Goal: Task Accomplishment & Management: Manage account settings

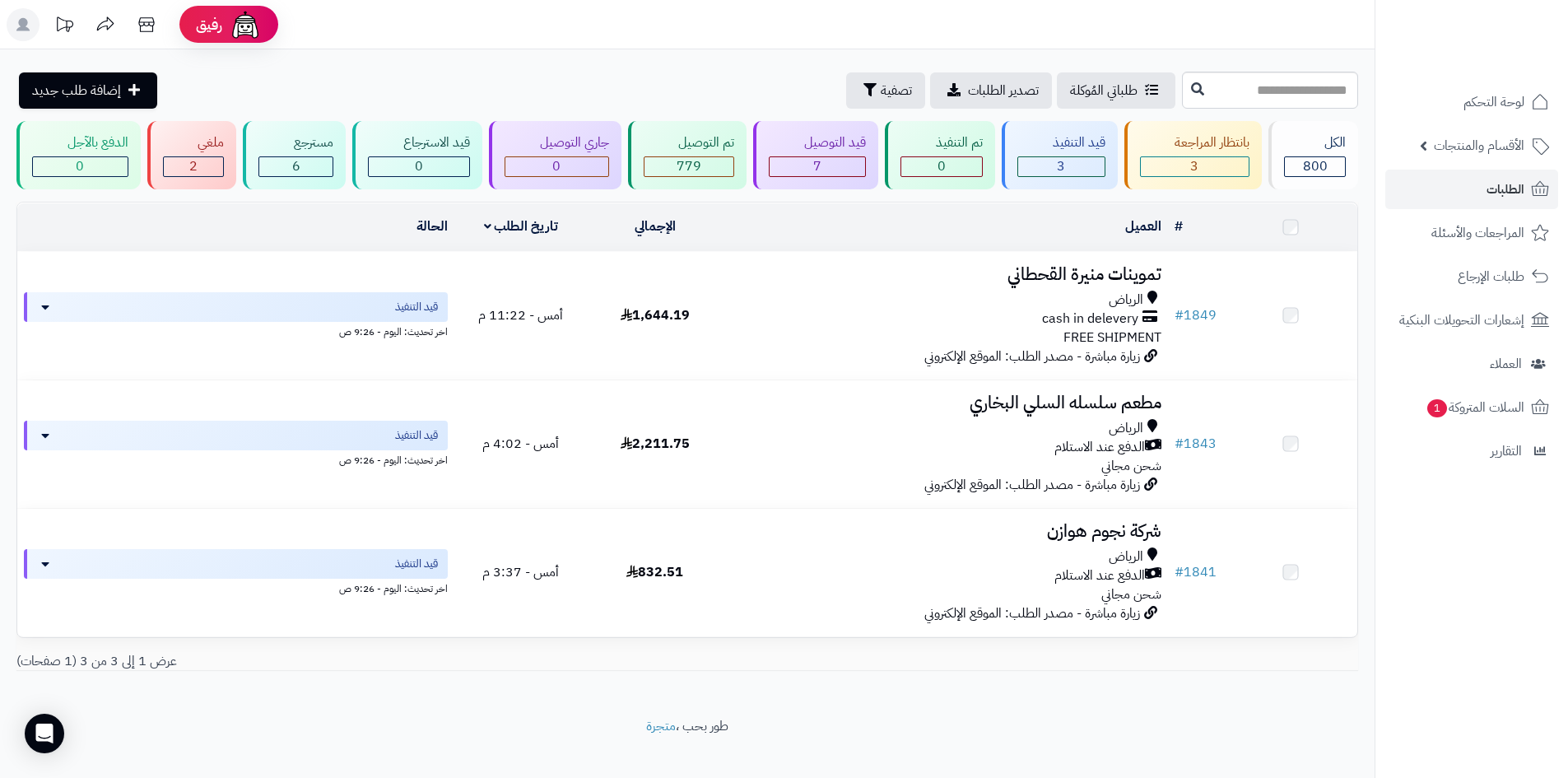
scroll to position [21, 0]
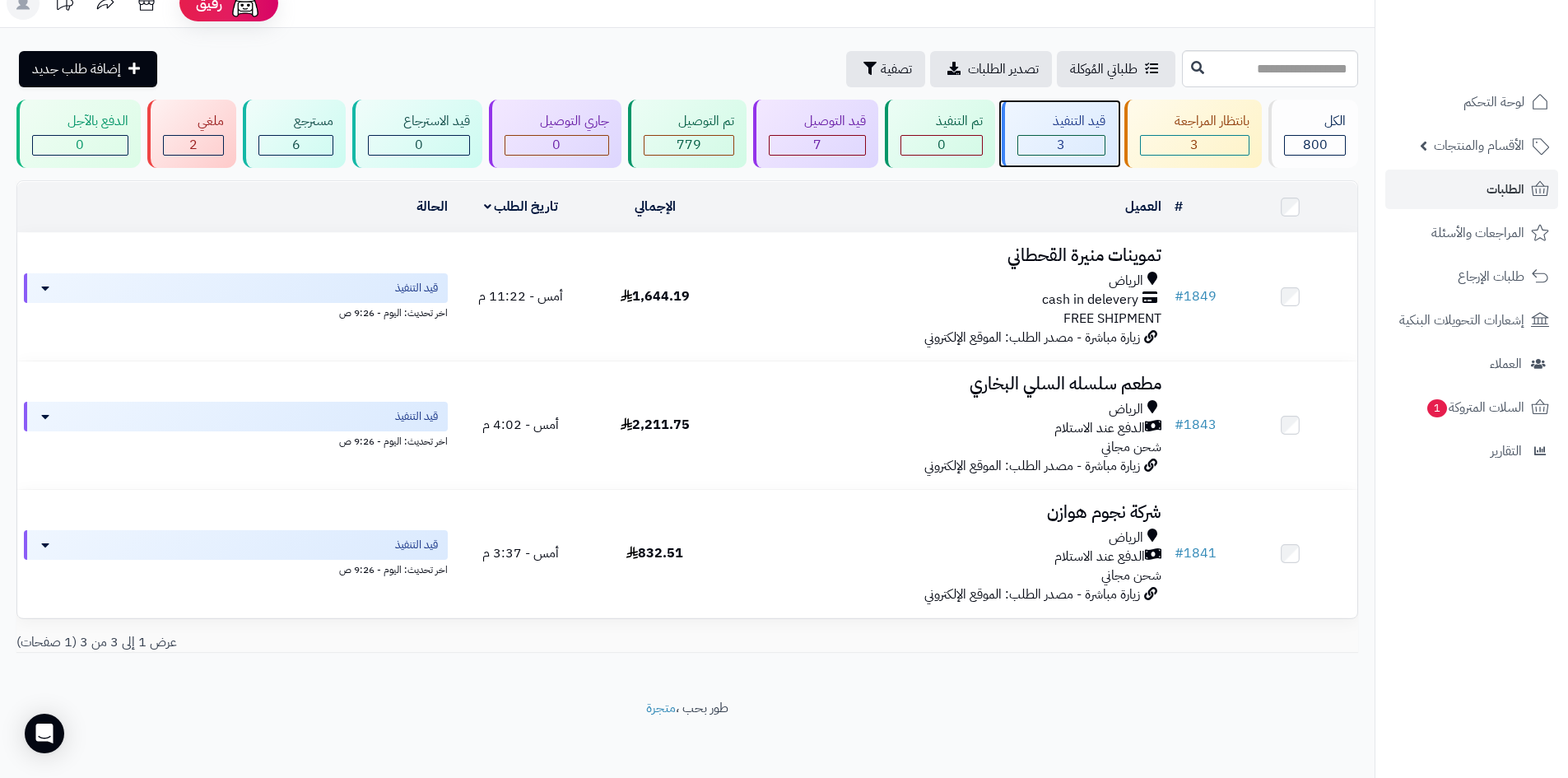
click at [1065, 135] on span "3" at bounding box center [1061, 144] width 8 height 20
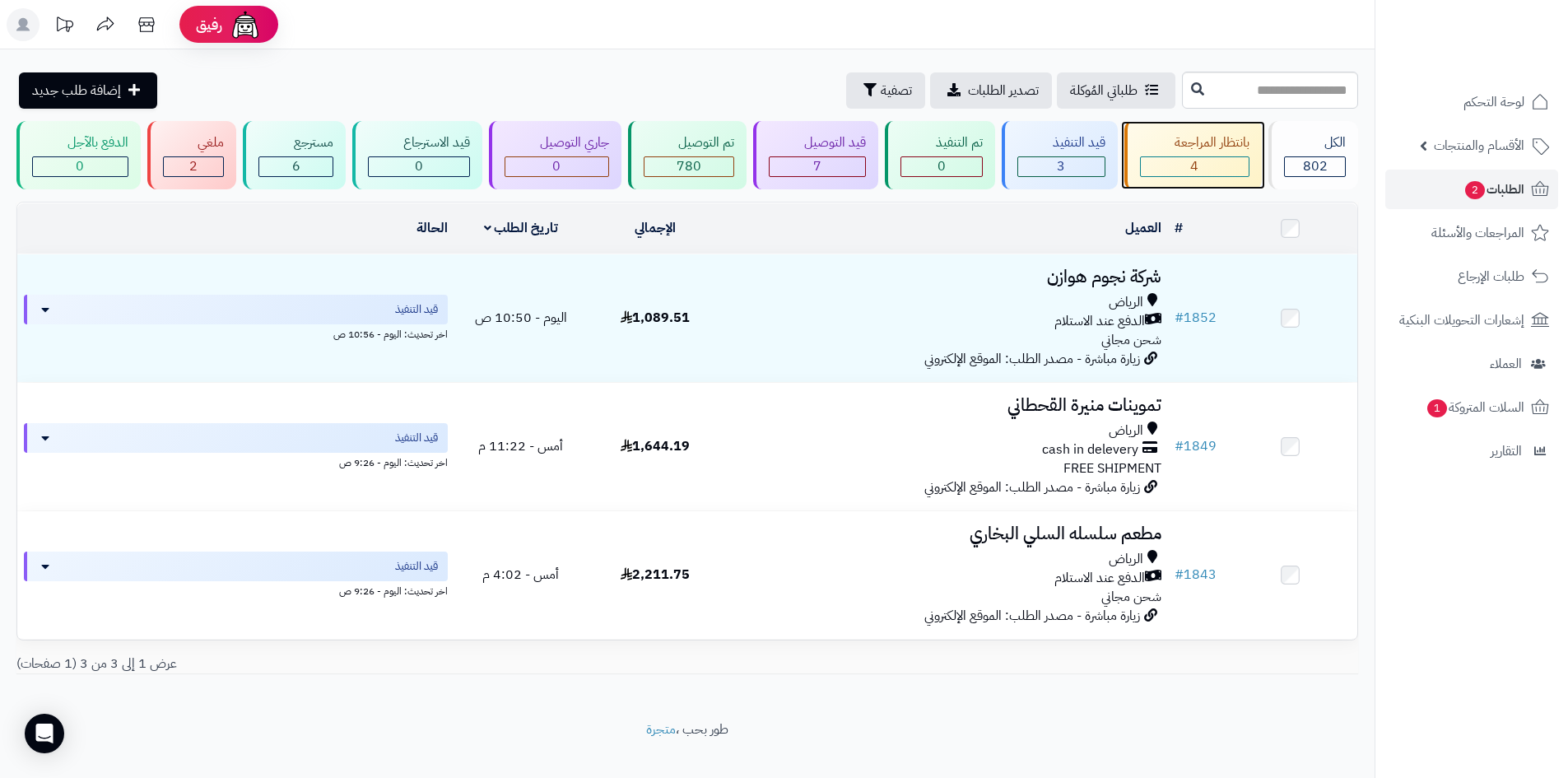
click at [1188, 144] on div "بانتظار المراجعة" at bounding box center [1195, 143] width 110 height 19
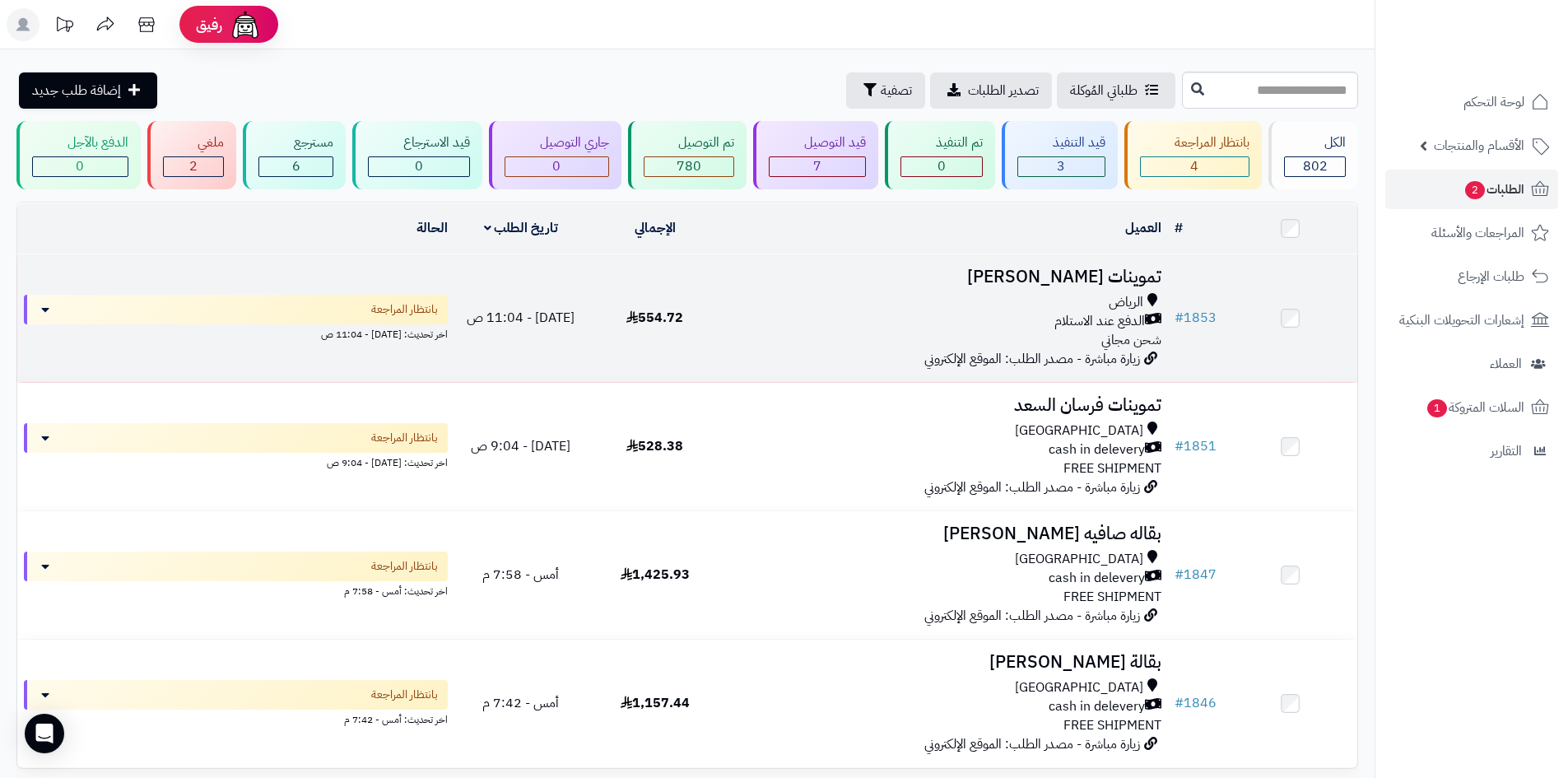
click at [1020, 301] on div "الرياض" at bounding box center [945, 303] width 432 height 19
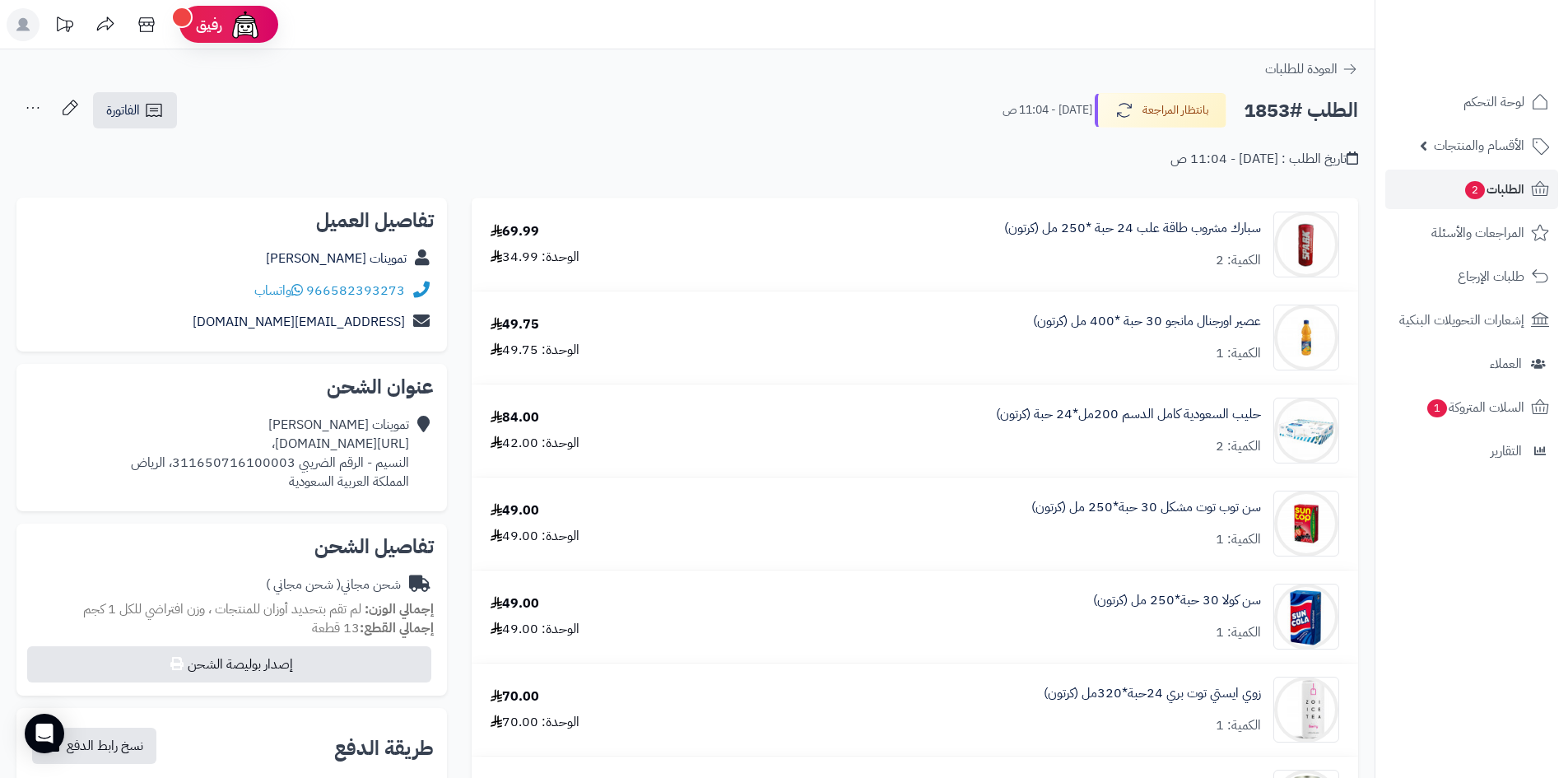
click at [1551, 0] on div at bounding box center [1471, 36] width 193 height 71
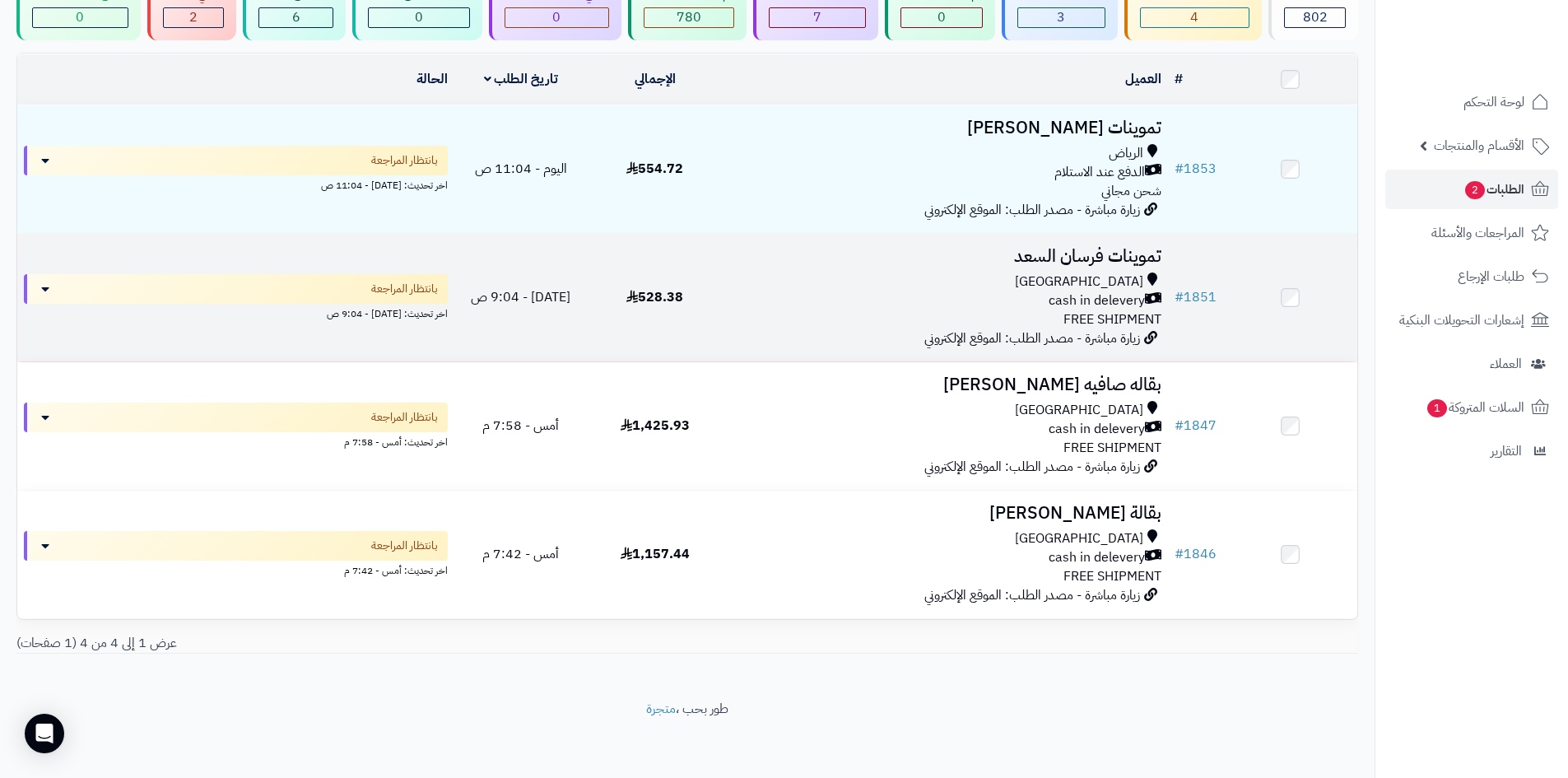
scroll to position [150, 0]
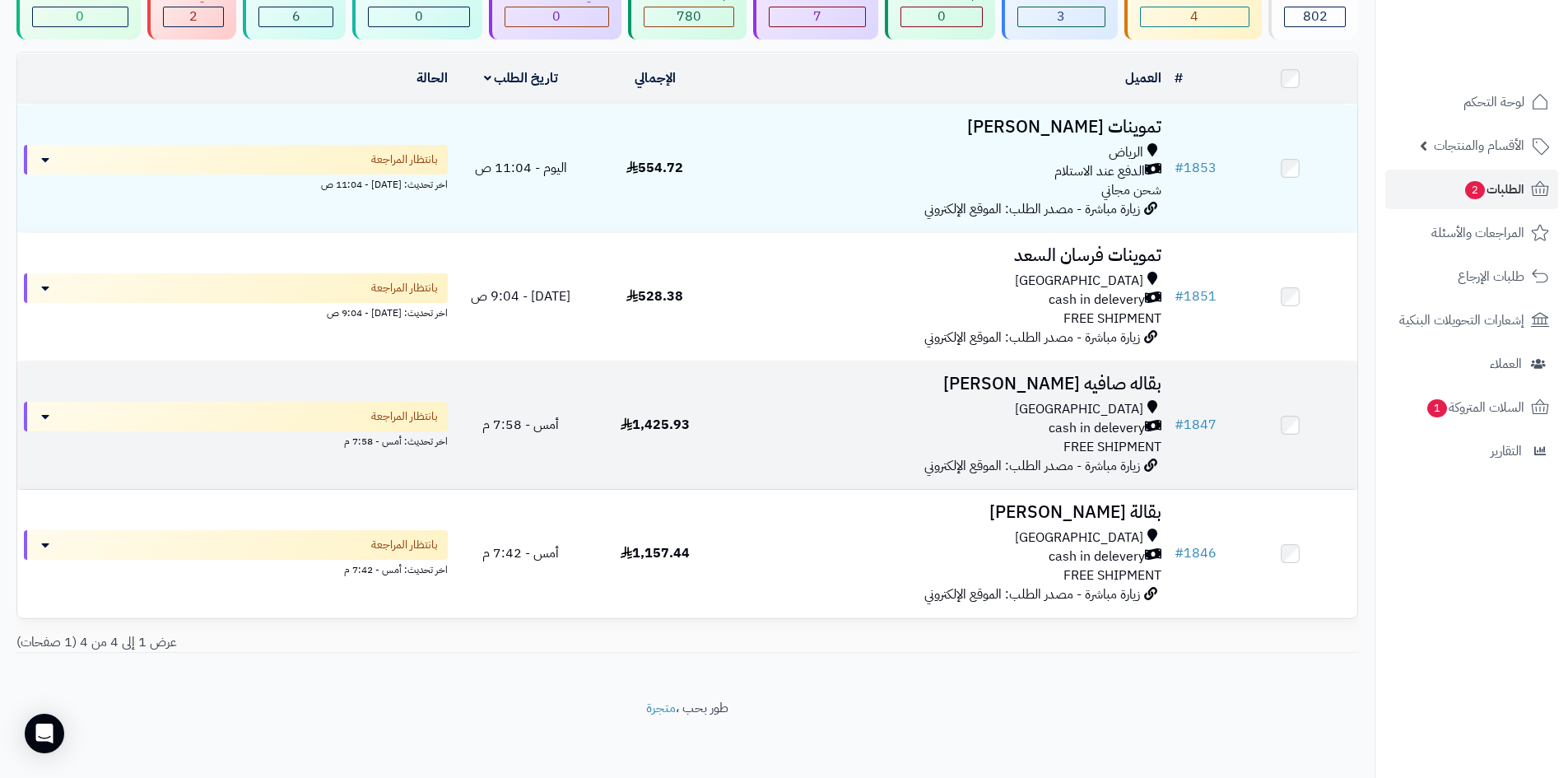
click at [890, 436] on div "[GEOGRAPHIC_DATA] cash in delevery FREE SHIPMENT" at bounding box center [945, 428] width 432 height 57
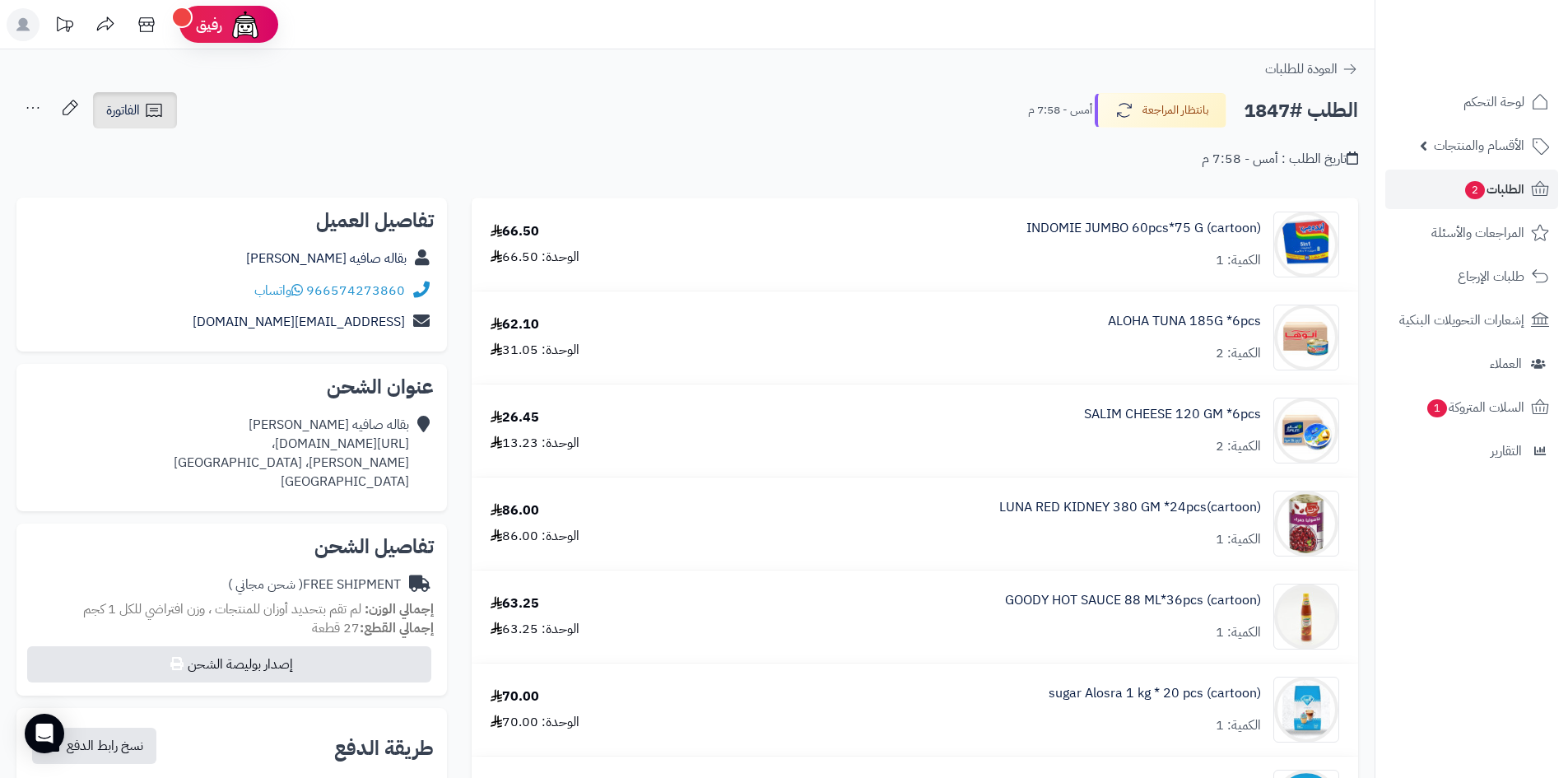
click at [141, 117] on link "الفاتورة" at bounding box center [135, 110] width 84 height 36
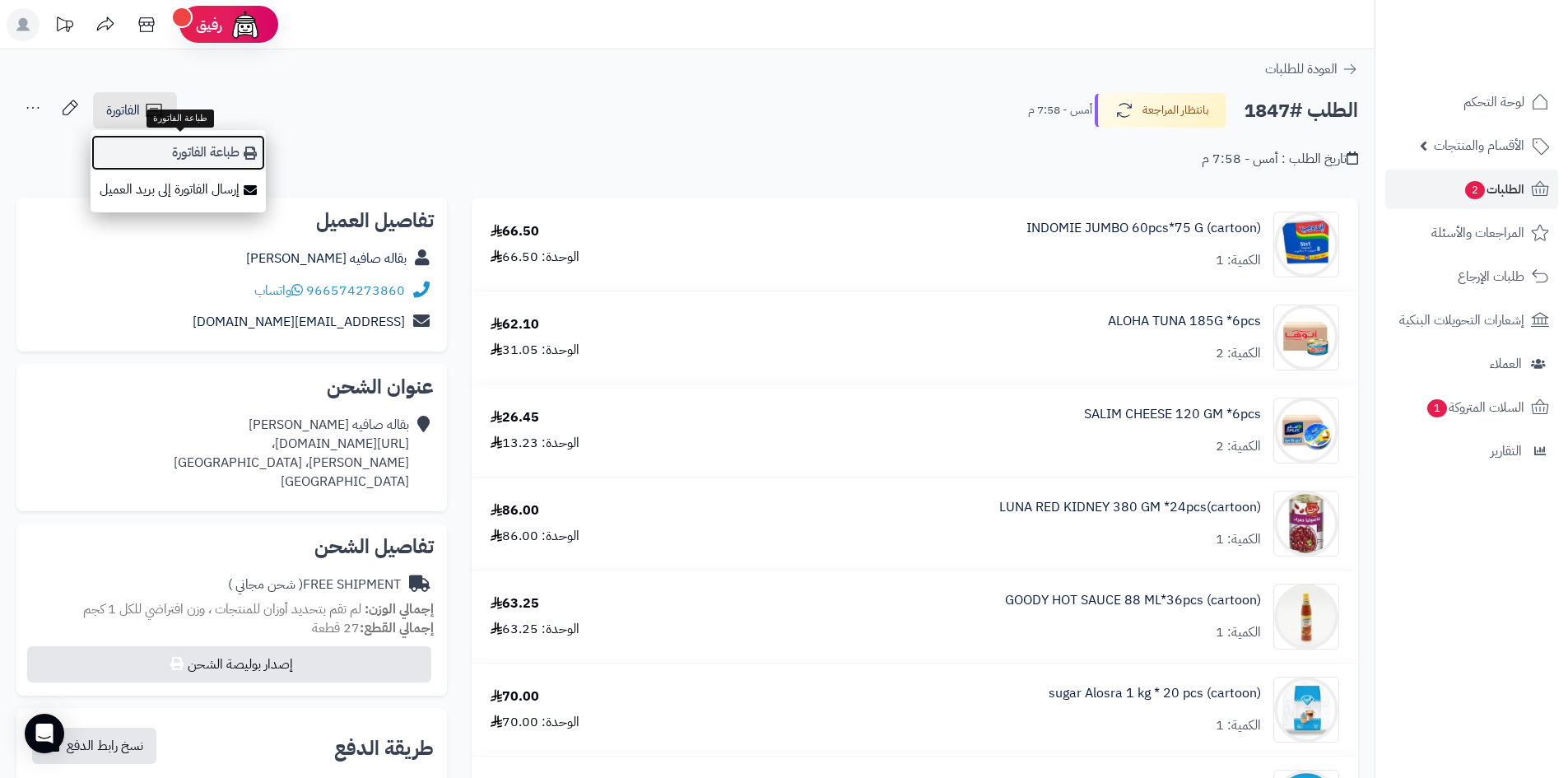
click at [153, 144] on link "طباعة الفاتورة" at bounding box center [178, 153] width 176 height 37
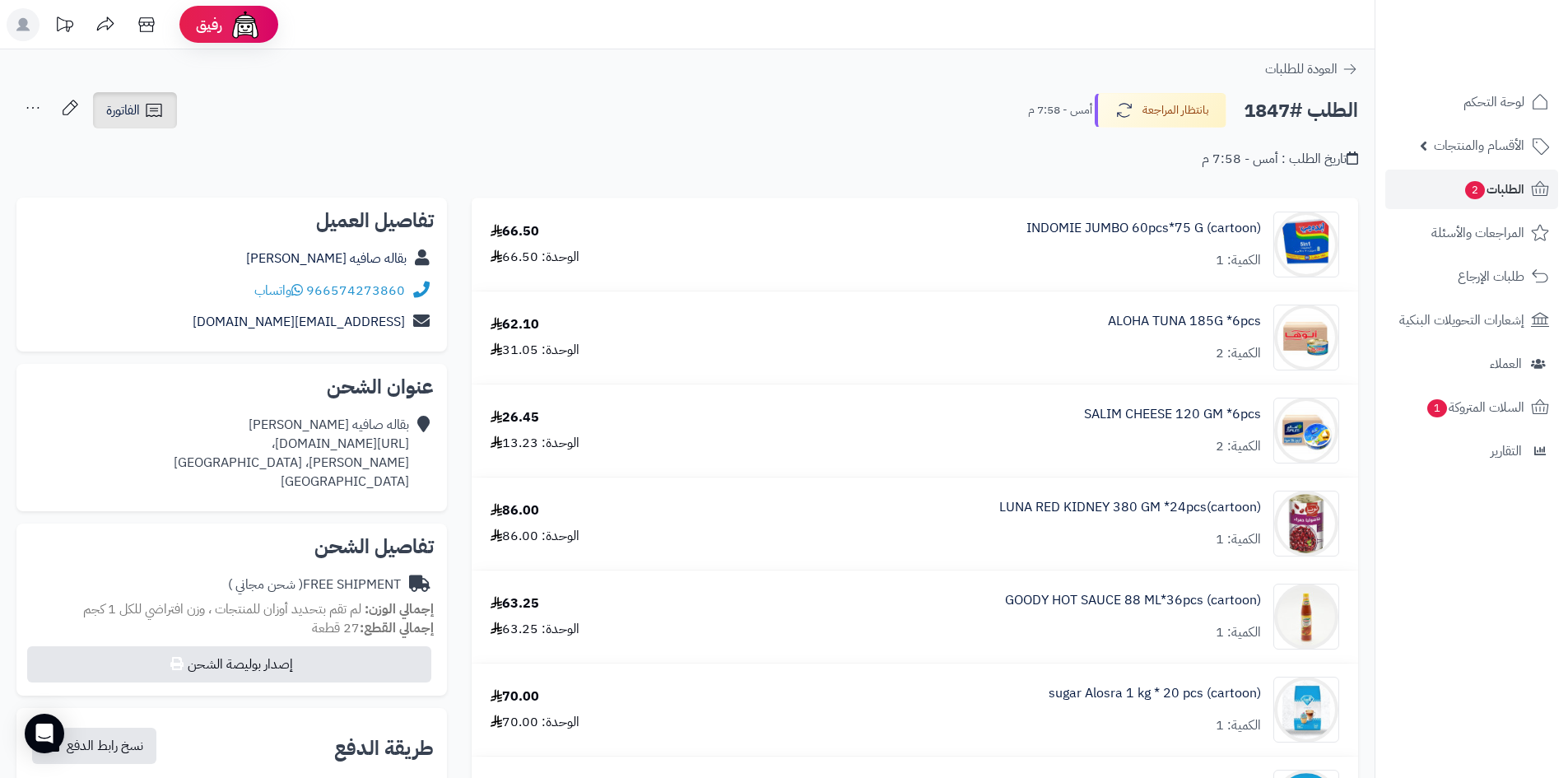
click at [159, 108] on icon at bounding box center [153, 109] width 20 height 20
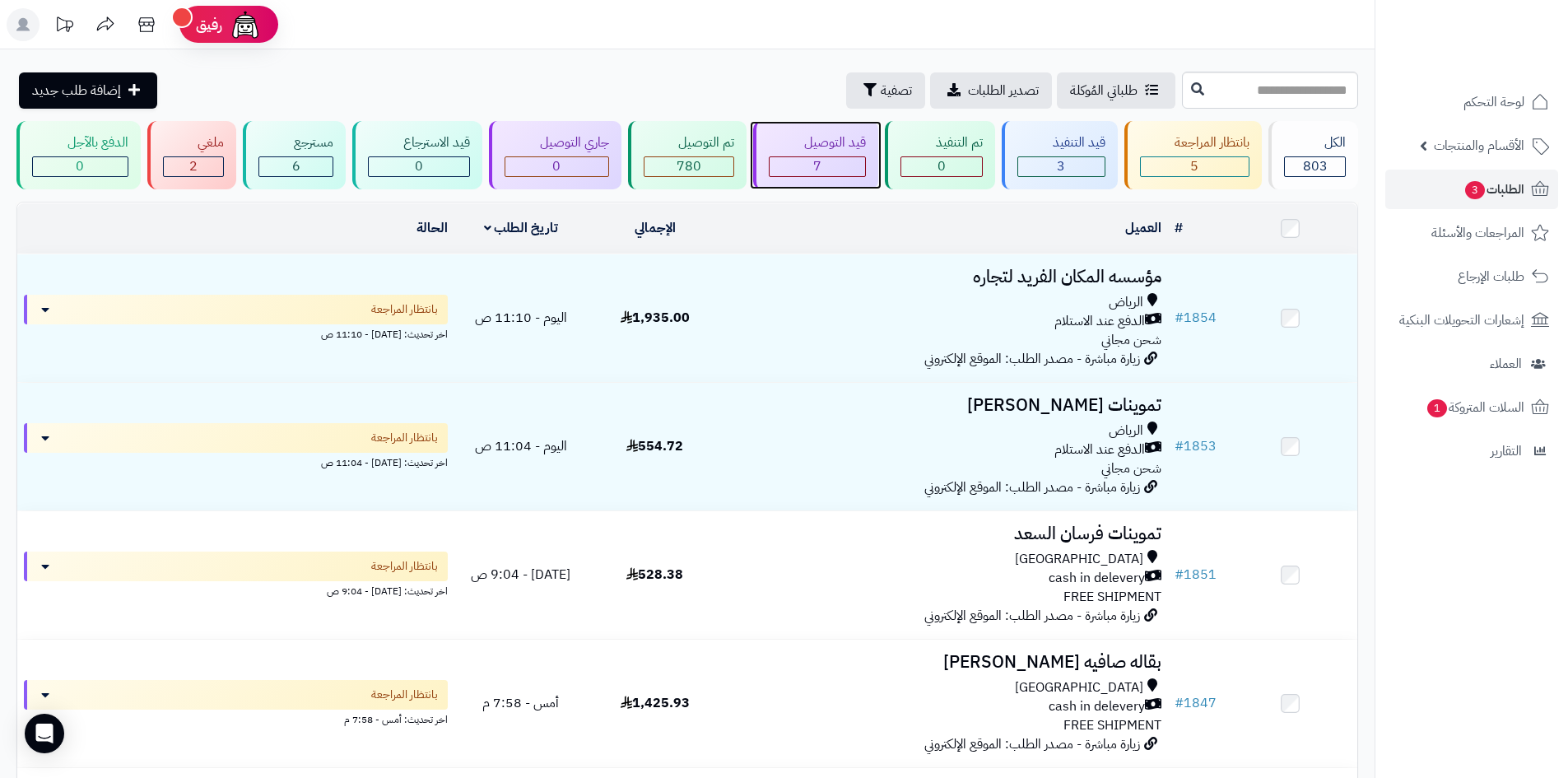
click at [828, 152] on div "قيد التوصيل" at bounding box center [817, 143] width 98 height 19
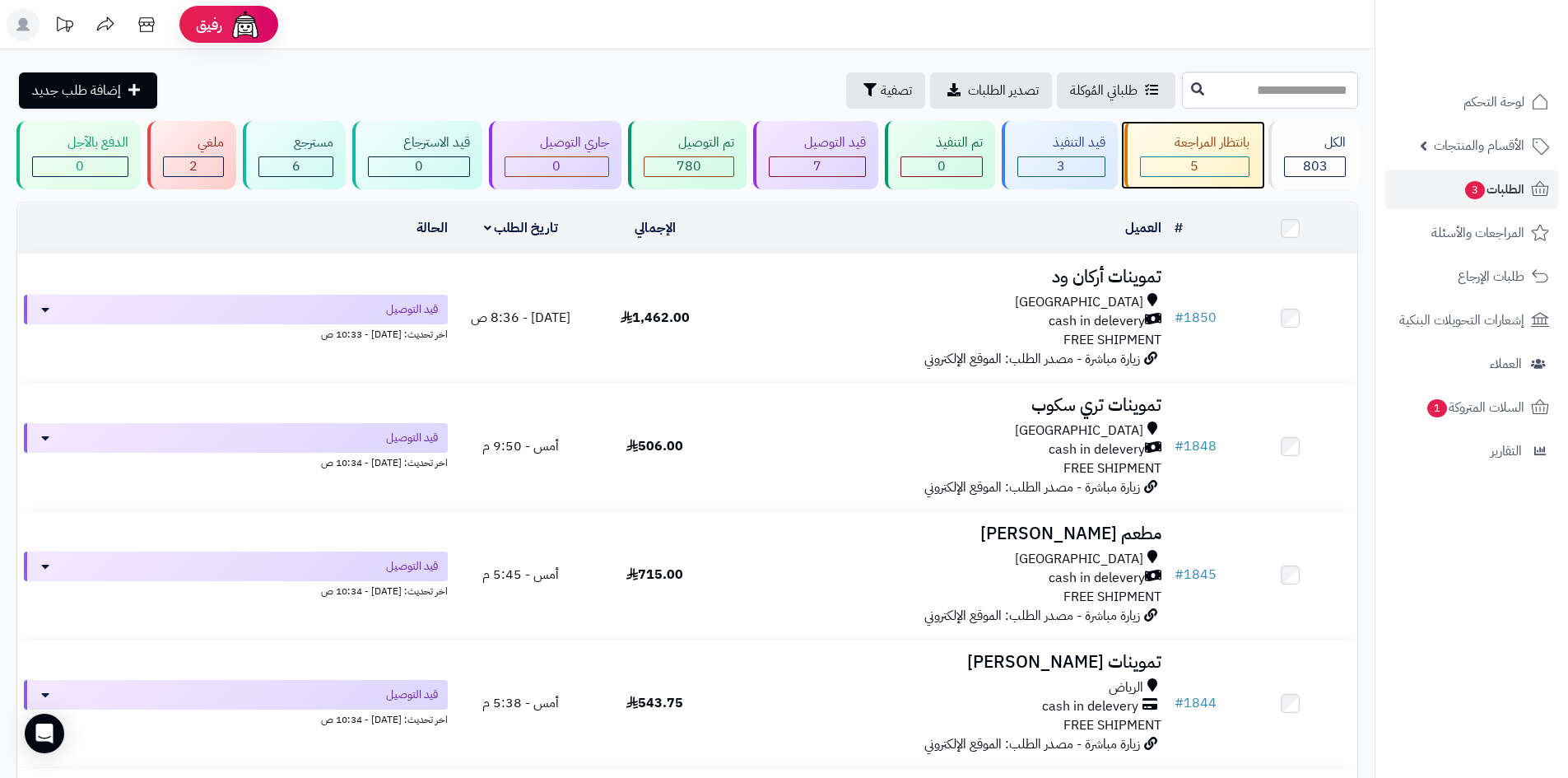
click at [1229, 170] on div "5" at bounding box center [1195, 166] width 109 height 19
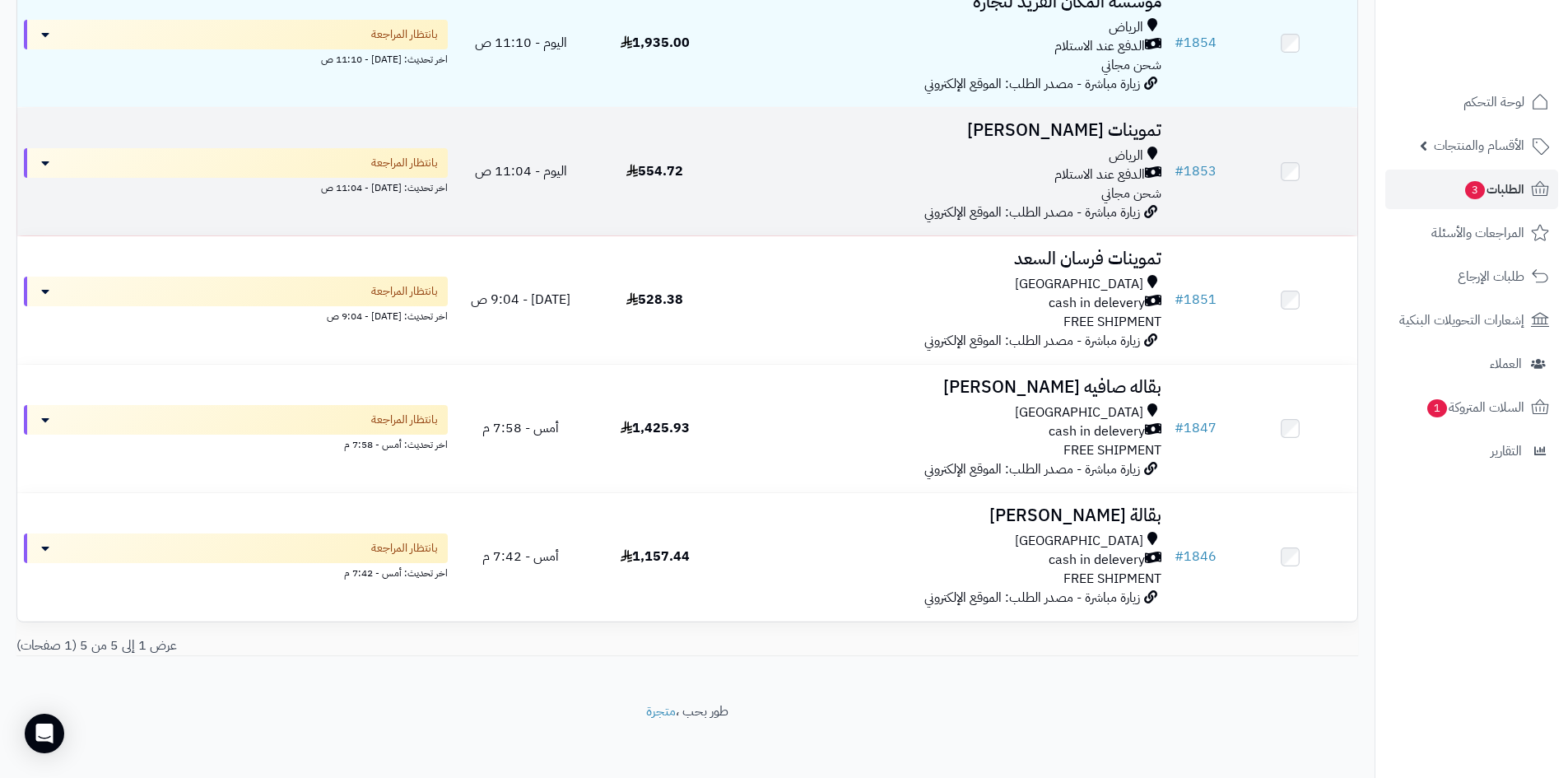
scroll to position [278, 0]
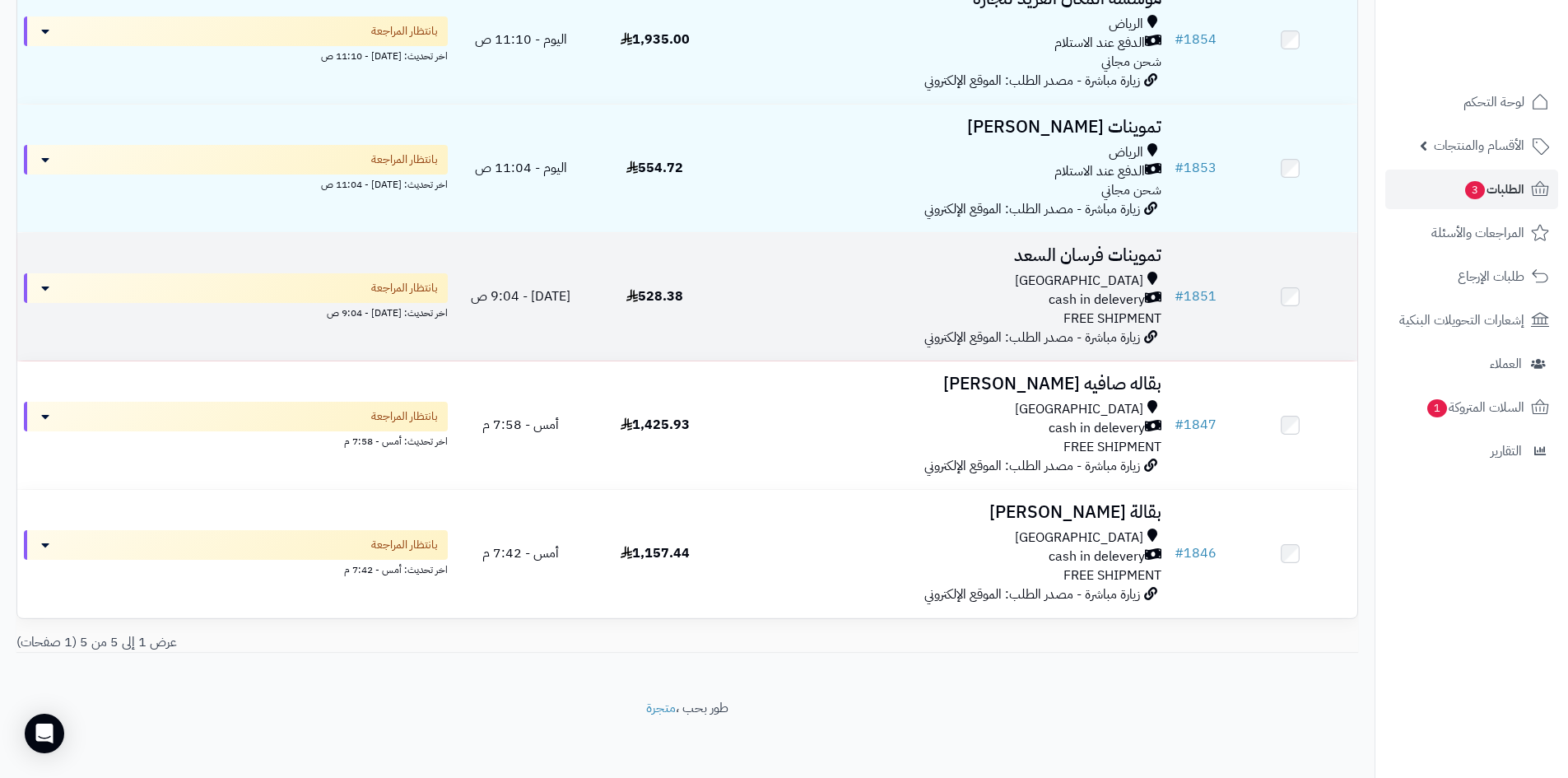
click at [766, 338] on td "تموينات فرسان السعد Riyadh cash in delevery FREE SHIPMENT زيارة مباشرة - مصدر ا…" at bounding box center [945, 297] width 446 height 127
click at [826, 295] on div "cash in delevery" at bounding box center [945, 300] width 432 height 19
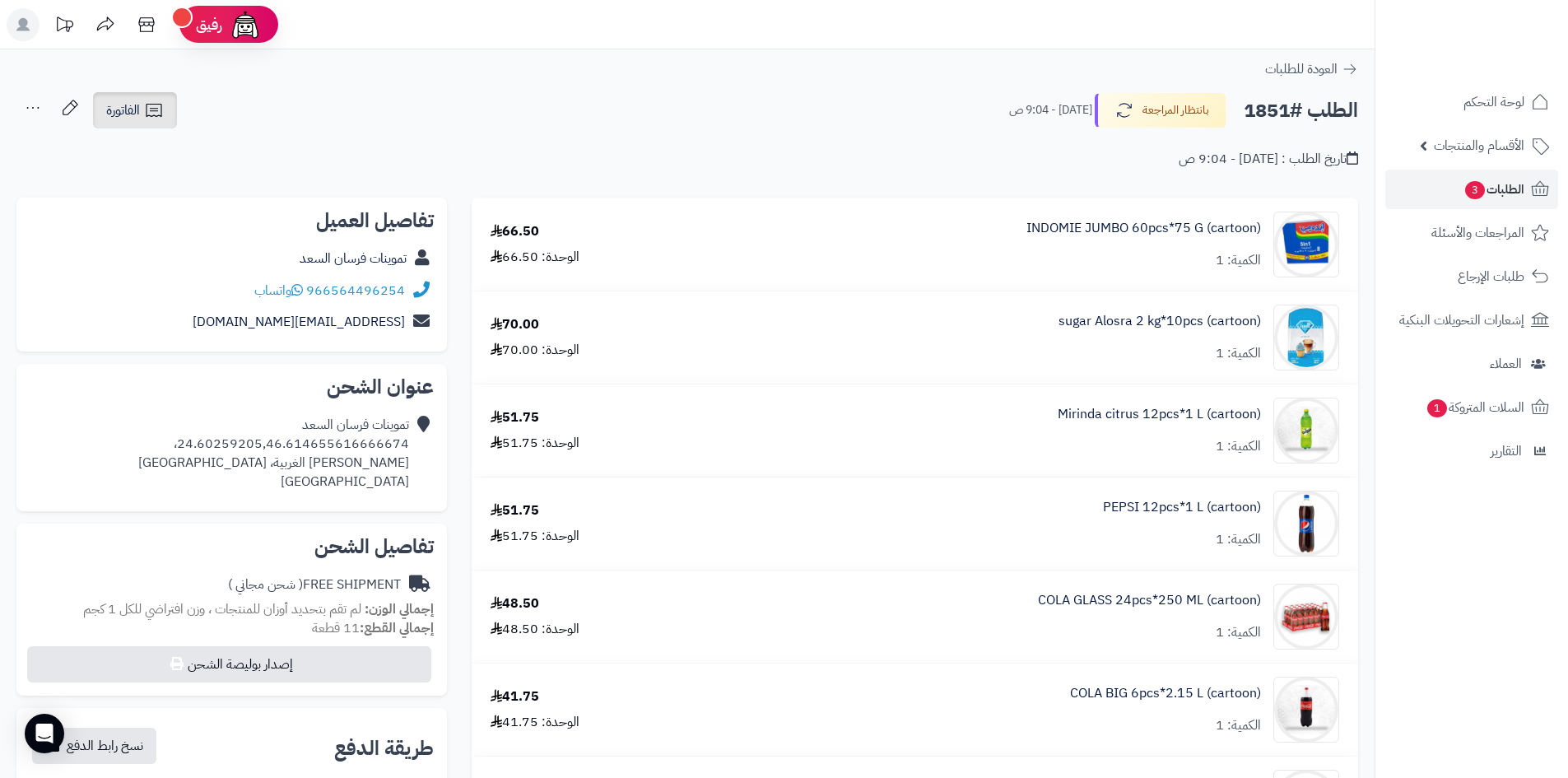
drag, startPoint x: 170, startPoint y: 115, endPoint x: 178, endPoint y: 128, distance: 15.3
click at [170, 115] on link "الفاتورة" at bounding box center [135, 110] width 84 height 36
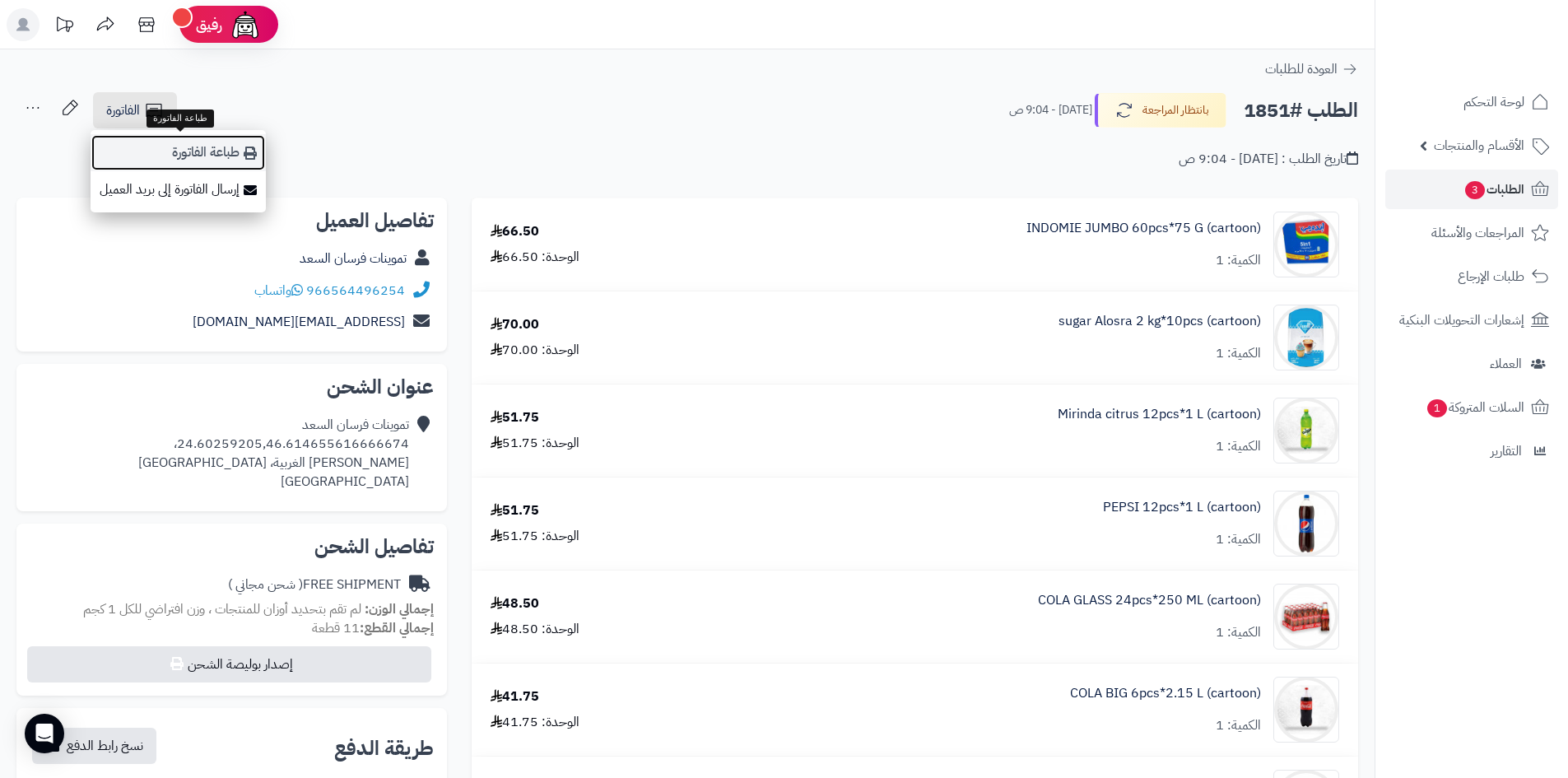
click at [189, 150] on link "طباعة الفاتورة" at bounding box center [178, 153] width 176 height 37
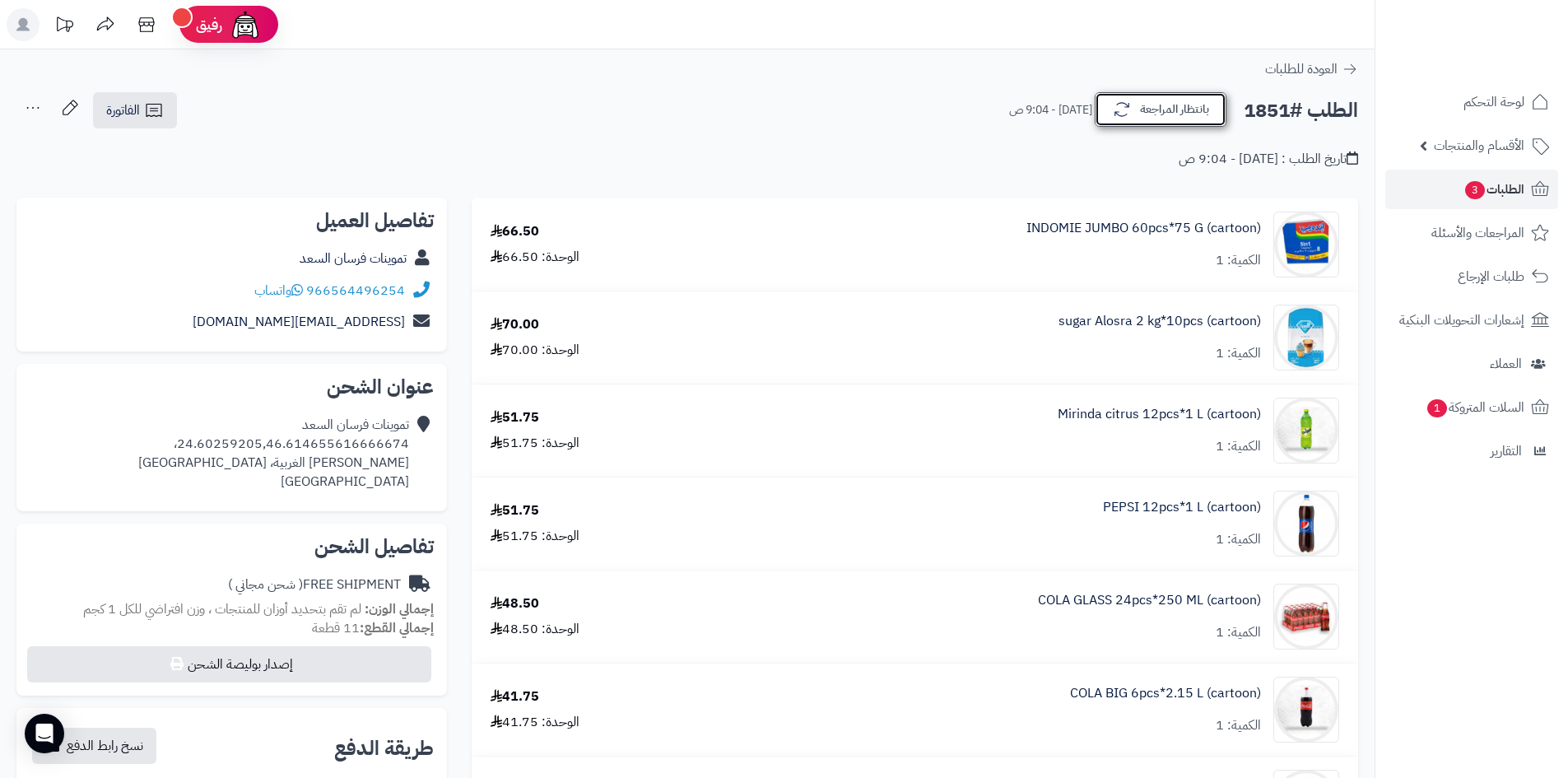
click at [1209, 109] on button "بانتظار المراجعة" at bounding box center [1160, 109] width 131 height 35
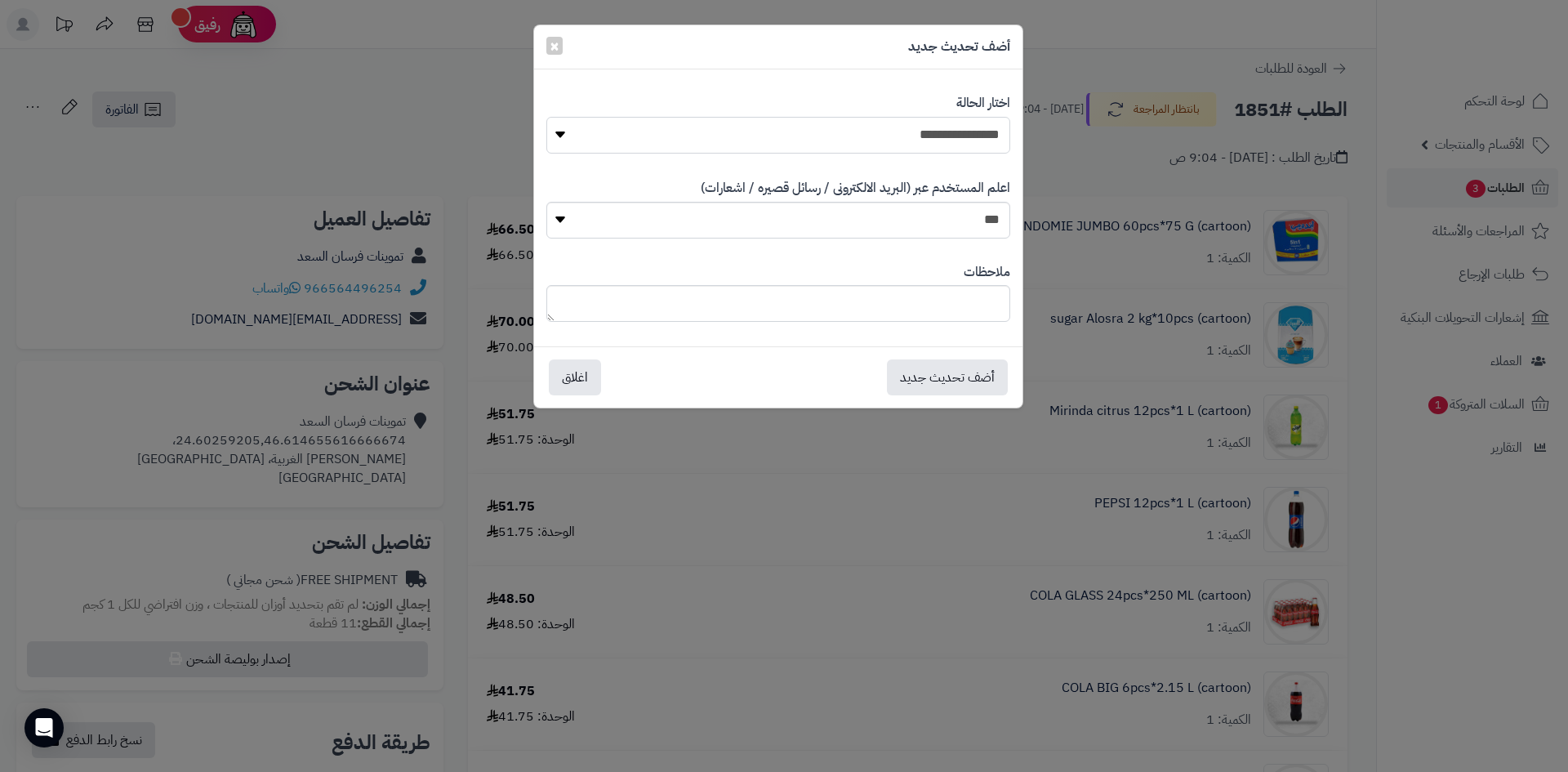
click at [764, 147] on select "**********" at bounding box center [778, 136] width 464 height 37
select select "*"
click at [546, 117] on select "**********" at bounding box center [778, 136] width 464 height 37
click at [915, 384] on button "أضف تحديث جديد" at bounding box center [948, 376] width 121 height 36
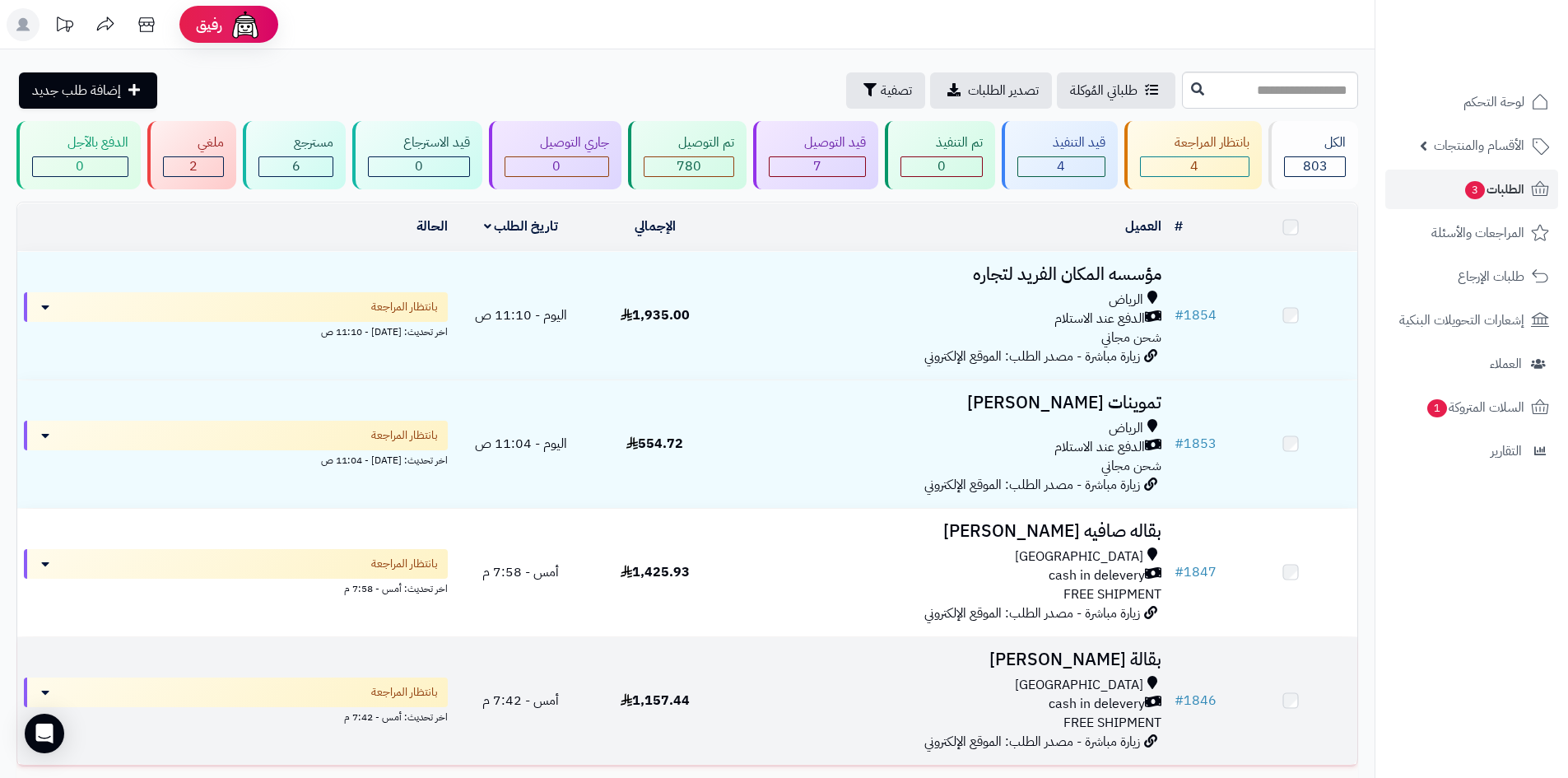
scroll to position [150, 0]
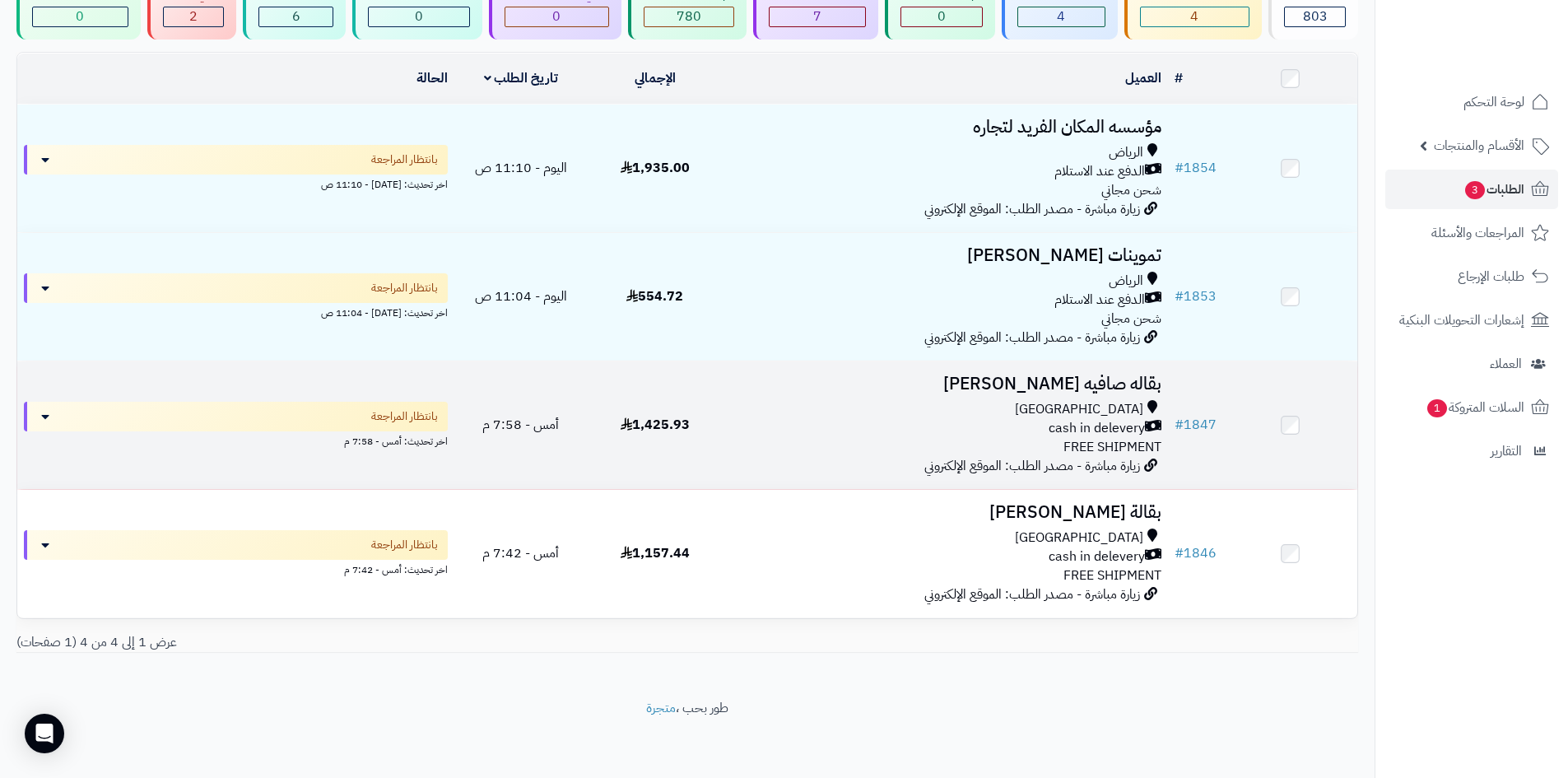
click at [988, 456] on span "زيارة مباشرة - مصدر الطلب: الموقع الإلكتروني" at bounding box center [1032, 466] width 215 height 20
click at [1007, 428] on div "cash in delevery" at bounding box center [945, 428] width 432 height 19
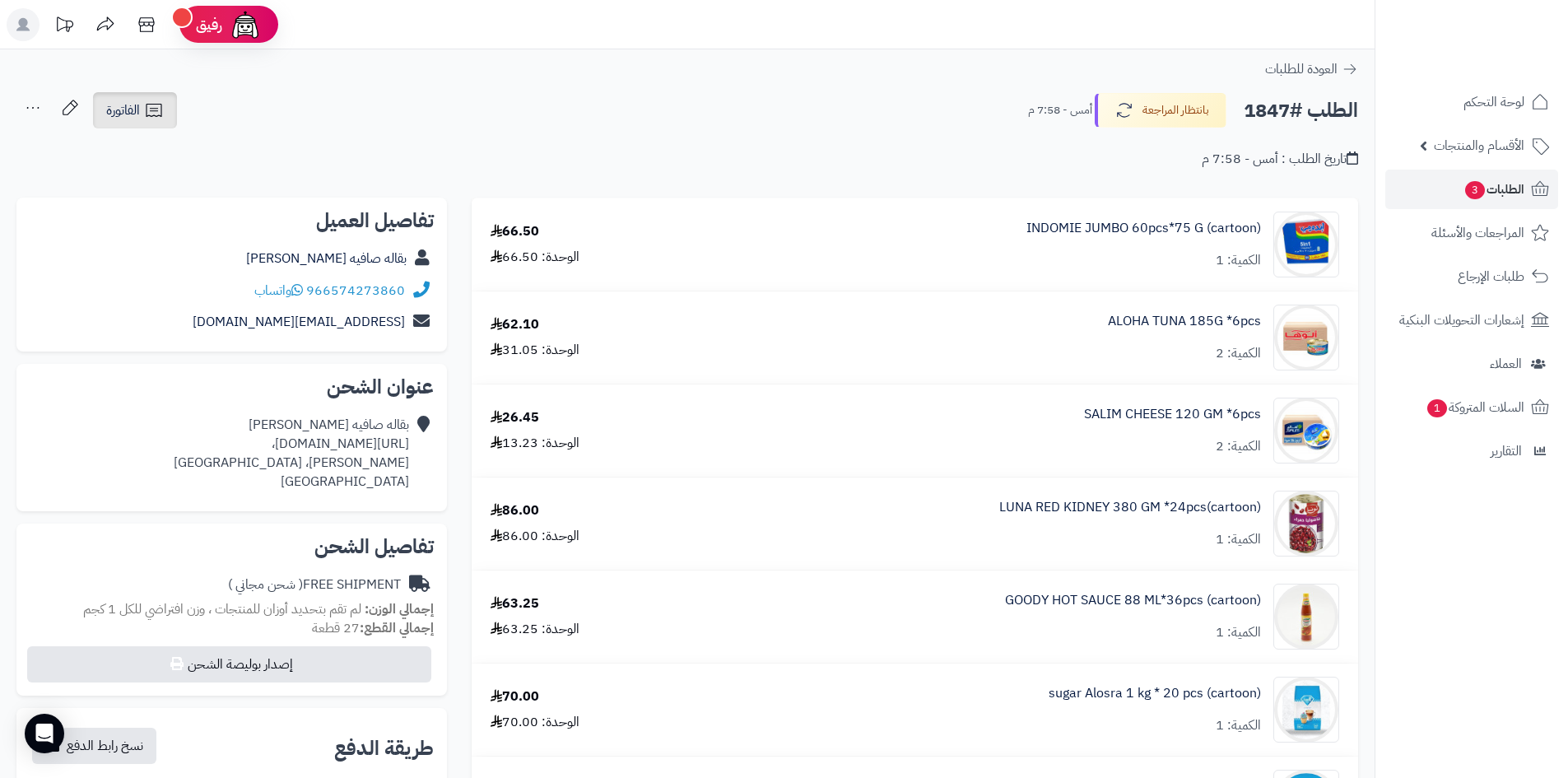
click at [120, 115] on span "الفاتورة" at bounding box center [123, 109] width 34 height 20
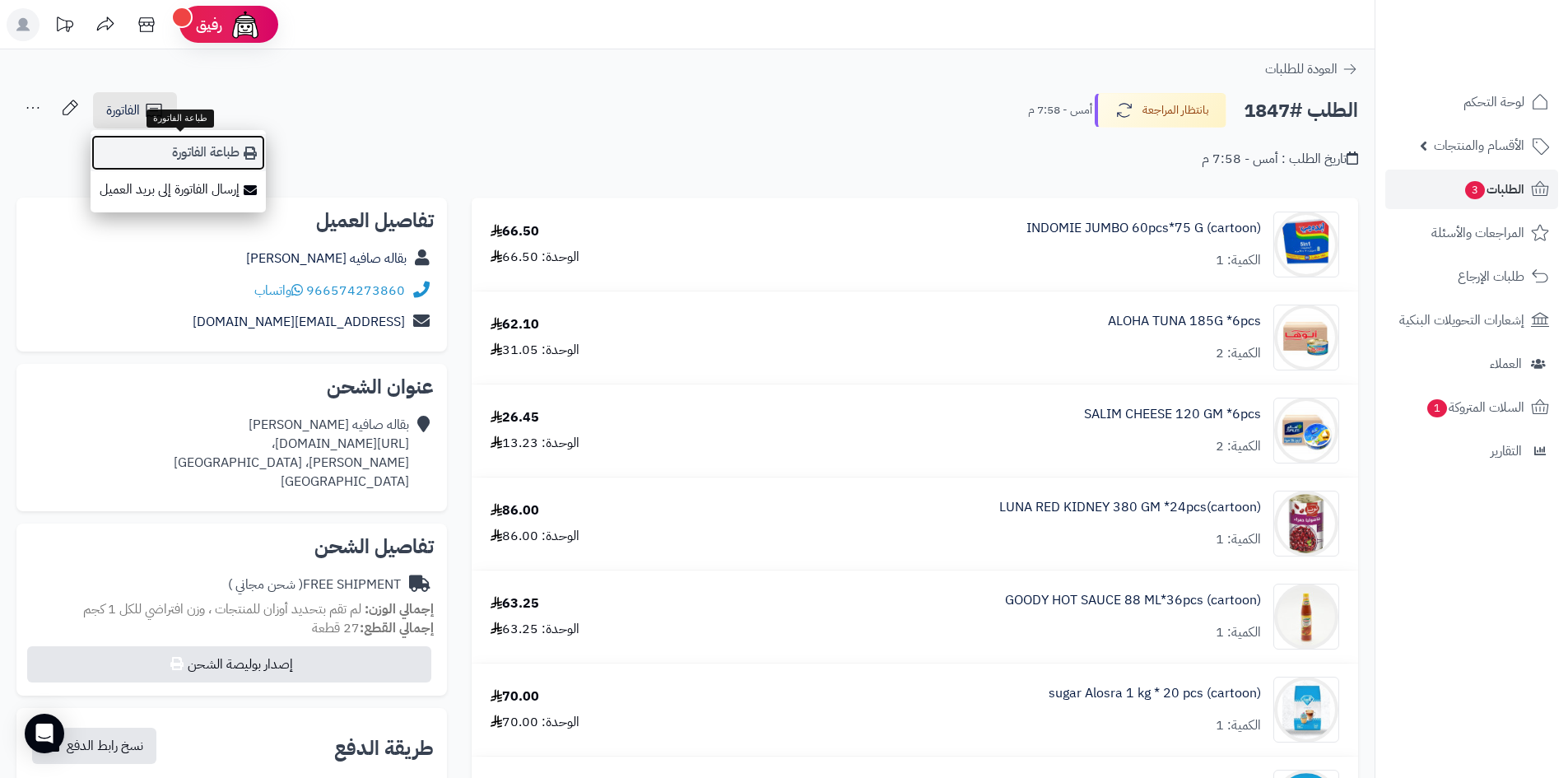
click at [161, 143] on link "طباعة الفاتورة" at bounding box center [178, 153] width 176 height 37
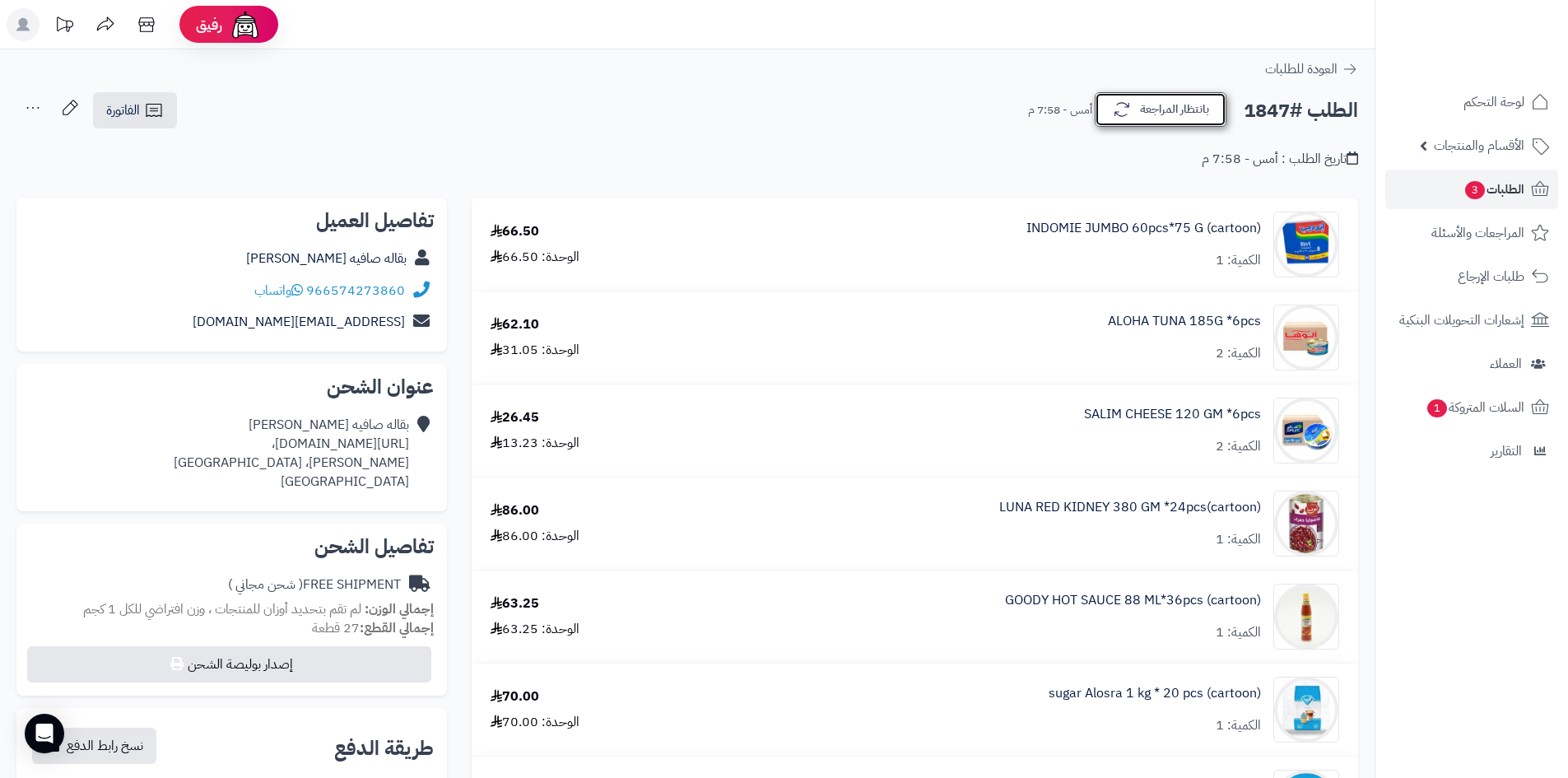
click at [1198, 116] on button "بانتظار المراجعة" at bounding box center [1160, 109] width 131 height 35
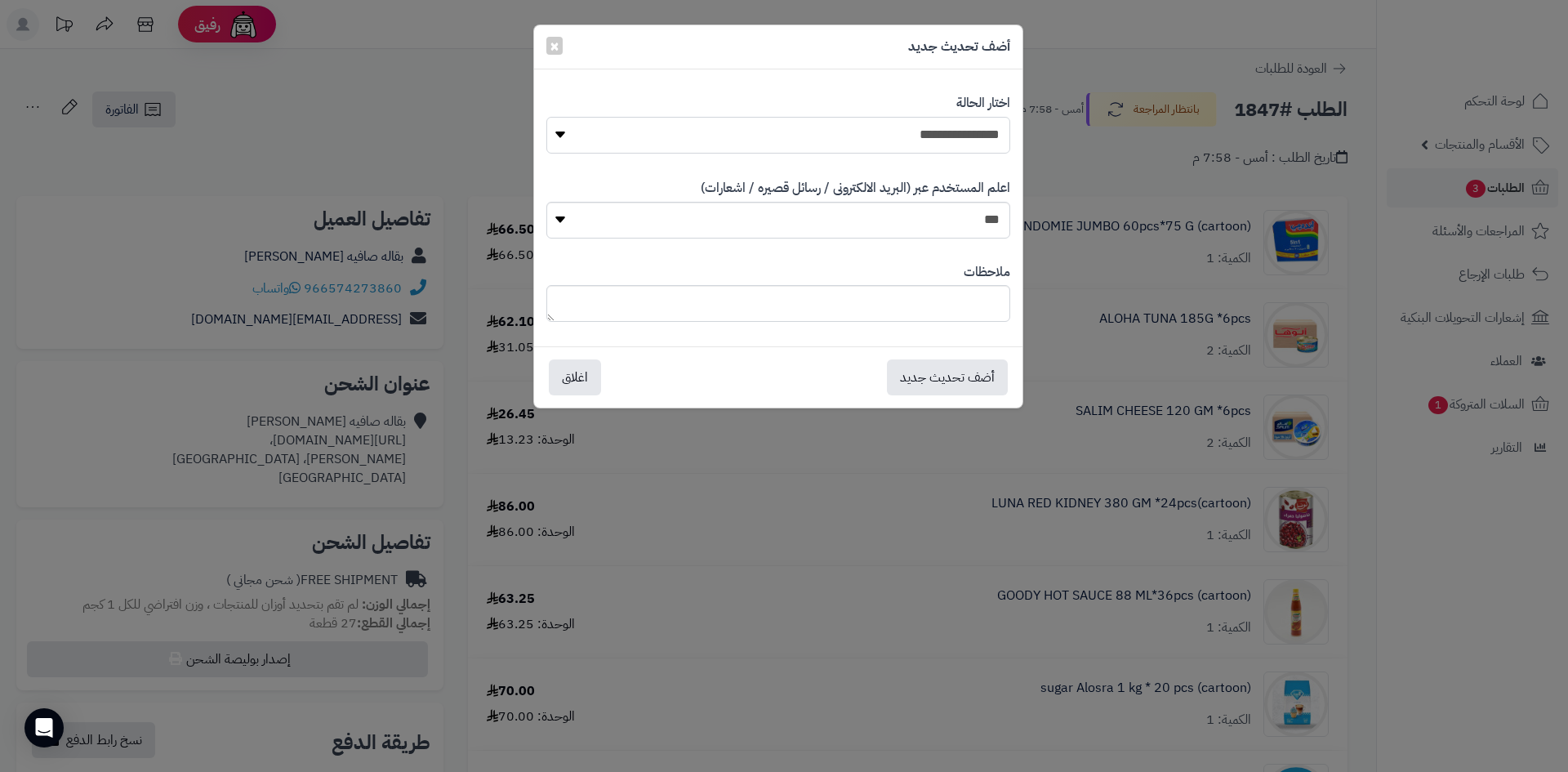
click at [988, 141] on select "**********" at bounding box center [778, 136] width 464 height 37
select select "*"
click at [546, 117] on select "**********" at bounding box center [778, 136] width 464 height 37
click at [974, 381] on button "أضف تحديث جديد" at bounding box center [948, 376] width 121 height 36
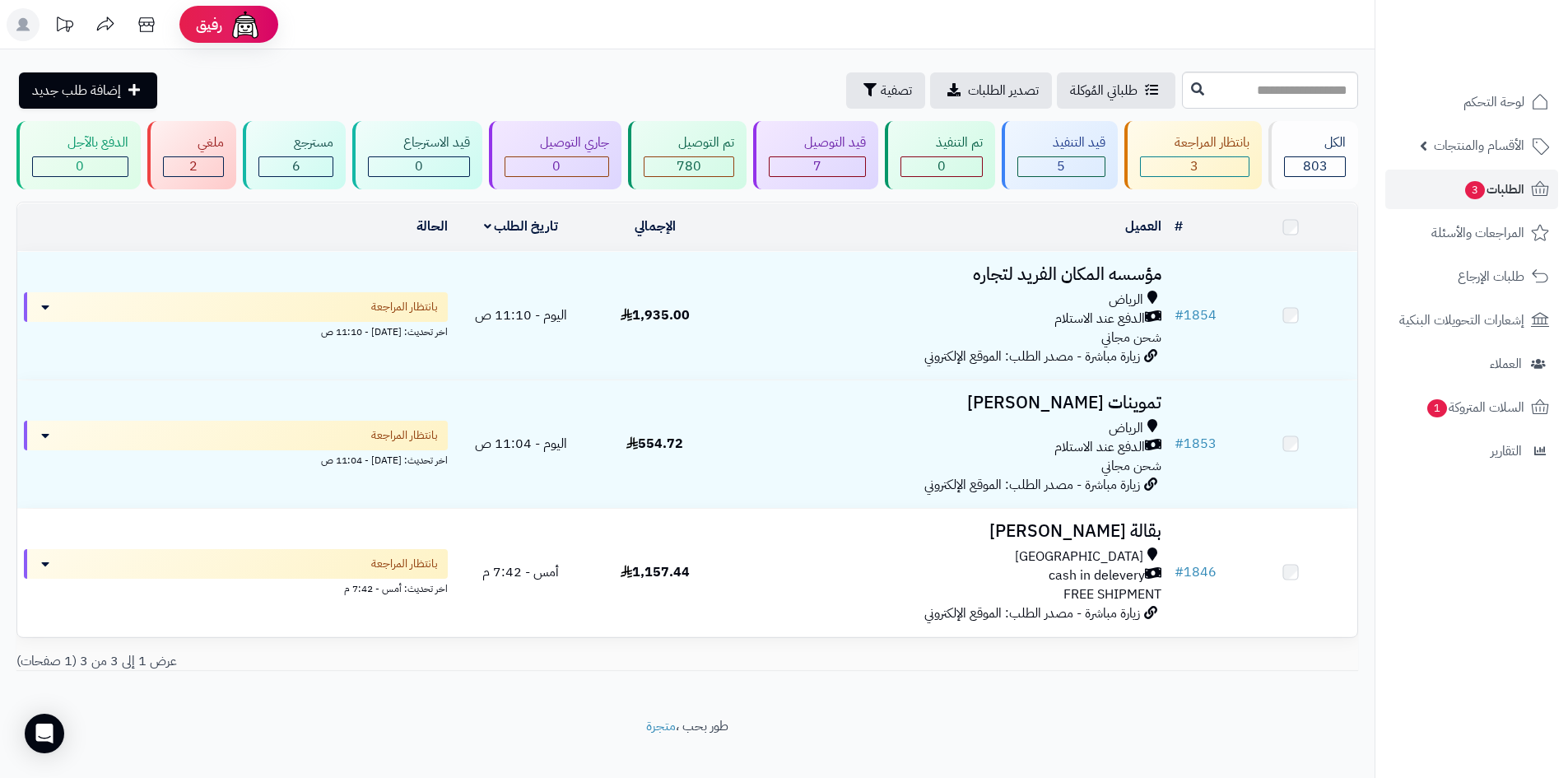
scroll to position [21, 0]
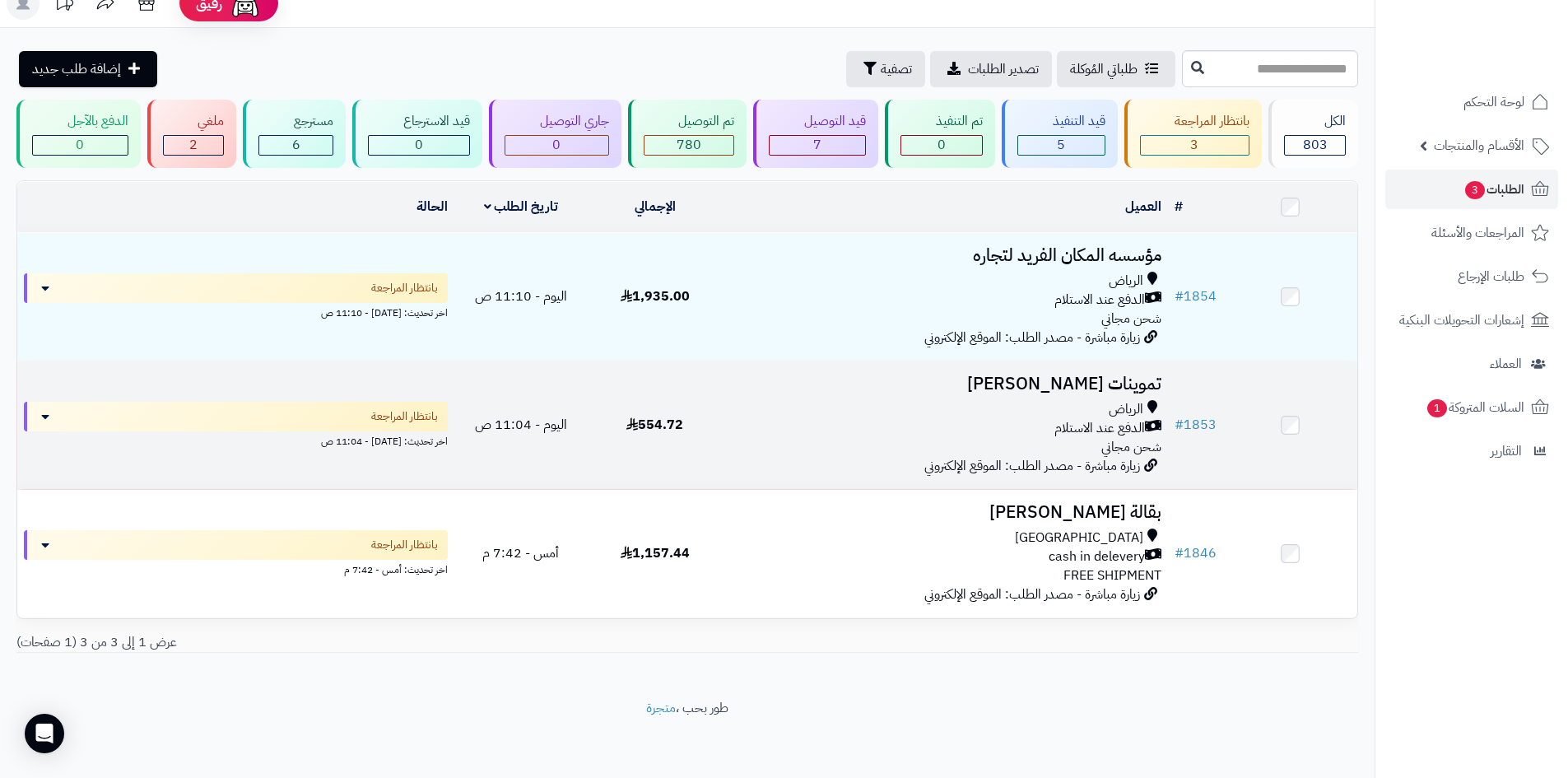
click at [934, 424] on div "الدفع عند الاستلام" at bounding box center [945, 428] width 432 height 19
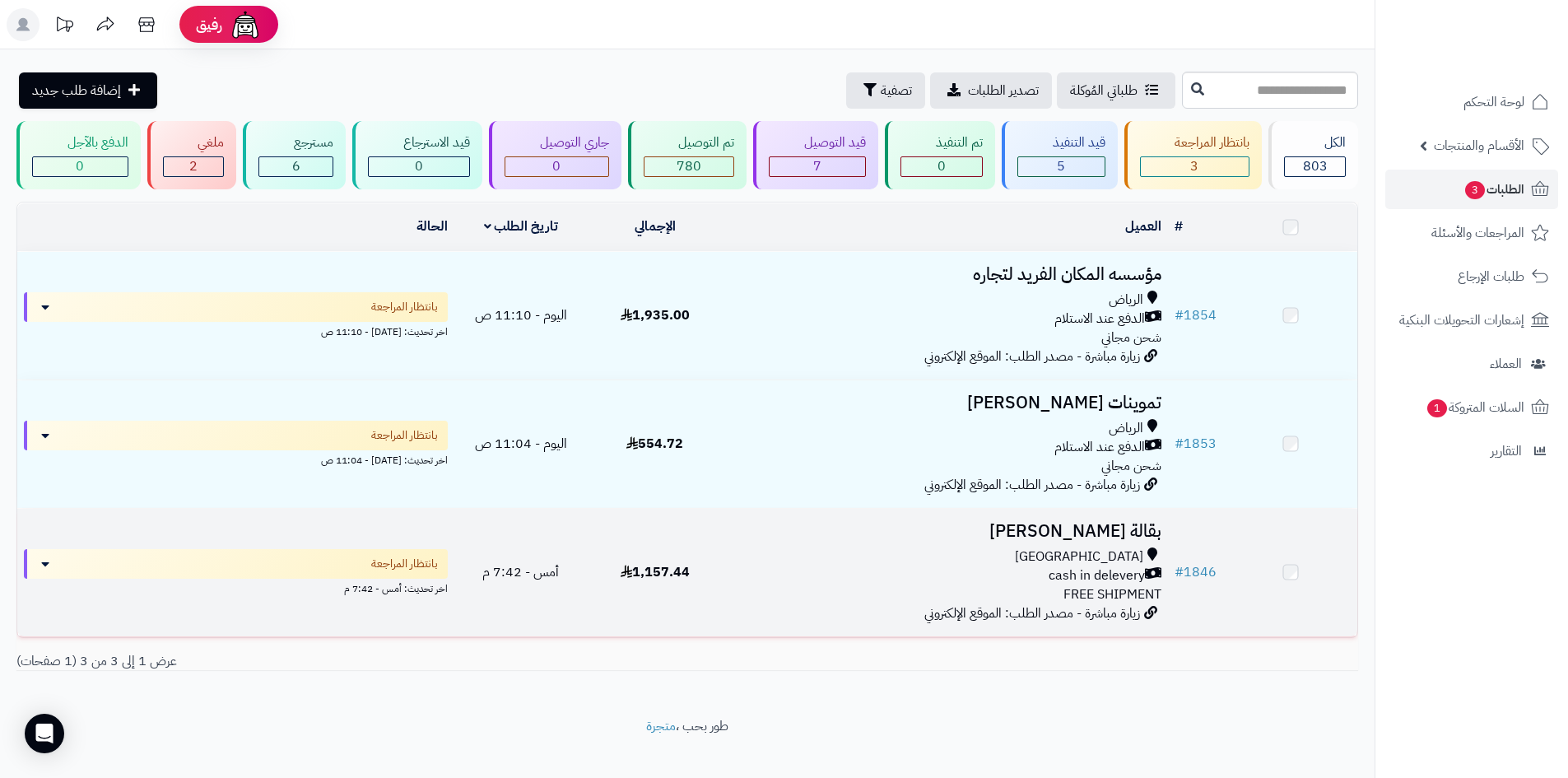
scroll to position [21, 0]
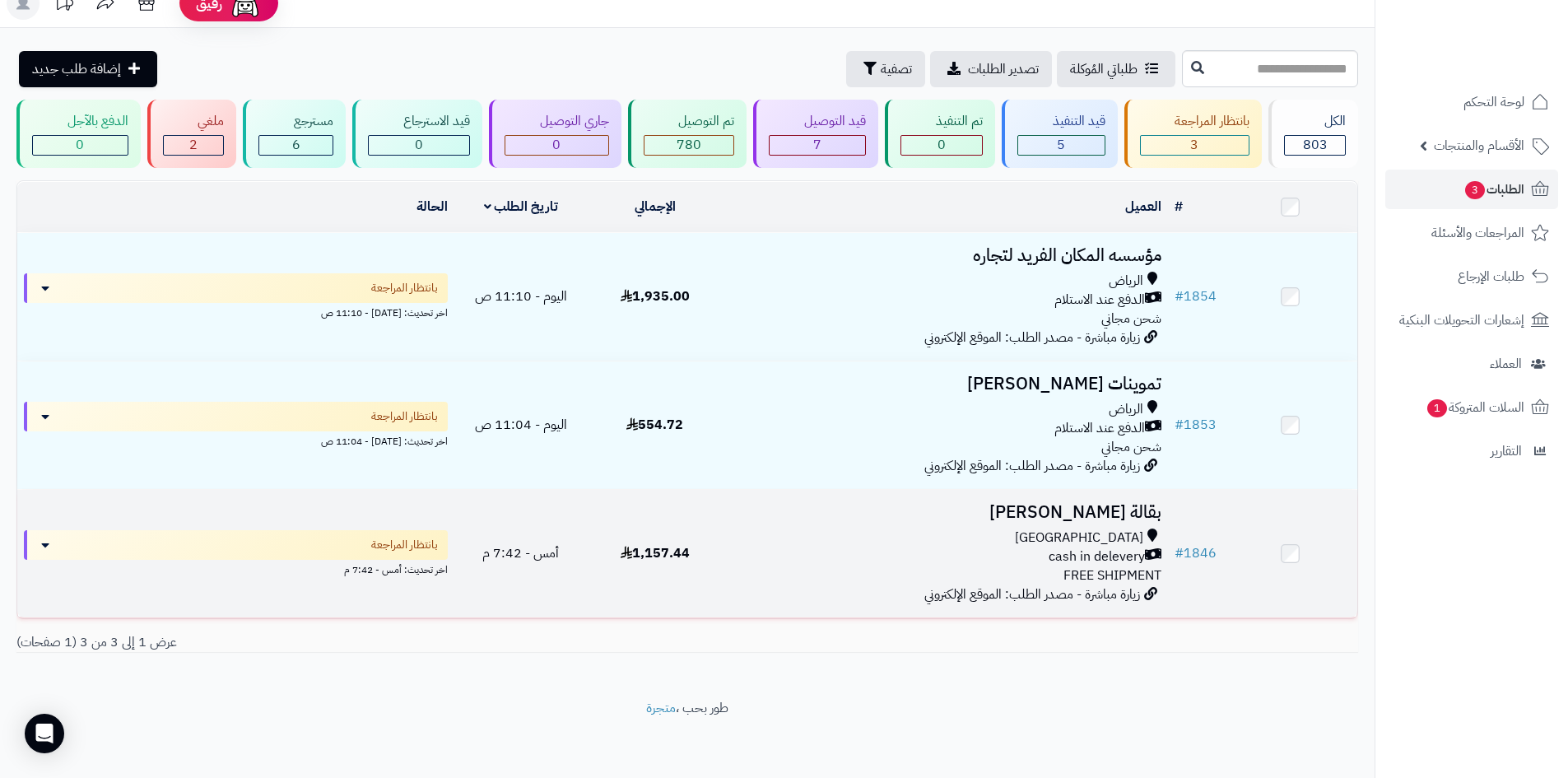
click at [1100, 567] on span "FREE SHIPMENT" at bounding box center [1112, 575] width 98 height 20
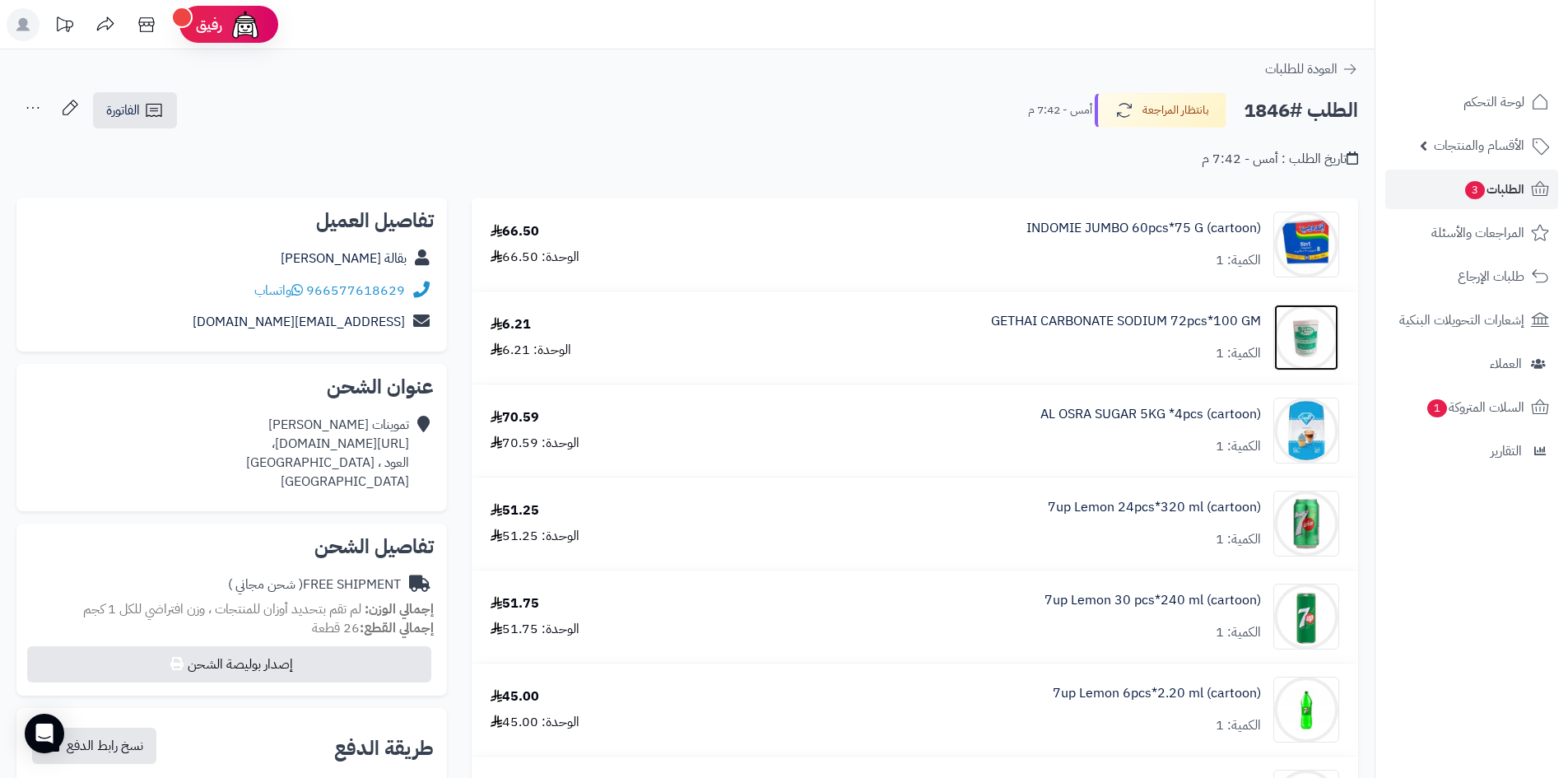
click at [1320, 352] on img at bounding box center [1306, 338] width 64 height 66
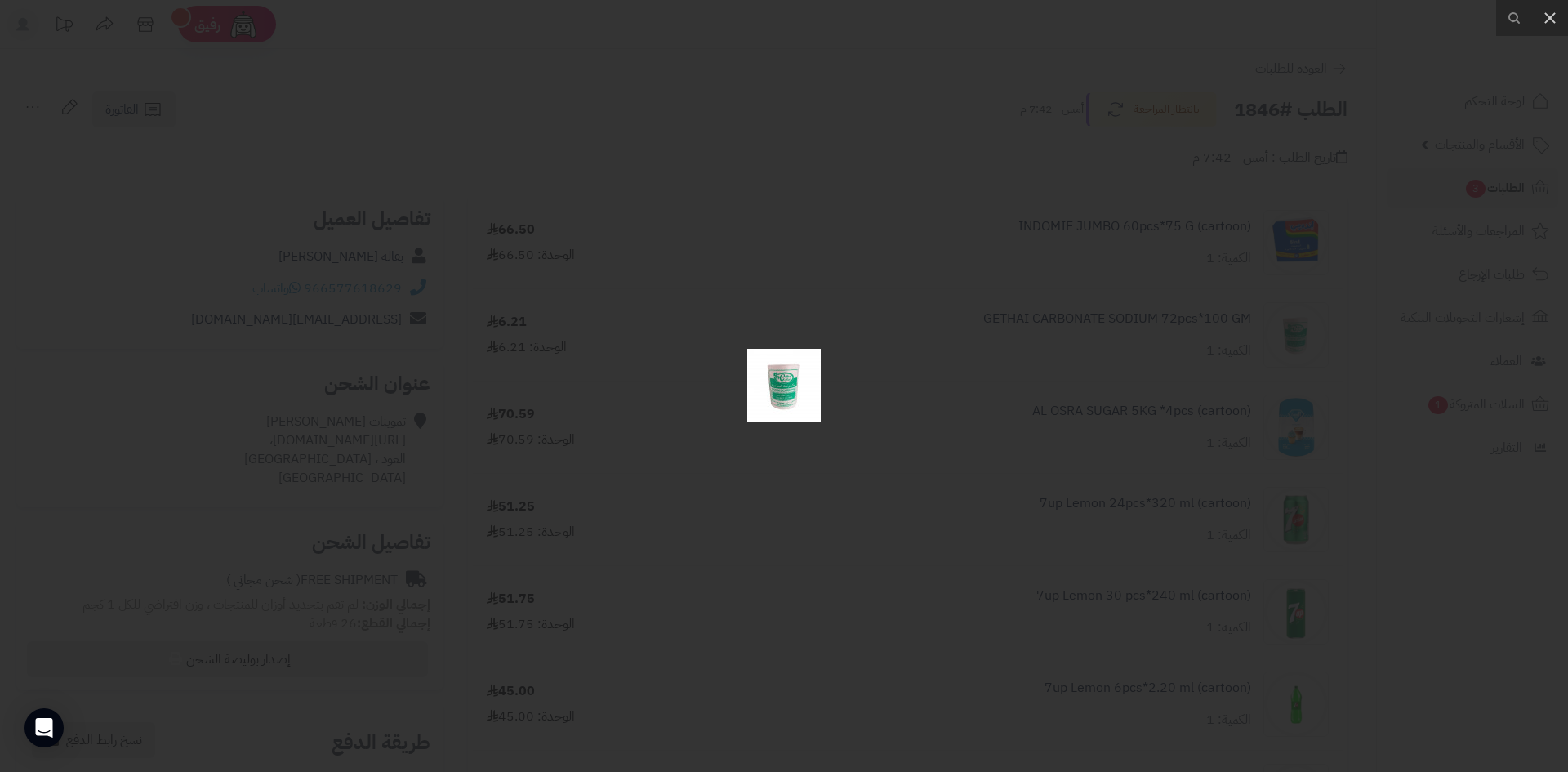
click at [1042, 438] on div at bounding box center [784, 386] width 1568 height 772
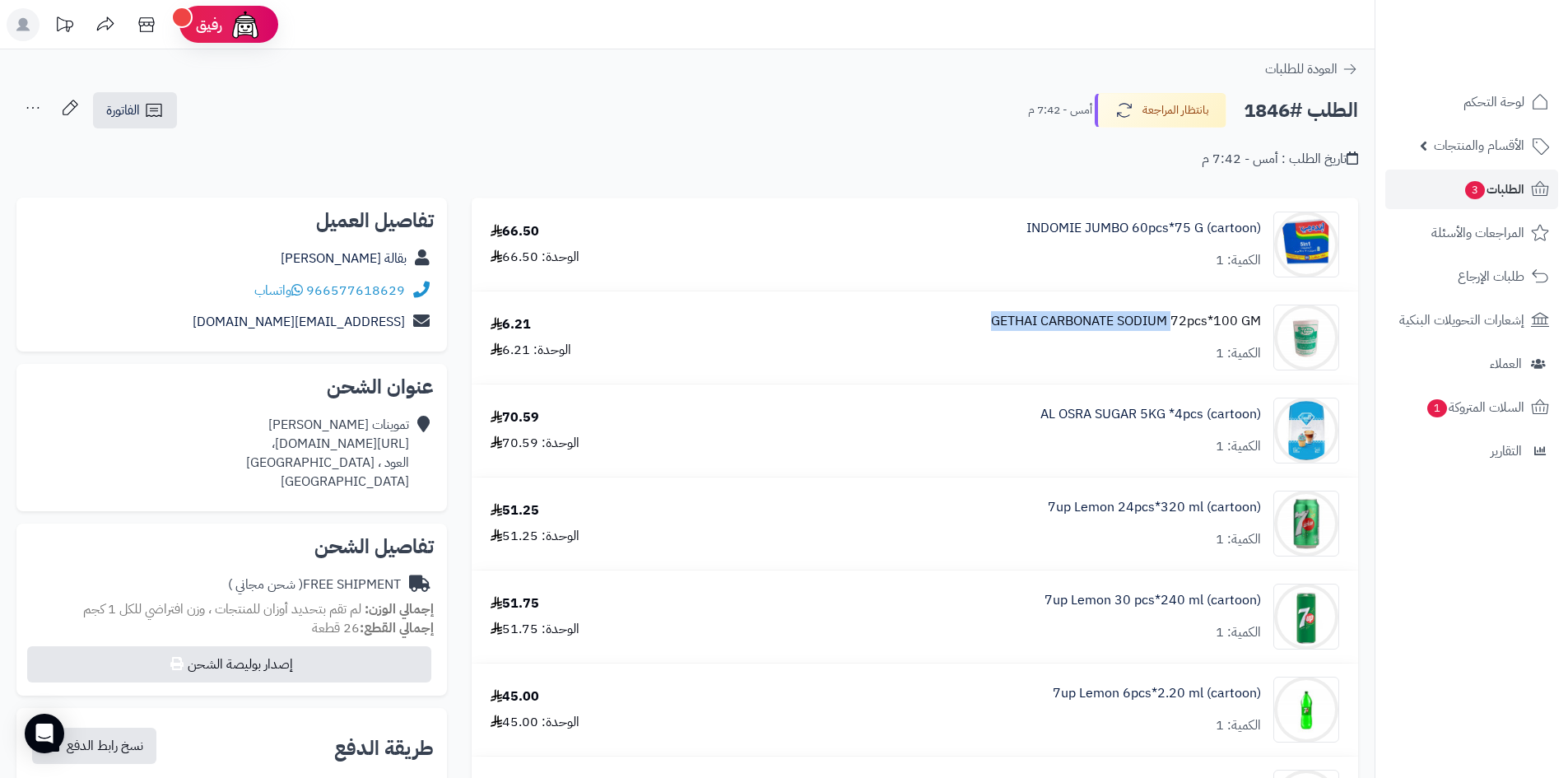
drag, startPoint x: 978, startPoint y: 327, endPoint x: 1171, endPoint y: 328, distance: 193.0
click at [1171, 328] on div "GETHAI CARBONATE SODIUM 72pcs*100 GM الكمية: 1" at bounding box center [1016, 338] width 671 height 66
copy link "GETHAI CARBONATE SODIUM"
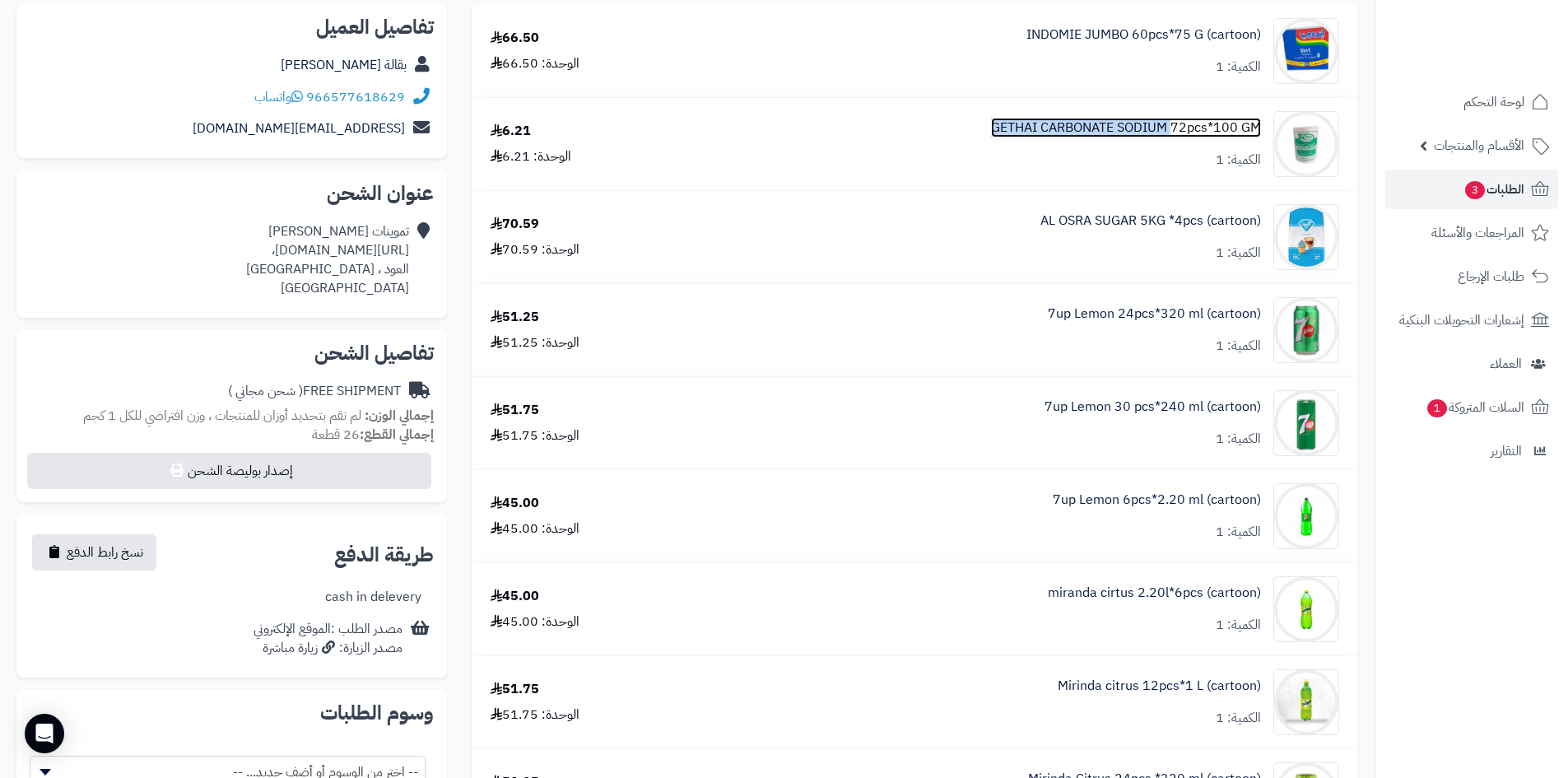
scroll to position [165, 0]
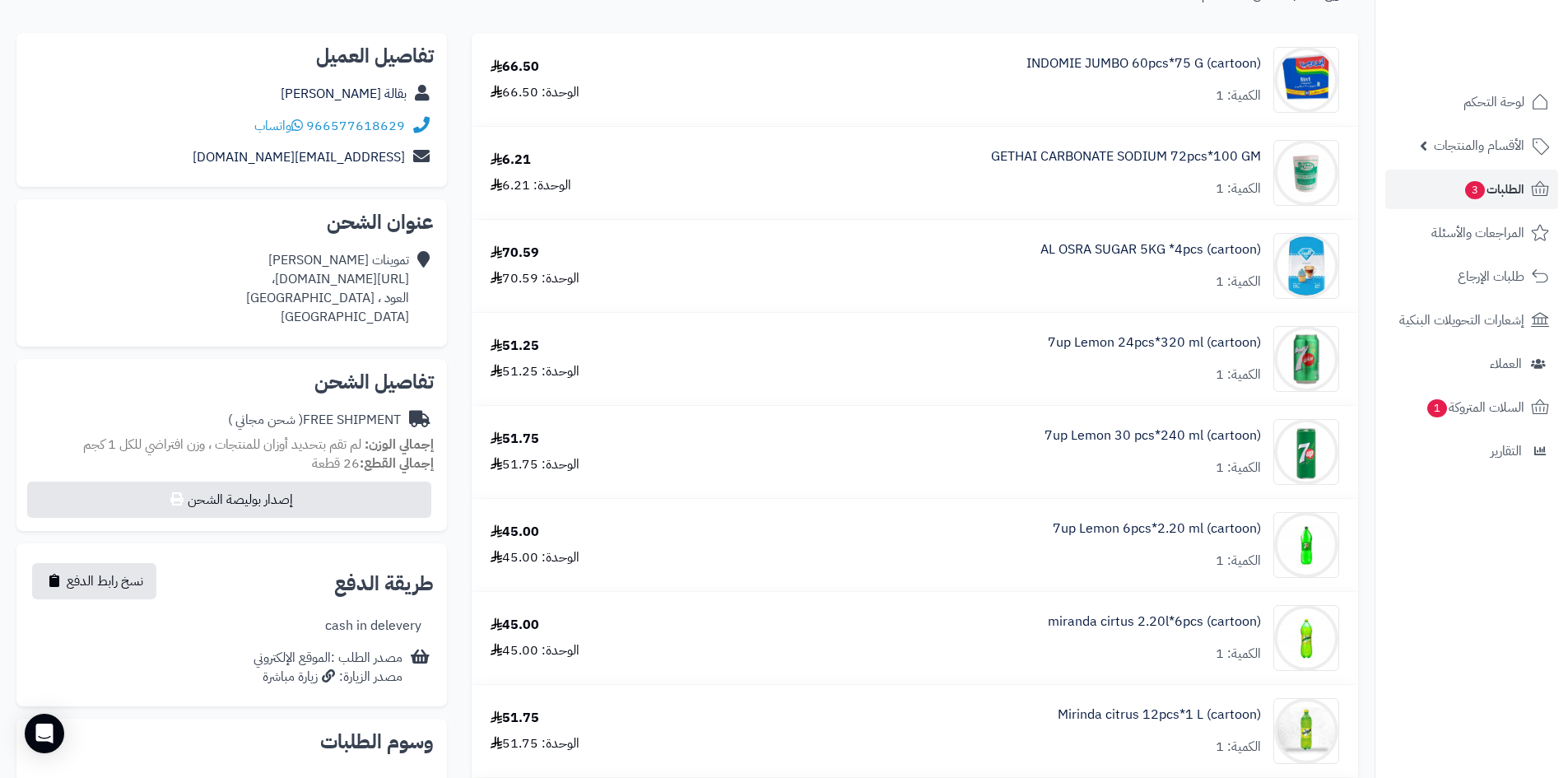
click at [1375, 229] on nav "لوحة التحكم الأقسام والمنتجات المنتجات الأقسام الماركات مواصفات المنتجات مواصفا…" at bounding box center [1471, 409] width 193 height 778
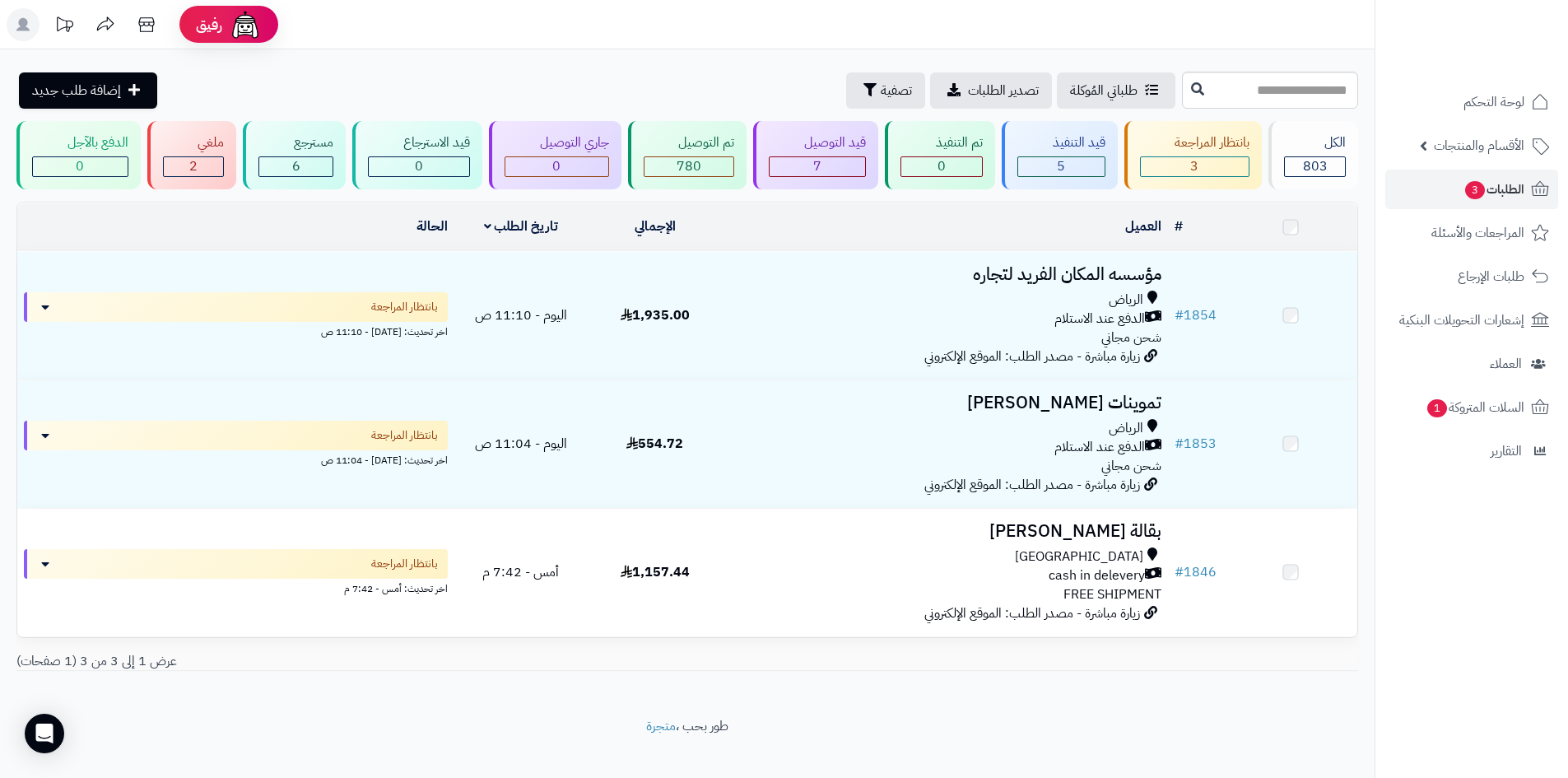
scroll to position [21, 0]
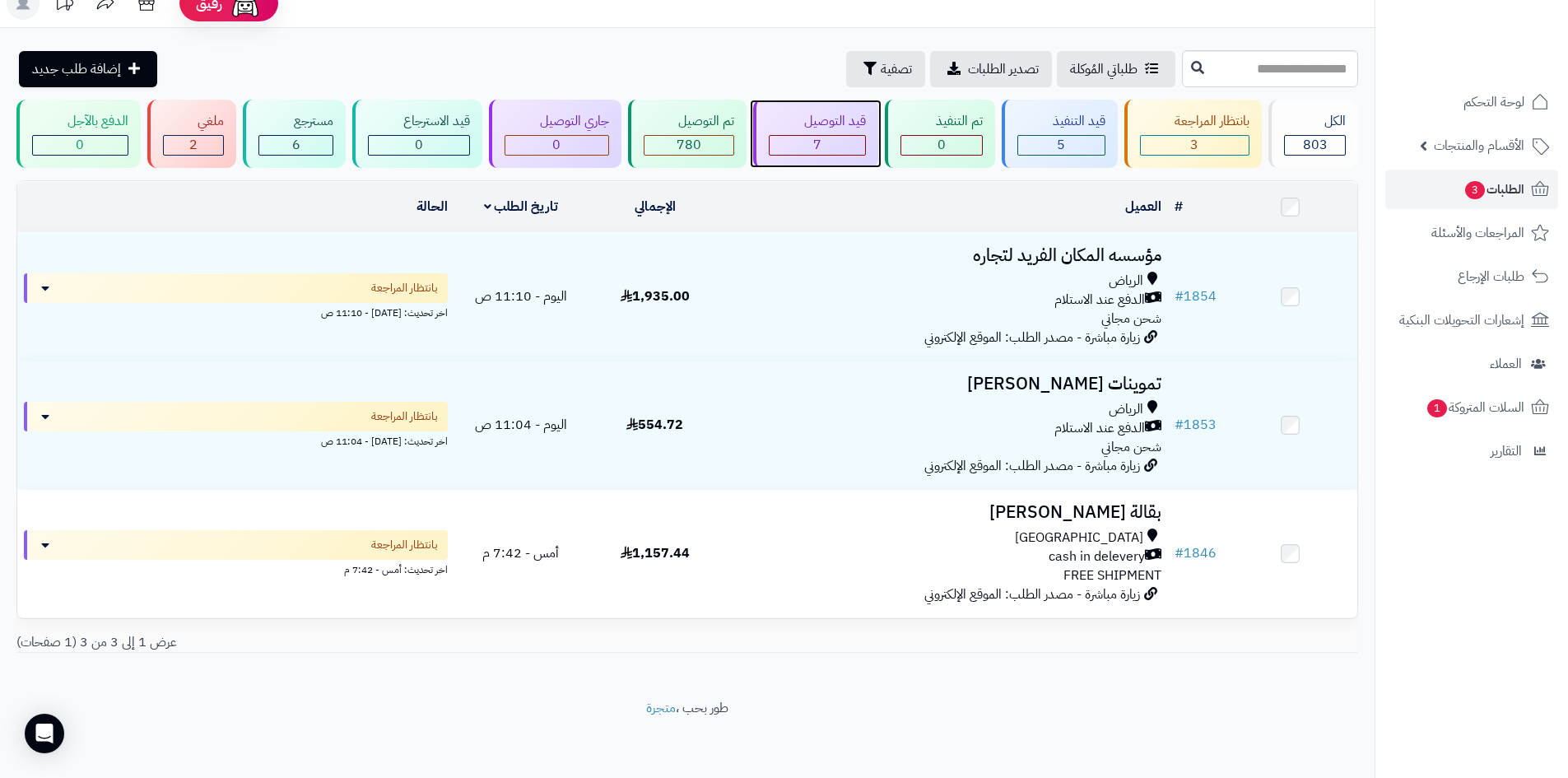
click at [850, 130] on div "قيد التوصيل" at bounding box center [817, 121] width 98 height 19
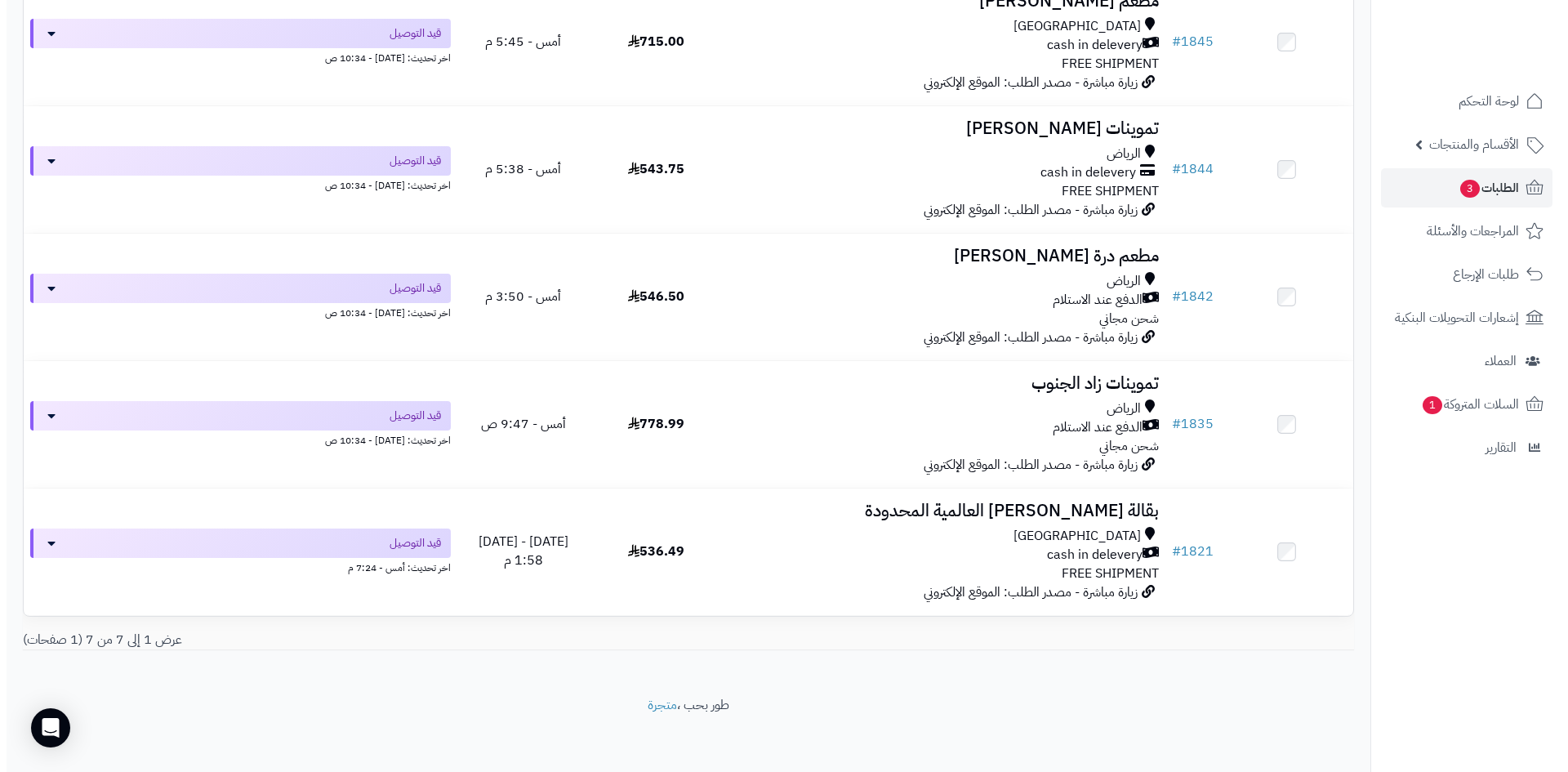
scroll to position [531, 0]
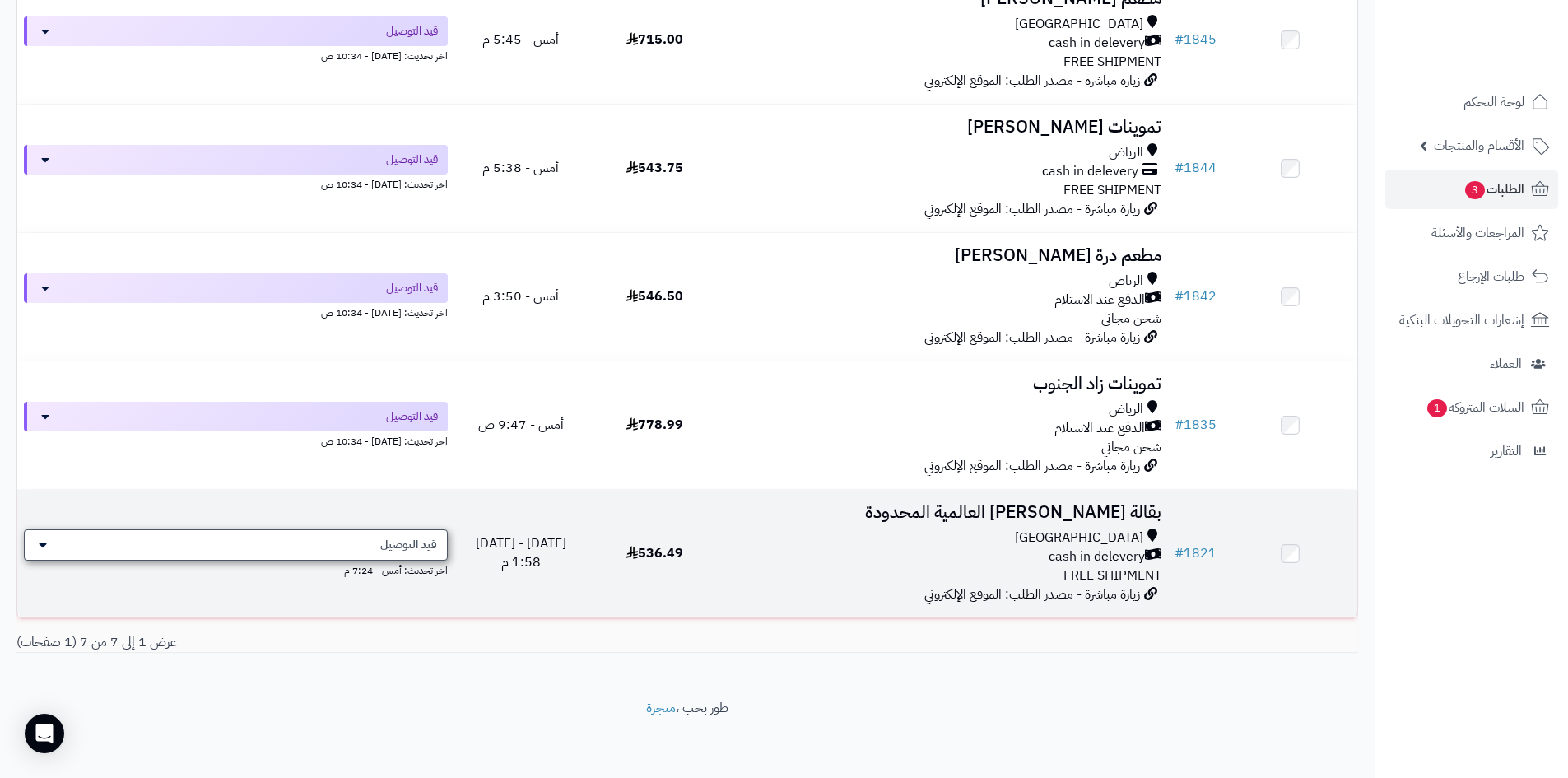
click at [399, 554] on div "قيد التوصيل" at bounding box center [236, 545] width 424 height 31
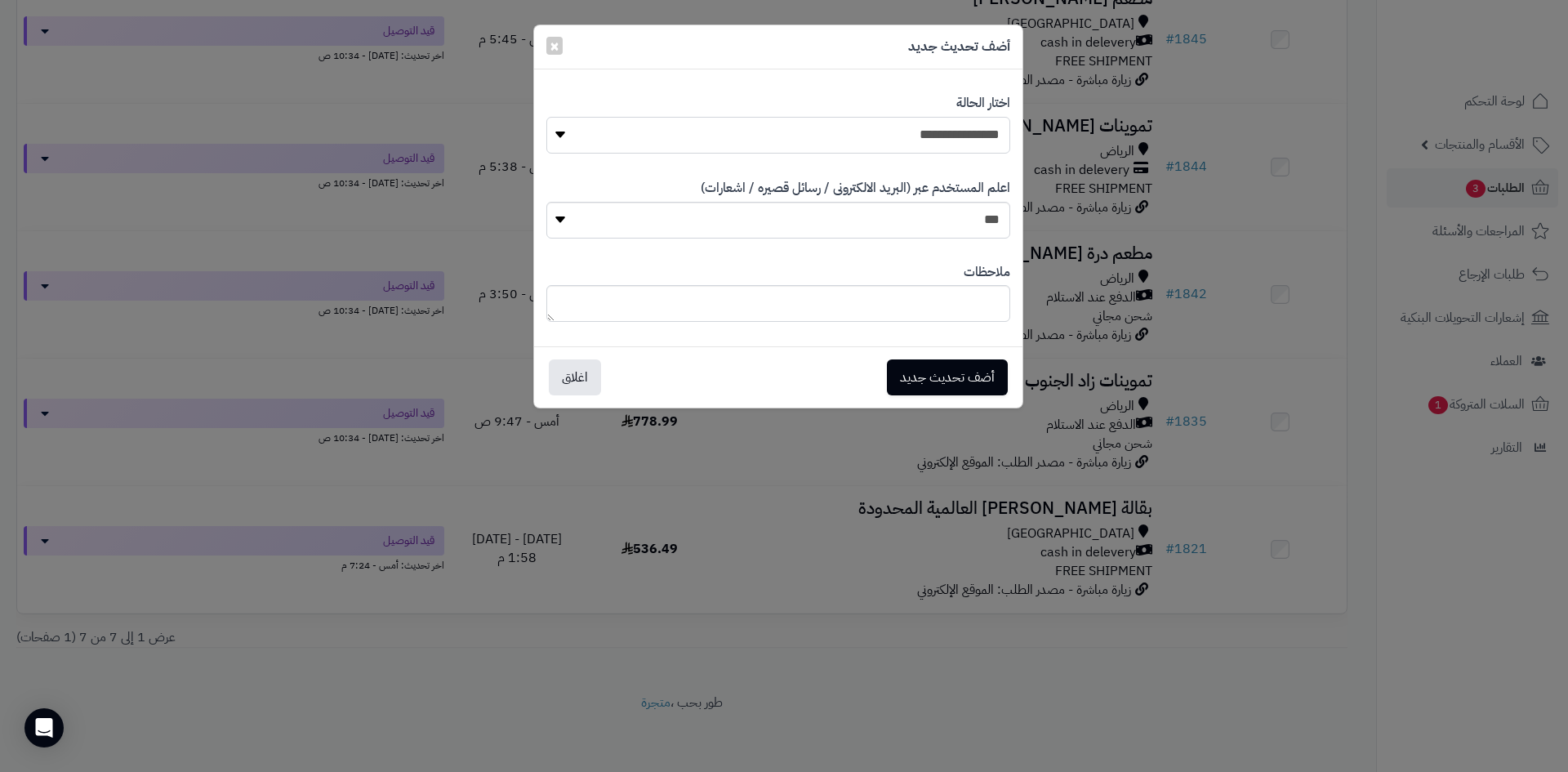
click at [741, 130] on select "**********" at bounding box center [778, 136] width 464 height 37
select select "**"
click at [546, 117] on select "**********" at bounding box center [778, 136] width 464 height 37
click at [973, 381] on button "أضف تحديث جديد" at bounding box center [948, 376] width 121 height 36
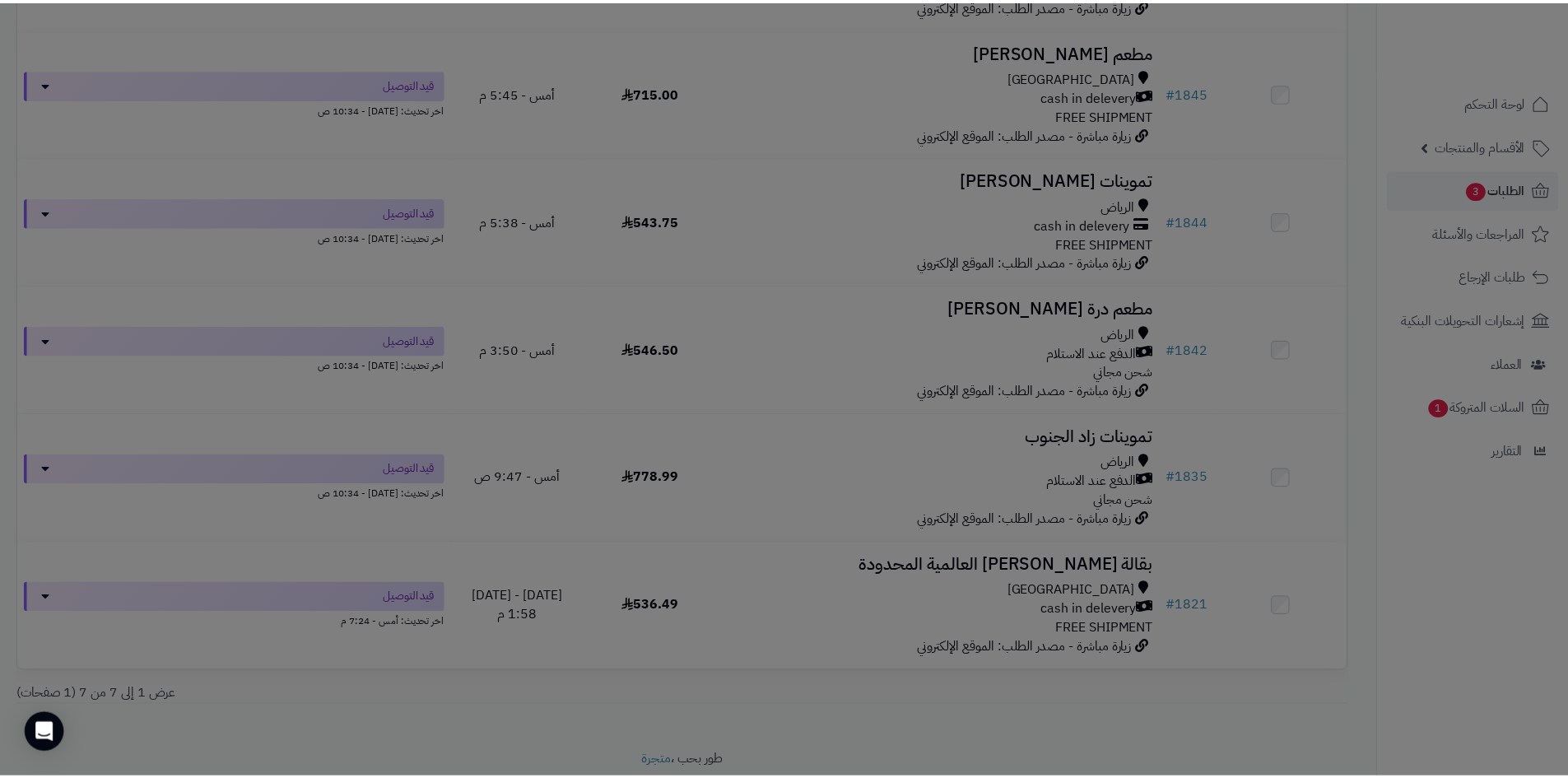
scroll to position [588, 0]
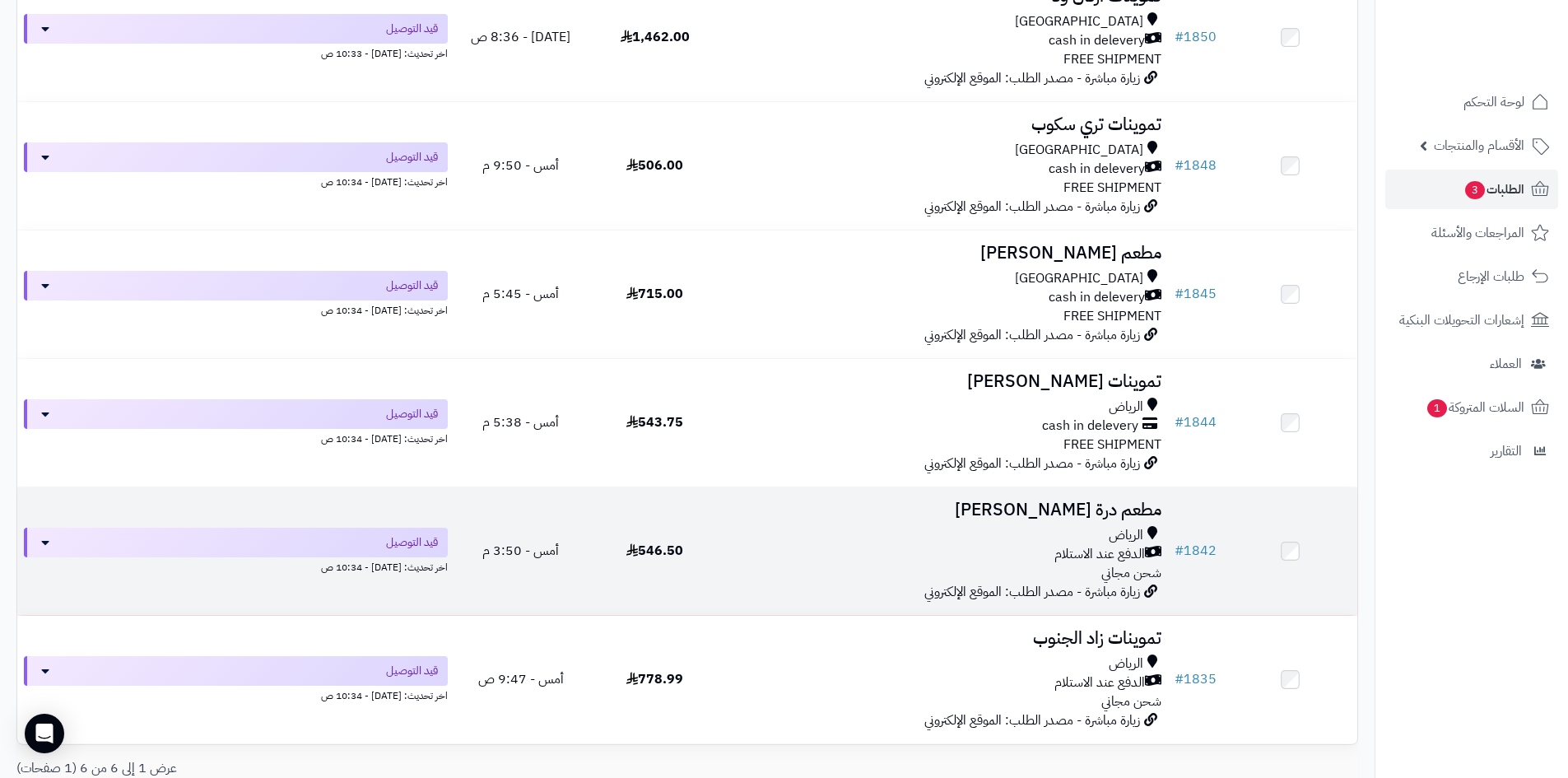
scroll to position [77, 0]
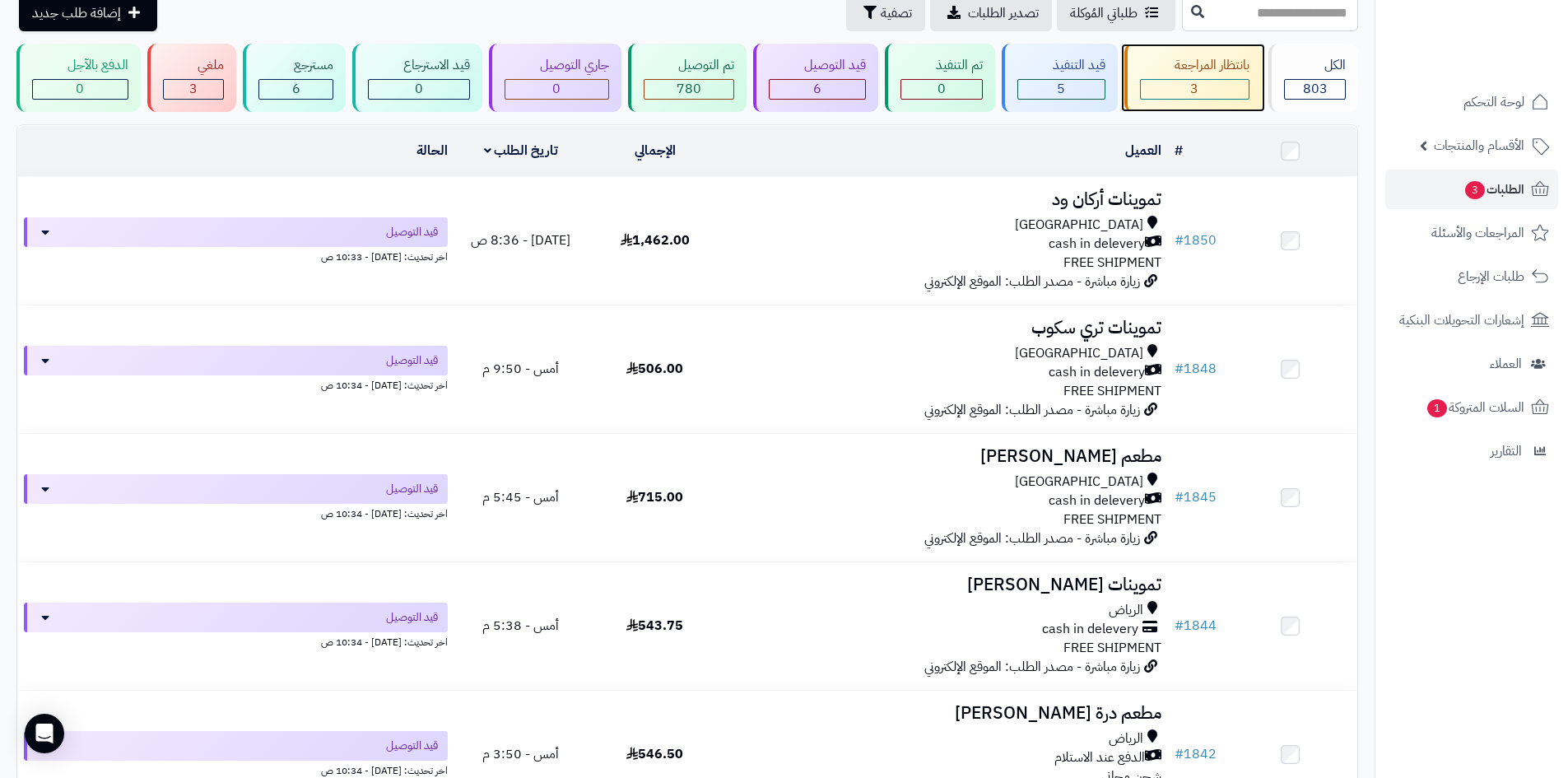
click at [1183, 59] on div "بانتظار المراجعة" at bounding box center [1195, 65] width 110 height 19
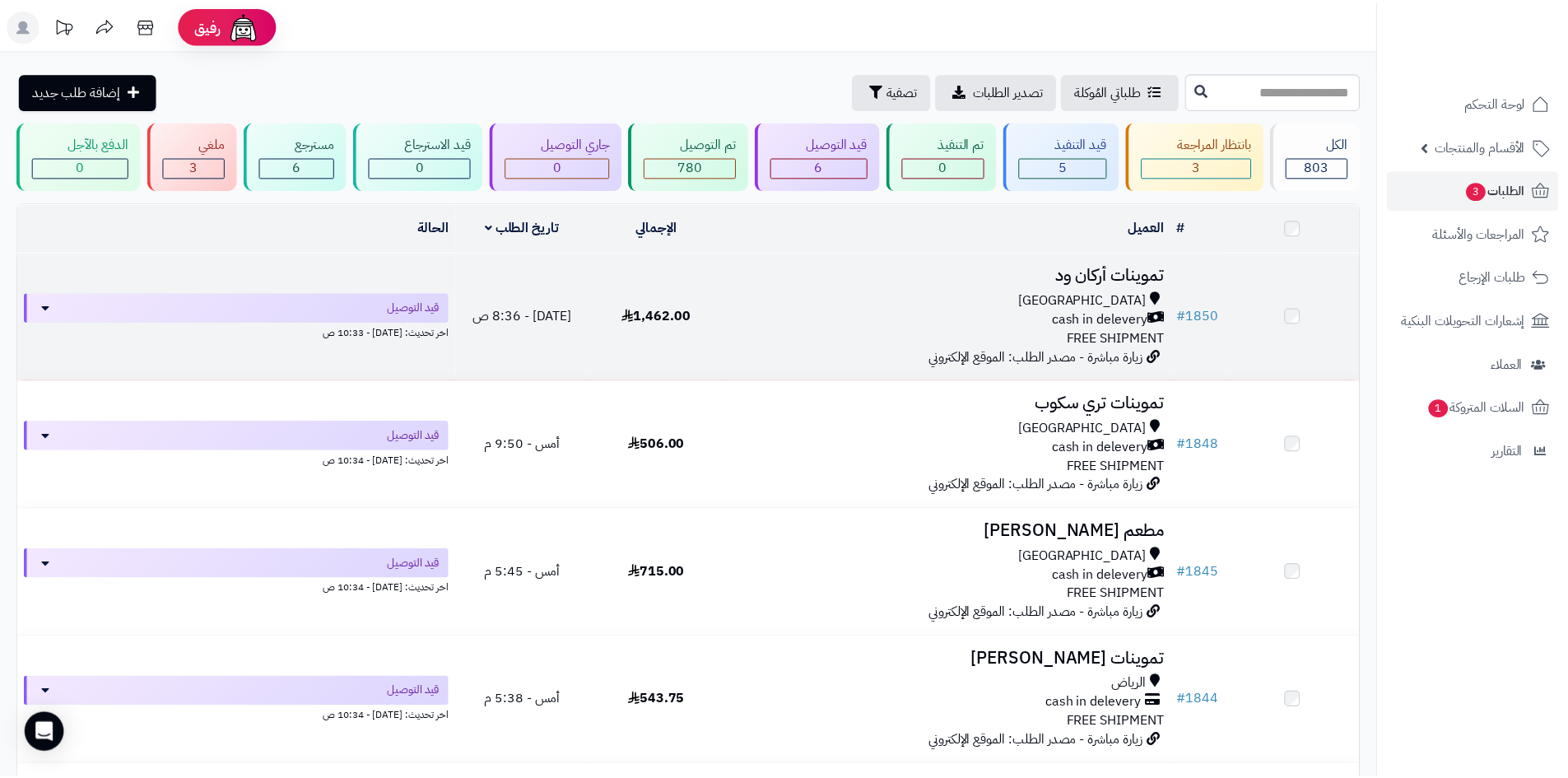
scroll to position [77, 0]
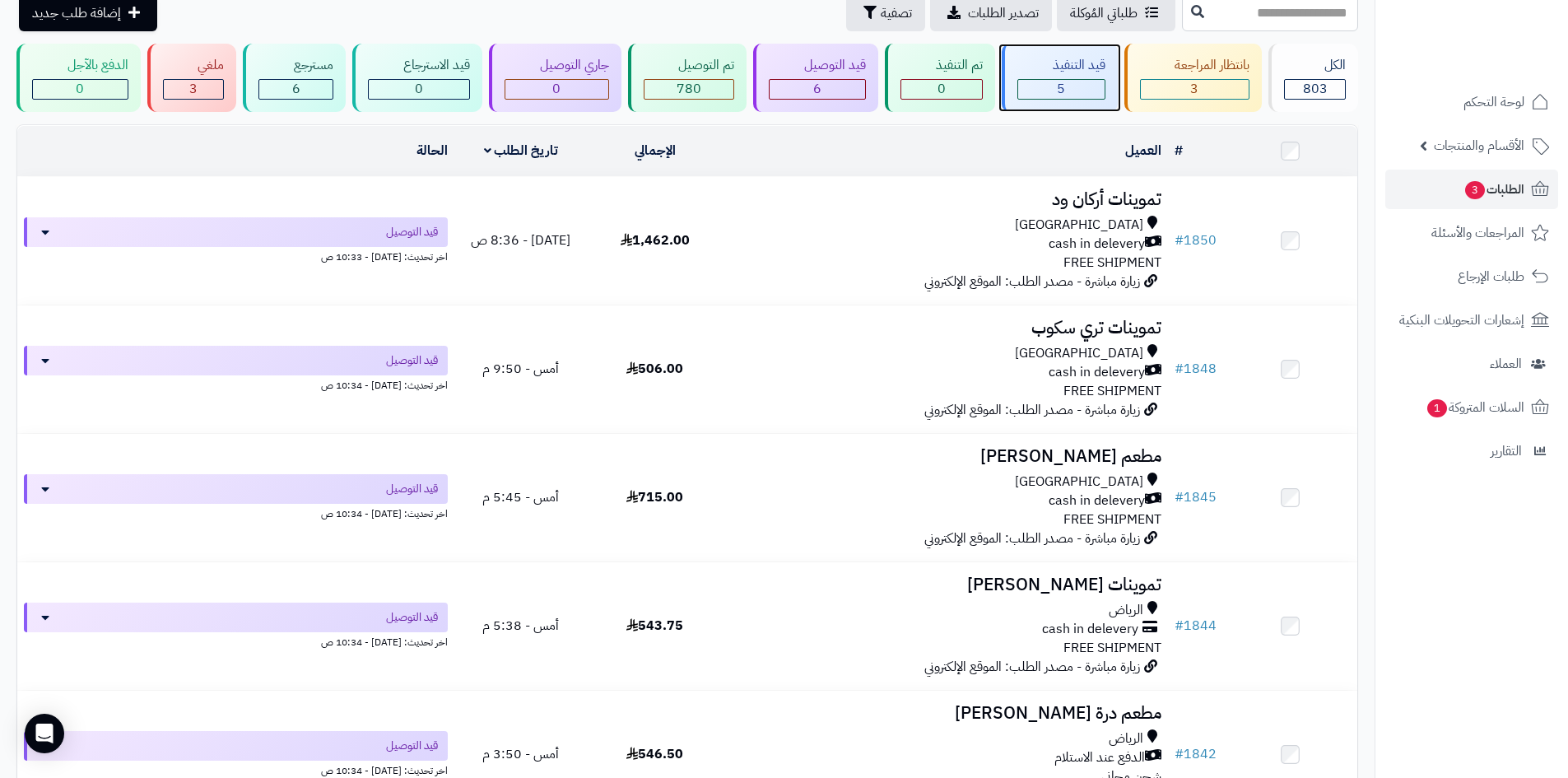
click at [1063, 64] on div "قيد التنفيذ" at bounding box center [1062, 65] width 88 height 19
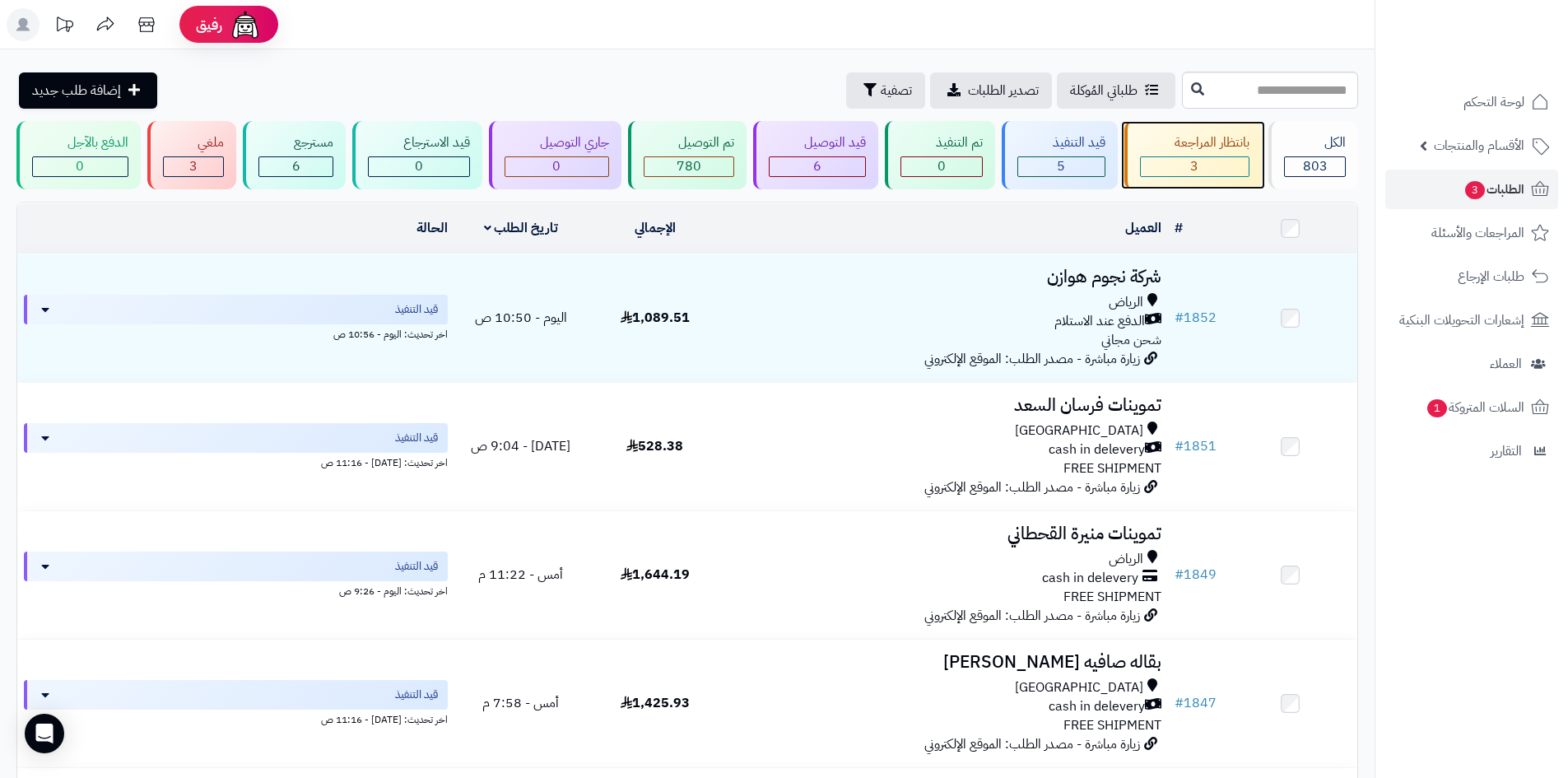
click at [1203, 141] on div "بانتظار المراجعة" at bounding box center [1195, 143] width 110 height 19
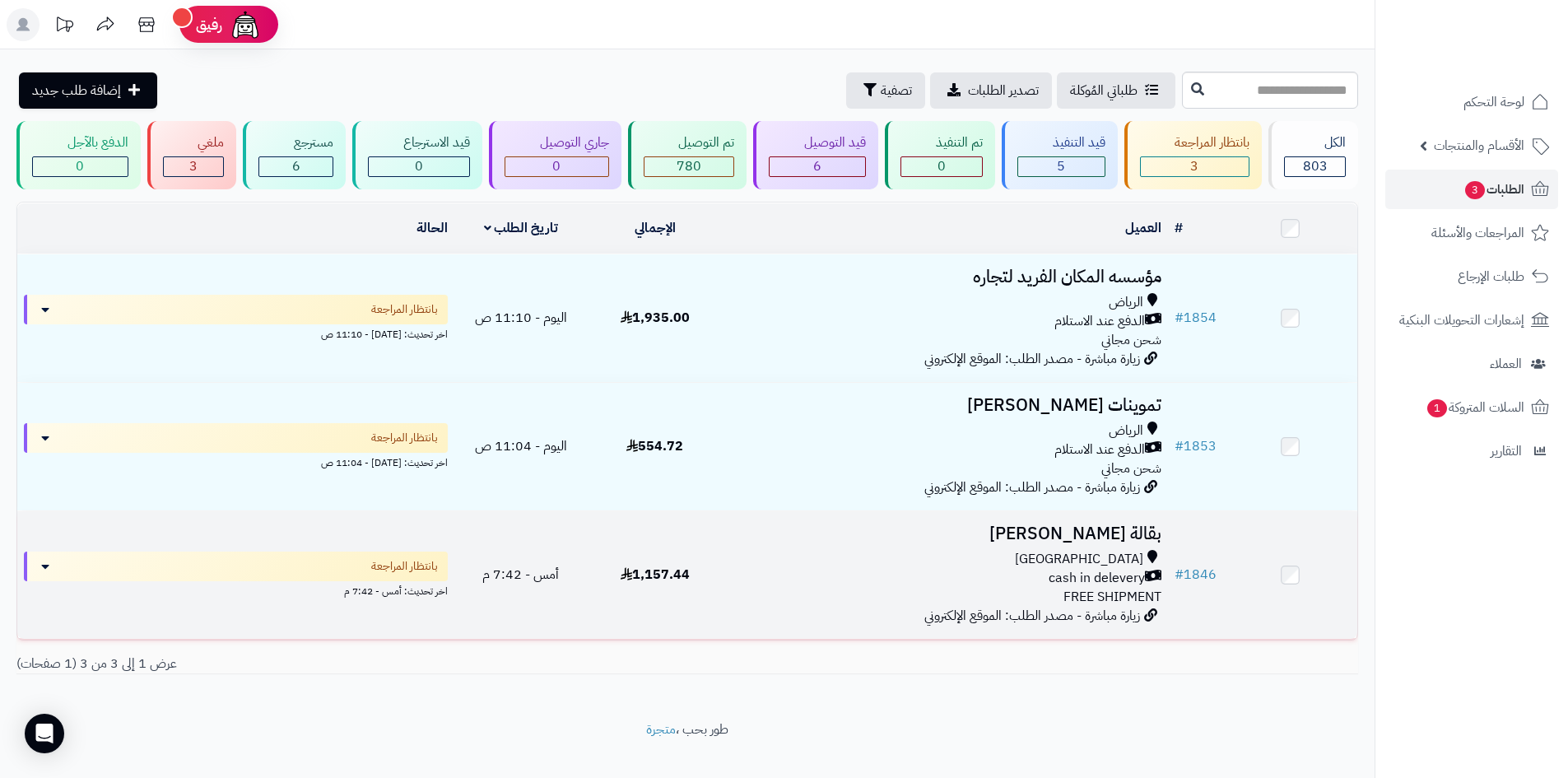
click at [859, 563] on div "Riyadh" at bounding box center [945, 559] width 432 height 19
click at [922, 542] on td "بقالة عامر عبدالرحمن Riyadh cash in delevery FREE SHIPMENT زيارة مباشرة - مصدر …" at bounding box center [945, 575] width 446 height 127
click at [990, 535] on h3 "بقالة عامر عبدالرحمن" at bounding box center [945, 534] width 432 height 19
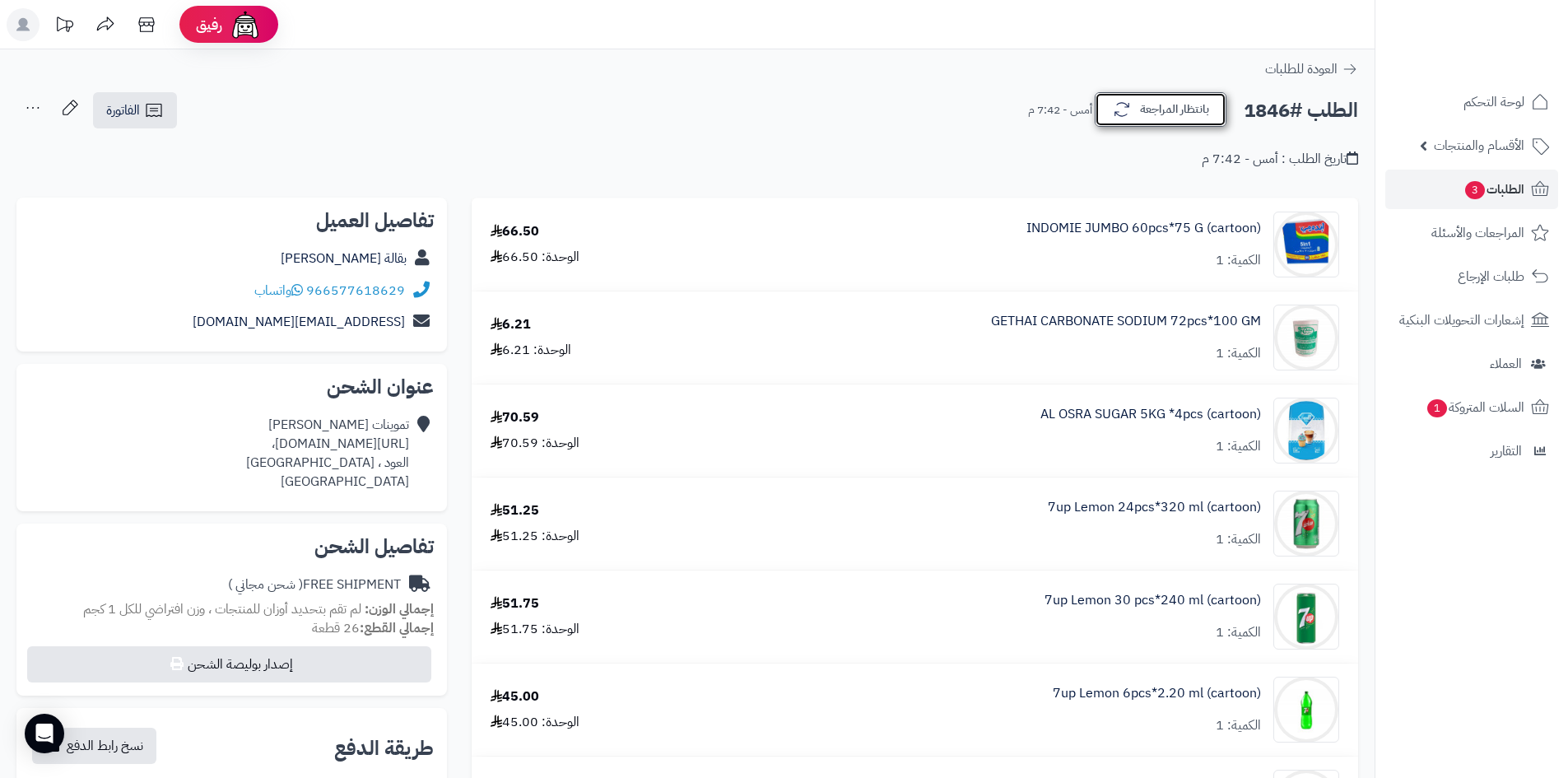
click at [1136, 113] on button "بانتظار المراجعة" at bounding box center [1160, 109] width 131 height 35
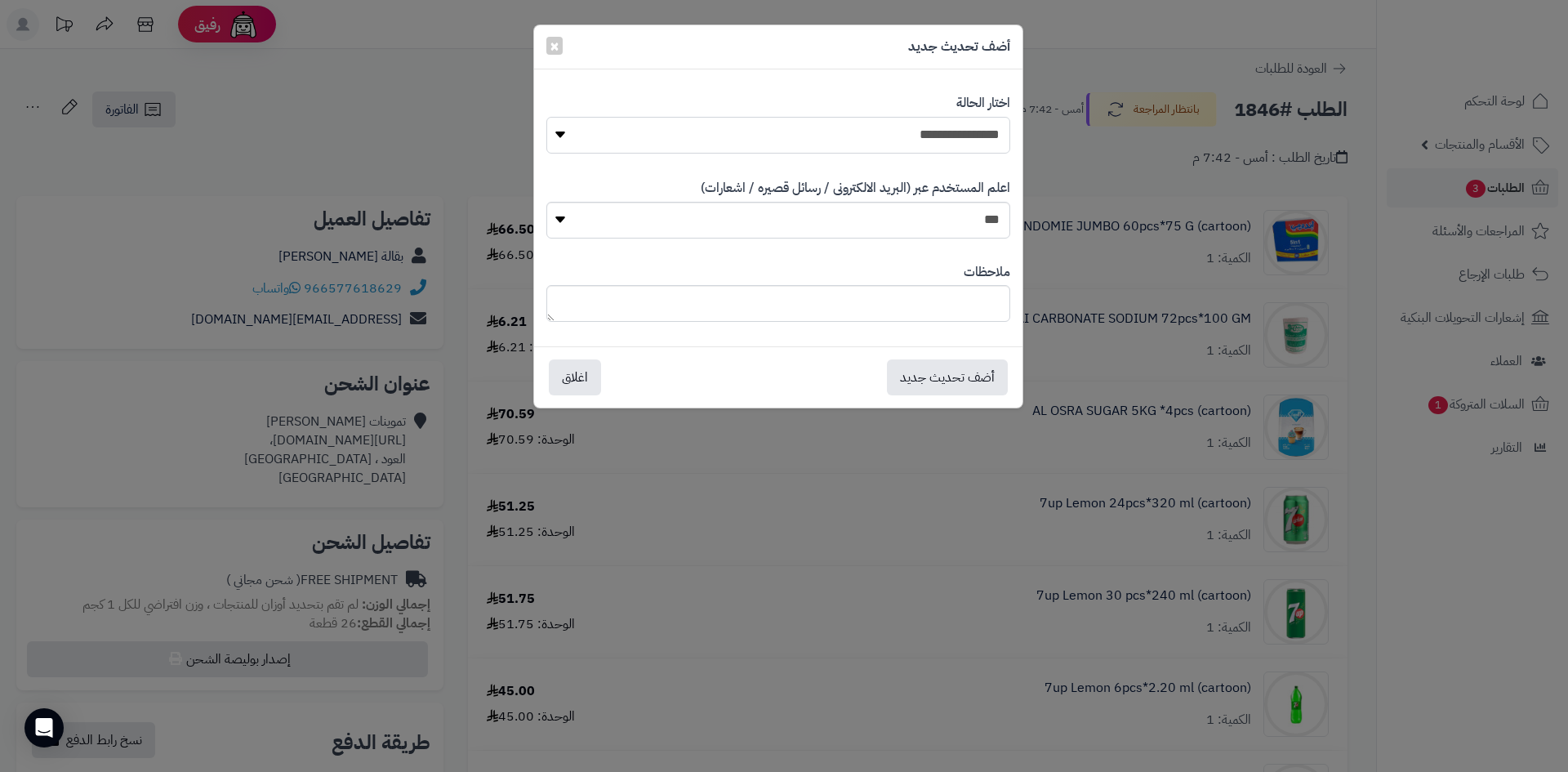
drag, startPoint x: 949, startPoint y: 125, endPoint x: 954, endPoint y: 142, distance: 17.7
click at [949, 125] on select "**********" at bounding box center [778, 136] width 464 height 37
select select "*"
click at [546, 117] on select "**********" at bounding box center [778, 136] width 464 height 37
click at [961, 380] on button "أضف تحديث جديد" at bounding box center [948, 376] width 121 height 36
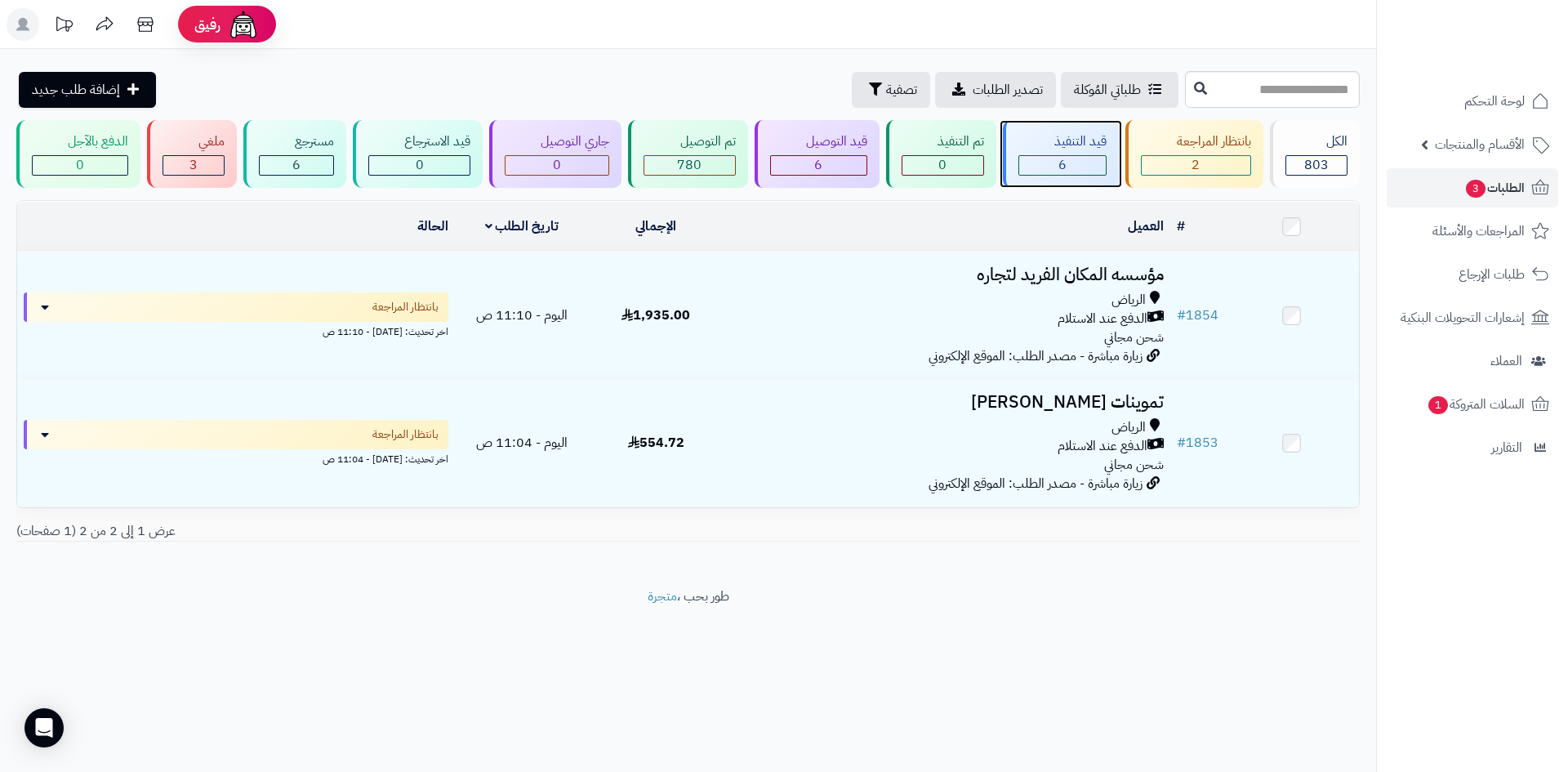
click at [1038, 131] on div "قيد التنفيذ 6" at bounding box center [1061, 154] width 116 height 68
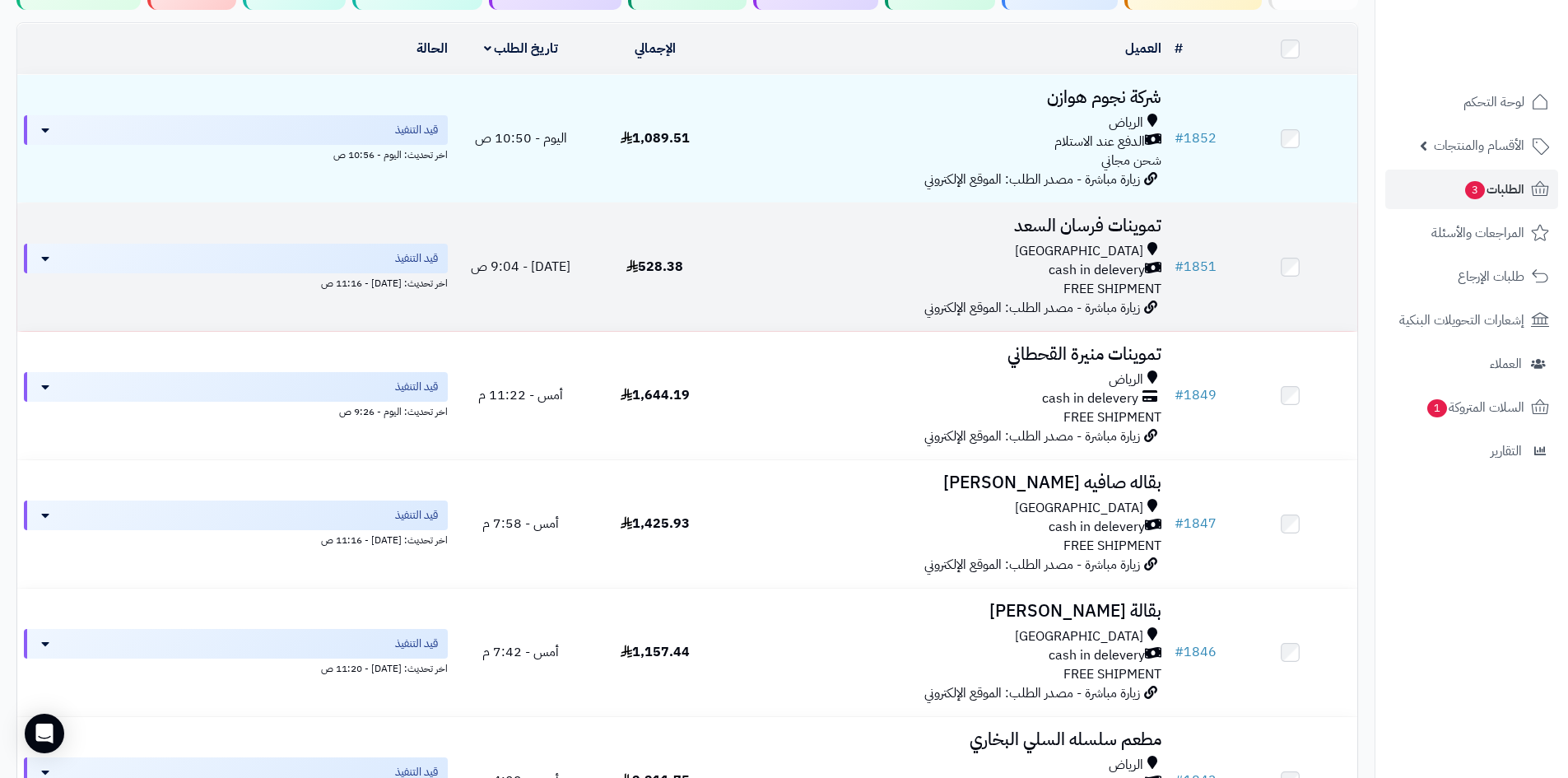
scroll to position [329, 0]
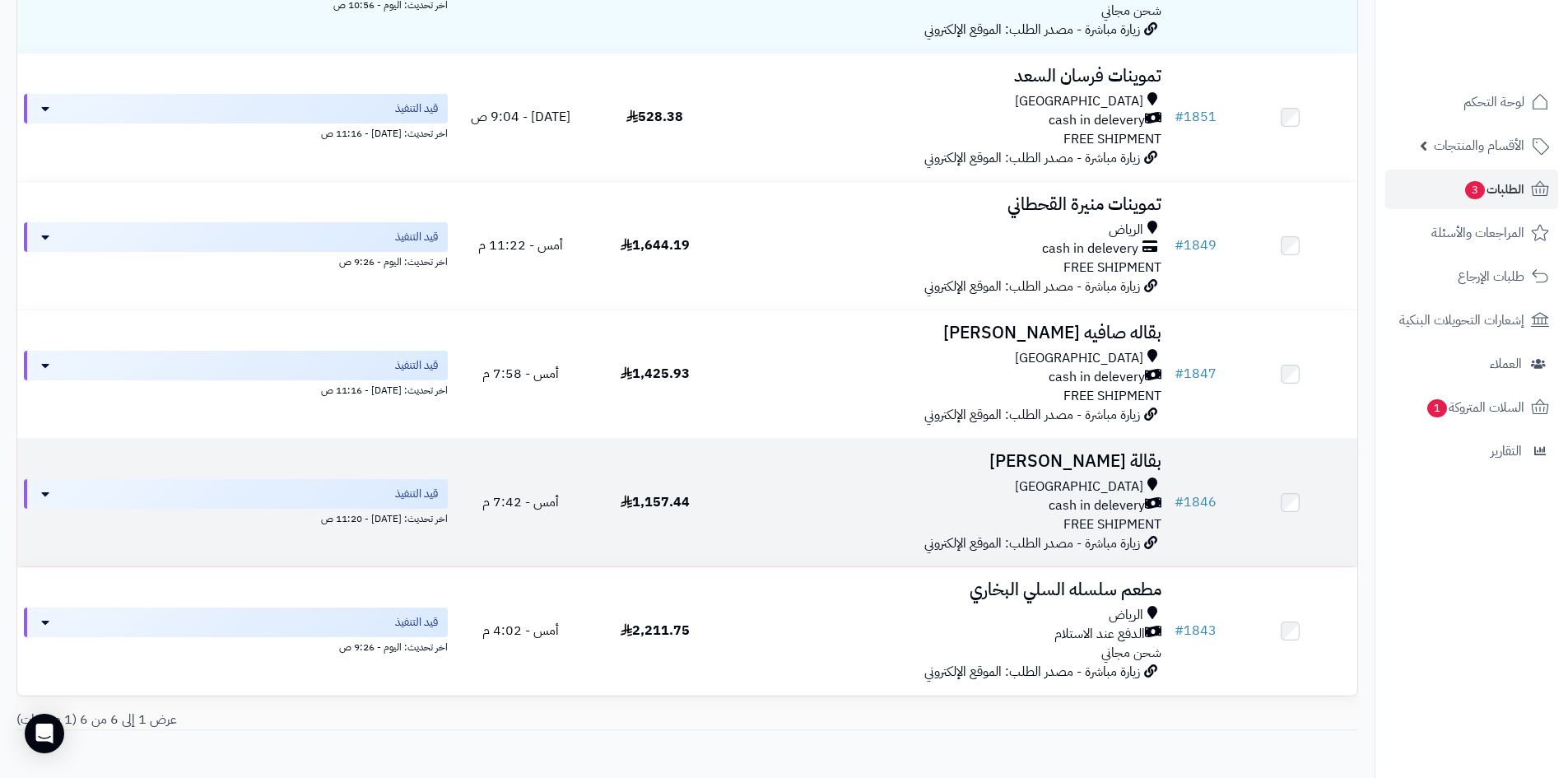
click at [920, 489] on div "[GEOGRAPHIC_DATA]" at bounding box center [945, 487] width 432 height 19
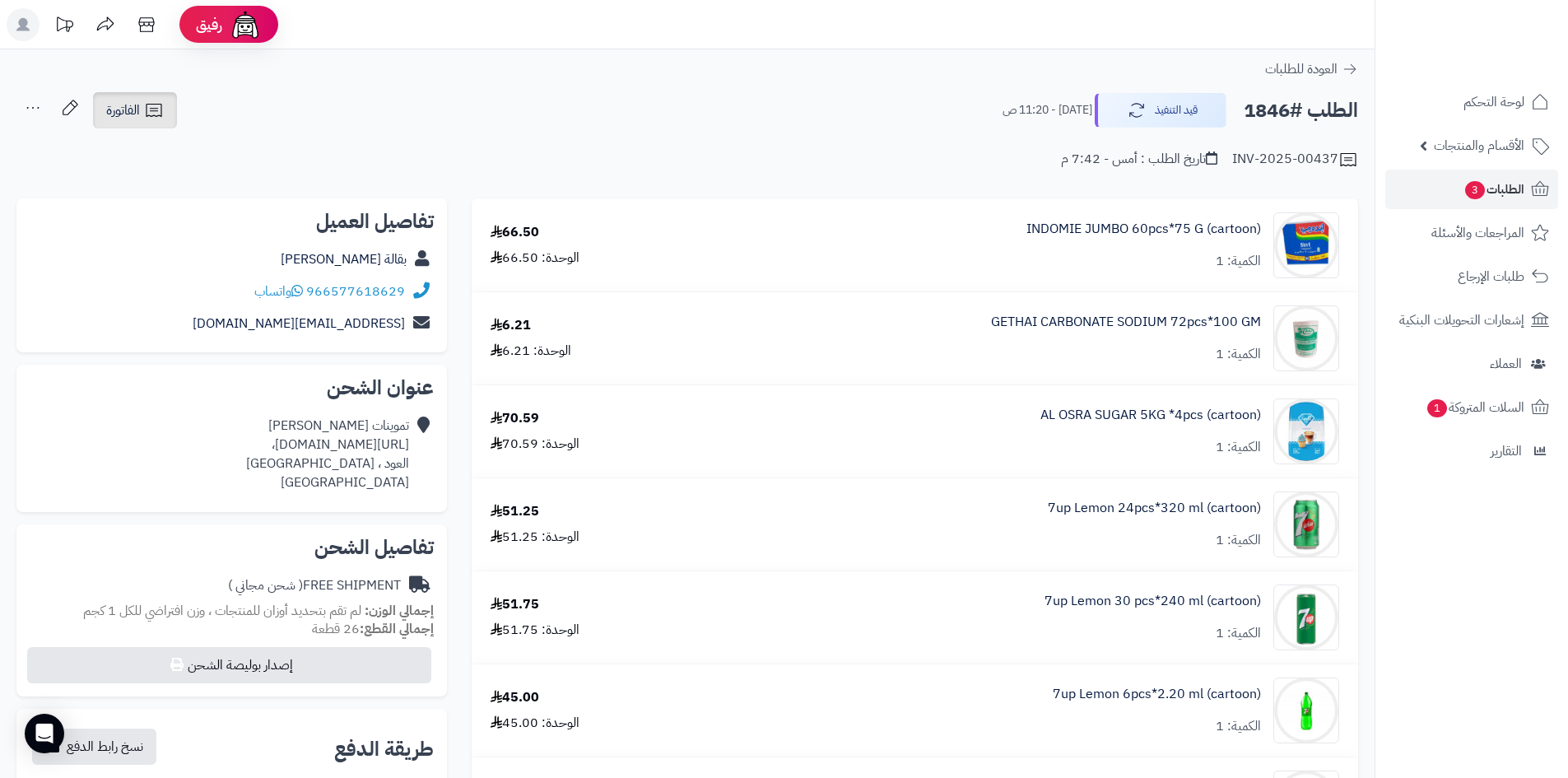
click at [163, 119] on icon at bounding box center [153, 109] width 20 height 20
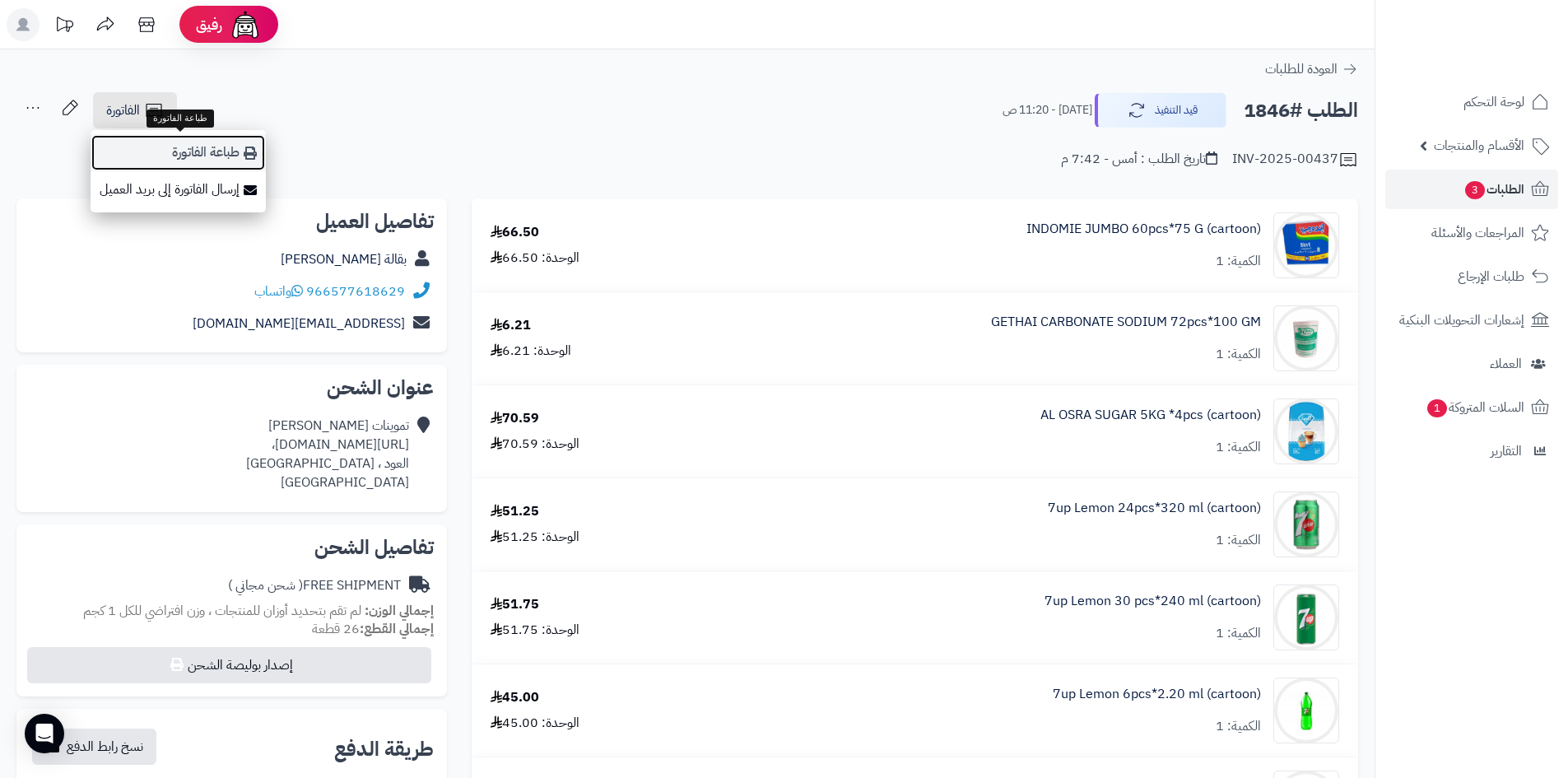
click at [168, 140] on link "طباعة الفاتورة" at bounding box center [178, 153] width 176 height 37
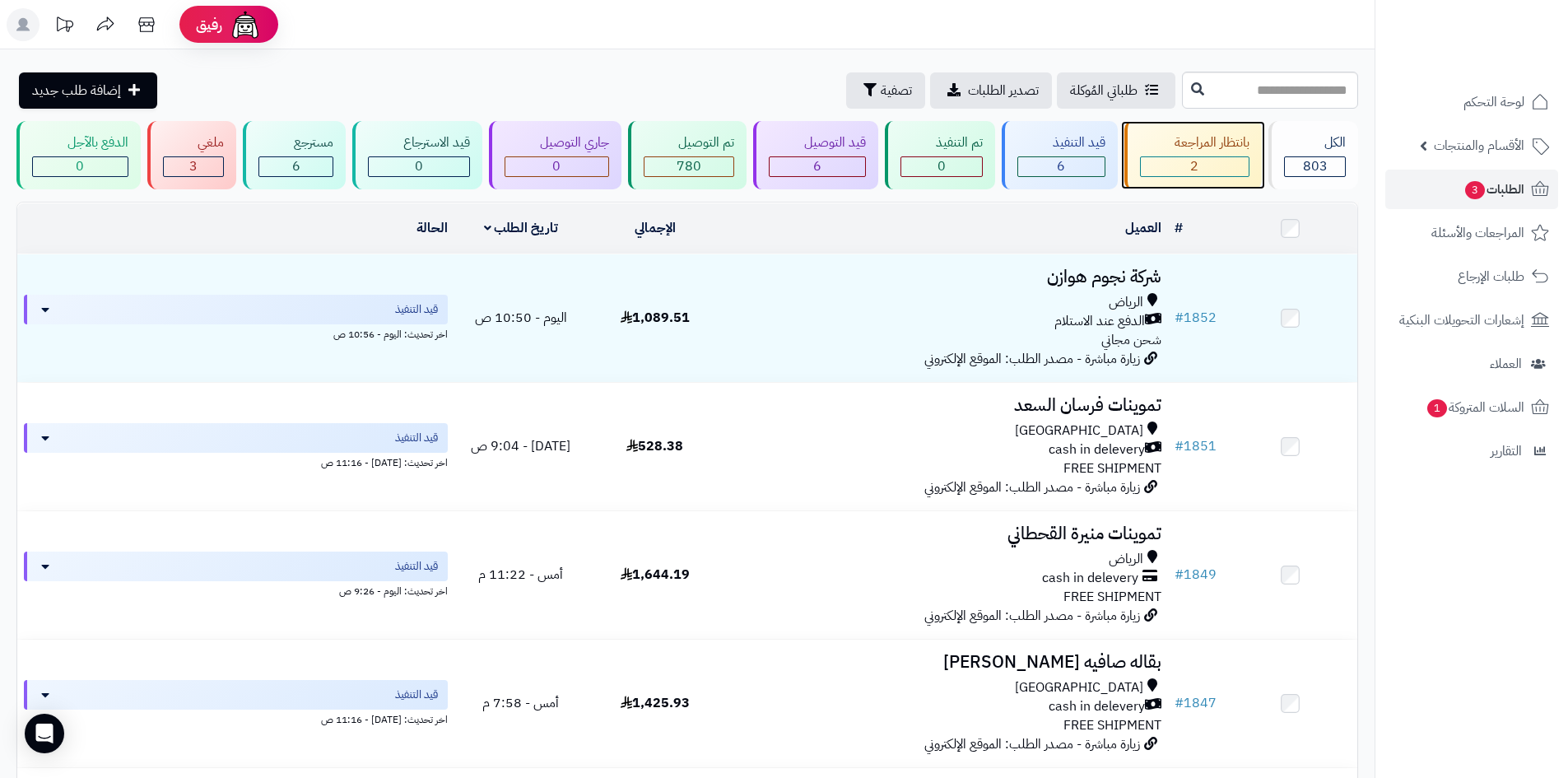
click at [1169, 131] on div "بانتظار المراجعة 2" at bounding box center [1193, 155] width 138 height 69
click at [1042, 143] on div "قيد التنفيذ" at bounding box center [1062, 143] width 88 height 19
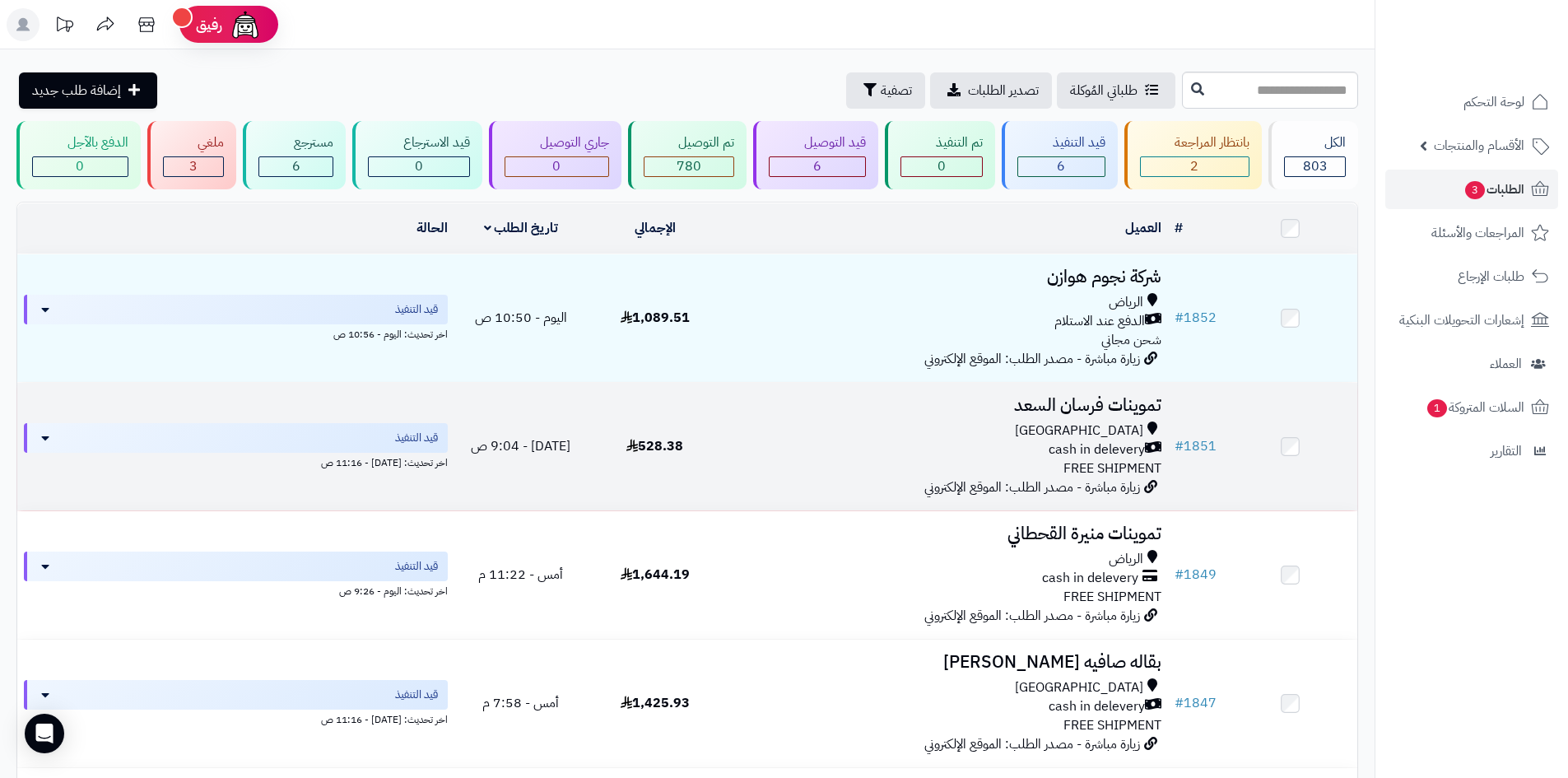
click at [1000, 437] on div "Riyadh" at bounding box center [945, 431] width 432 height 19
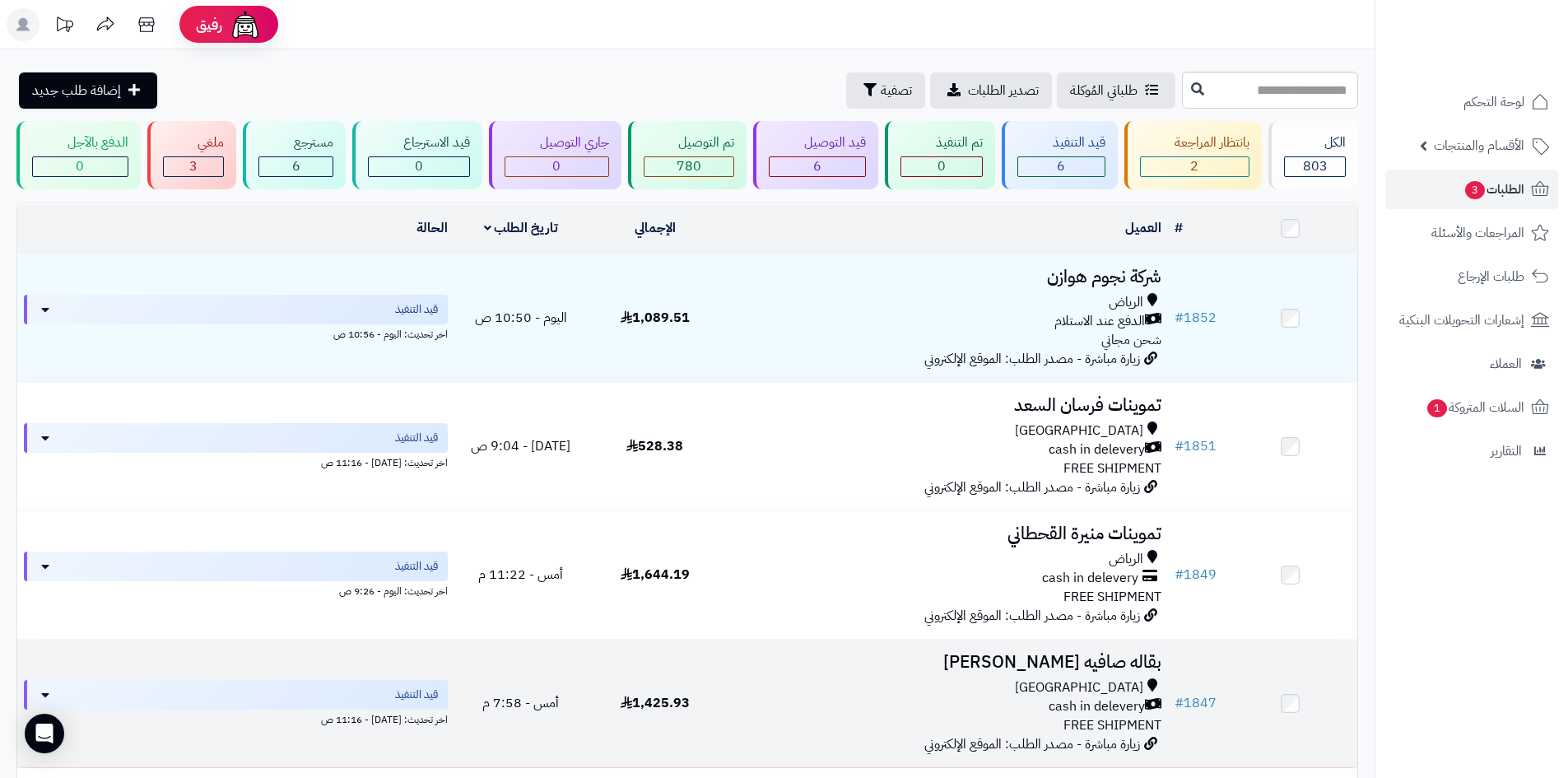
scroll to position [247, 0]
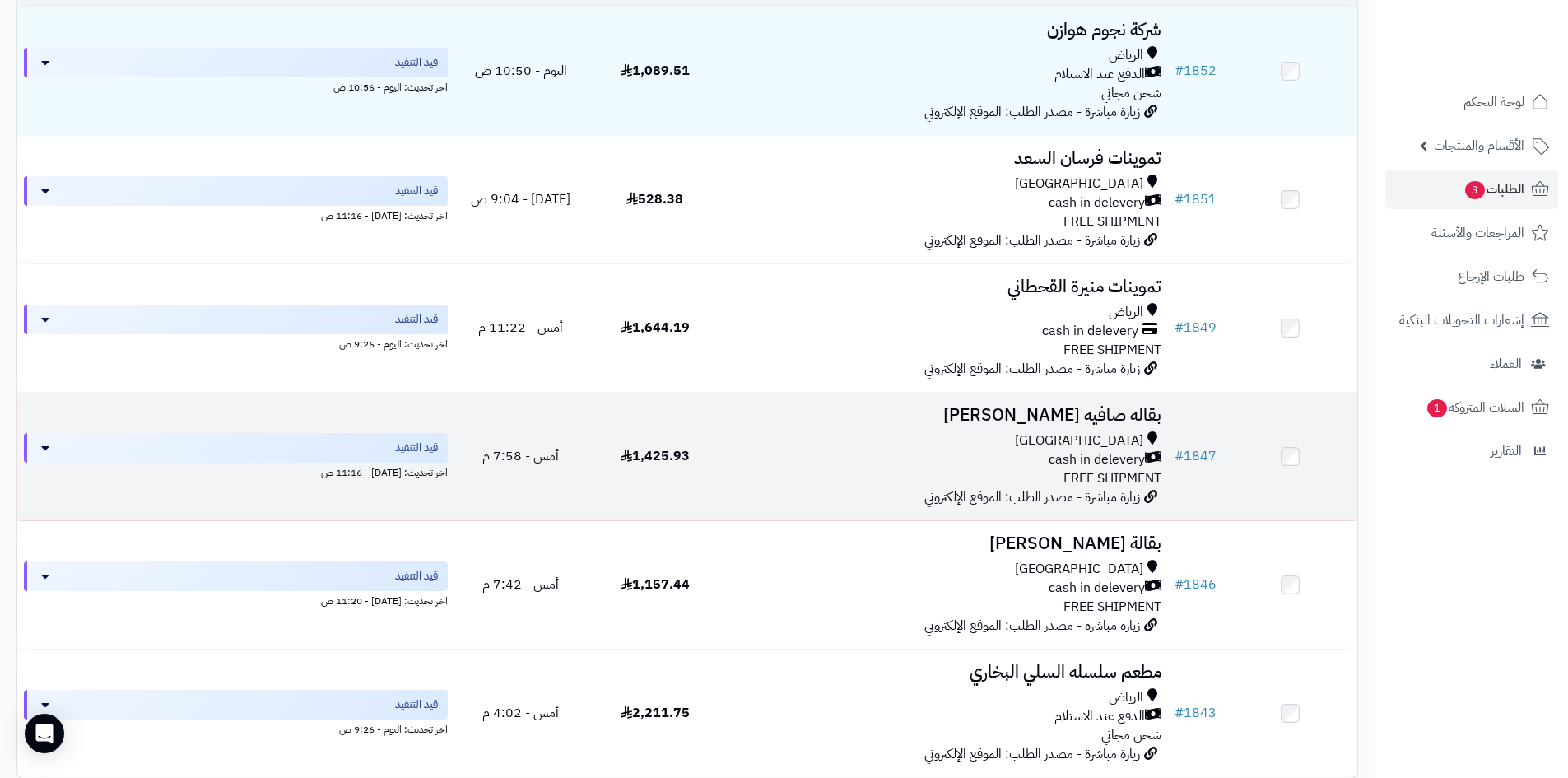
click at [943, 479] on div "Riyadh cash in delevery FREE SHIPMENT" at bounding box center [945, 460] width 432 height 57
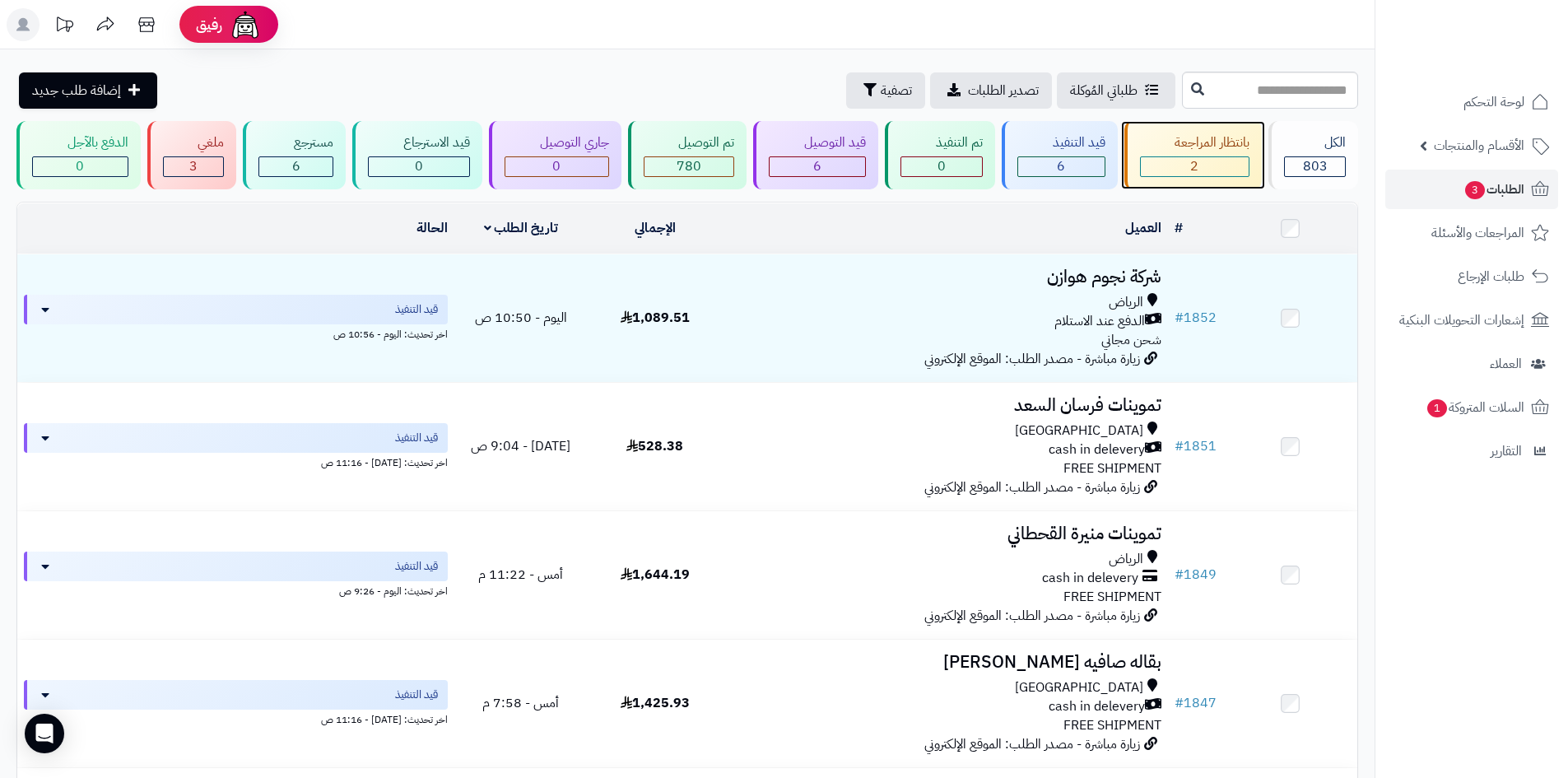
click at [1234, 166] on div "2" at bounding box center [1195, 166] width 109 height 19
click at [1191, 150] on div "بانتظار المراجعة" at bounding box center [1195, 143] width 110 height 19
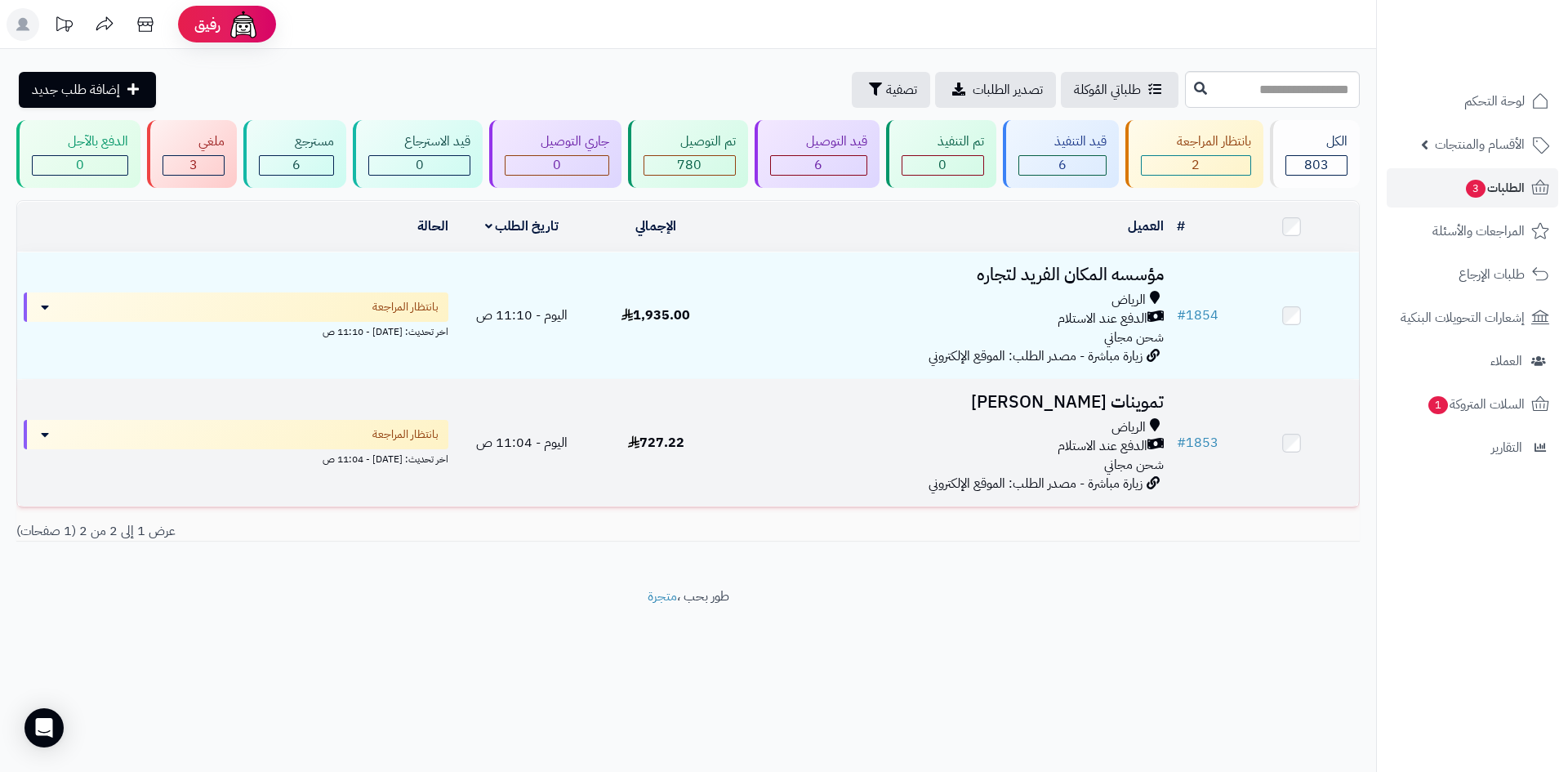
click at [779, 462] on div "الرياض الدفع عند الاستلام شحن مجاني" at bounding box center [947, 446] width 433 height 56
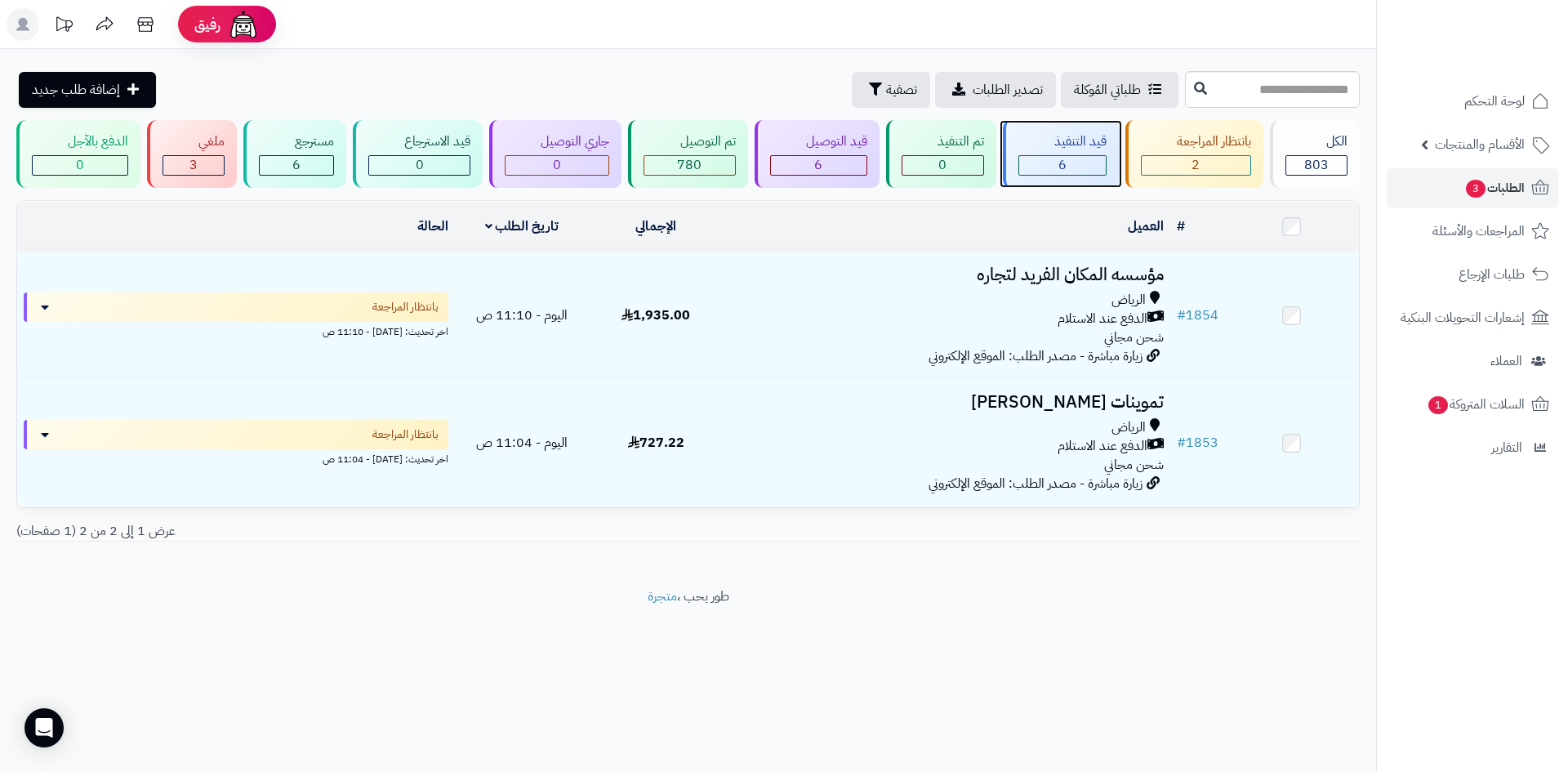
click at [1100, 149] on div "قيد التنفيذ" at bounding box center [1062, 141] width 88 height 19
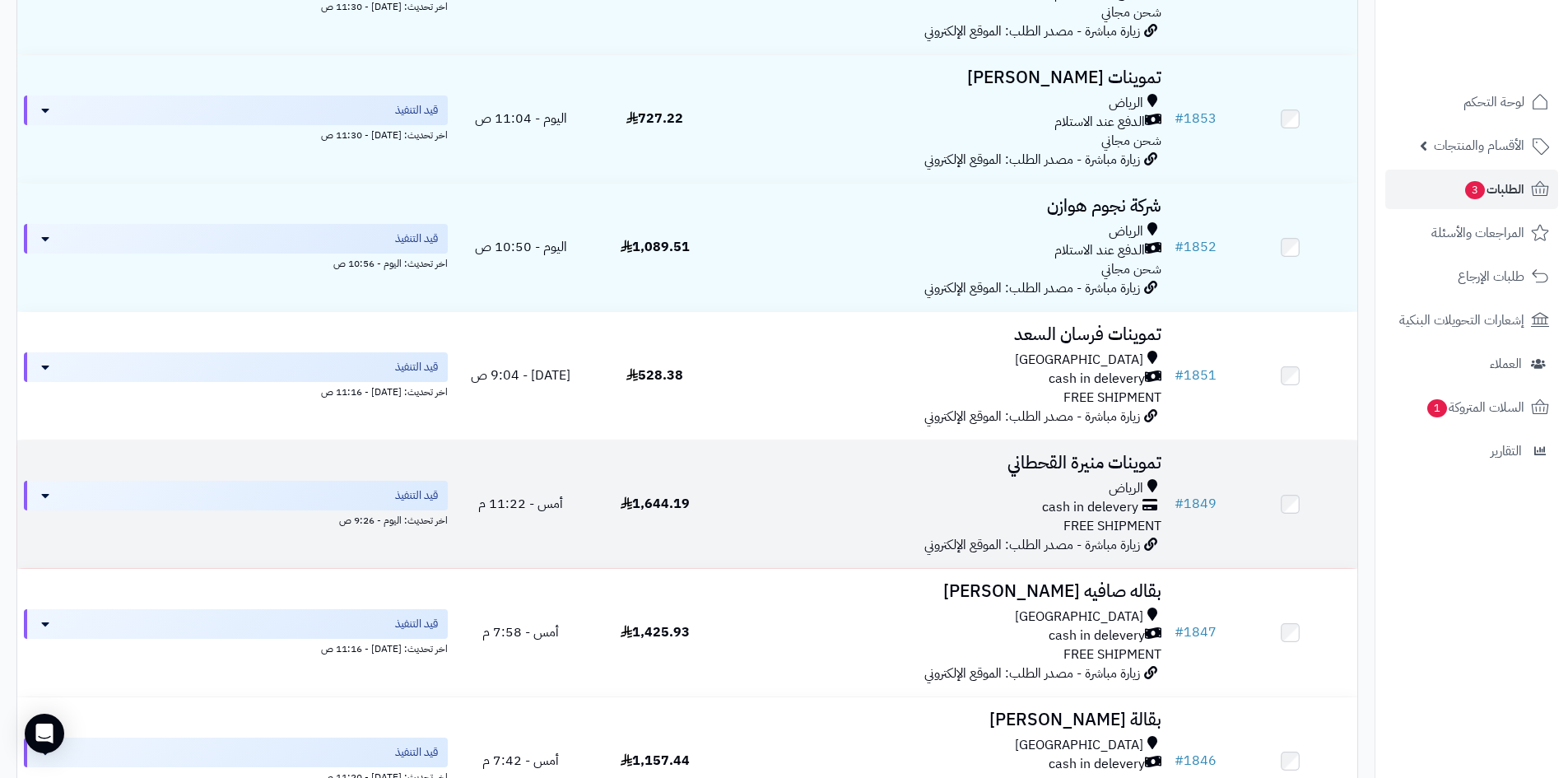
scroll to position [329, 0]
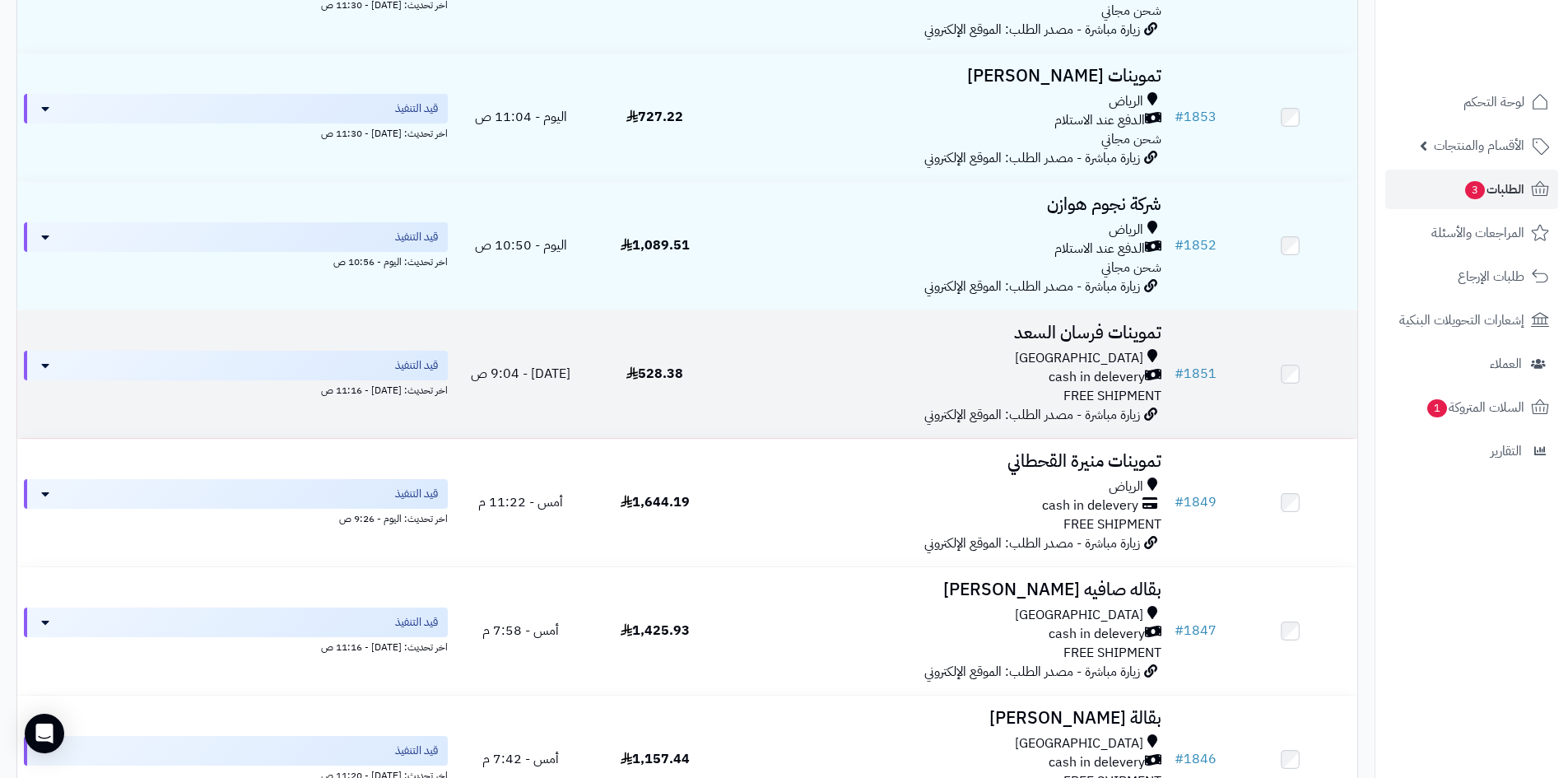
click at [921, 411] on td "تموينات فرسان ال[PERSON_NAME] cash in delevery FREE SHIPMENT زيارة مباشرة - مصد…" at bounding box center [945, 374] width 446 height 127
click at [964, 372] on div "cash in delevery" at bounding box center [945, 378] width 432 height 19
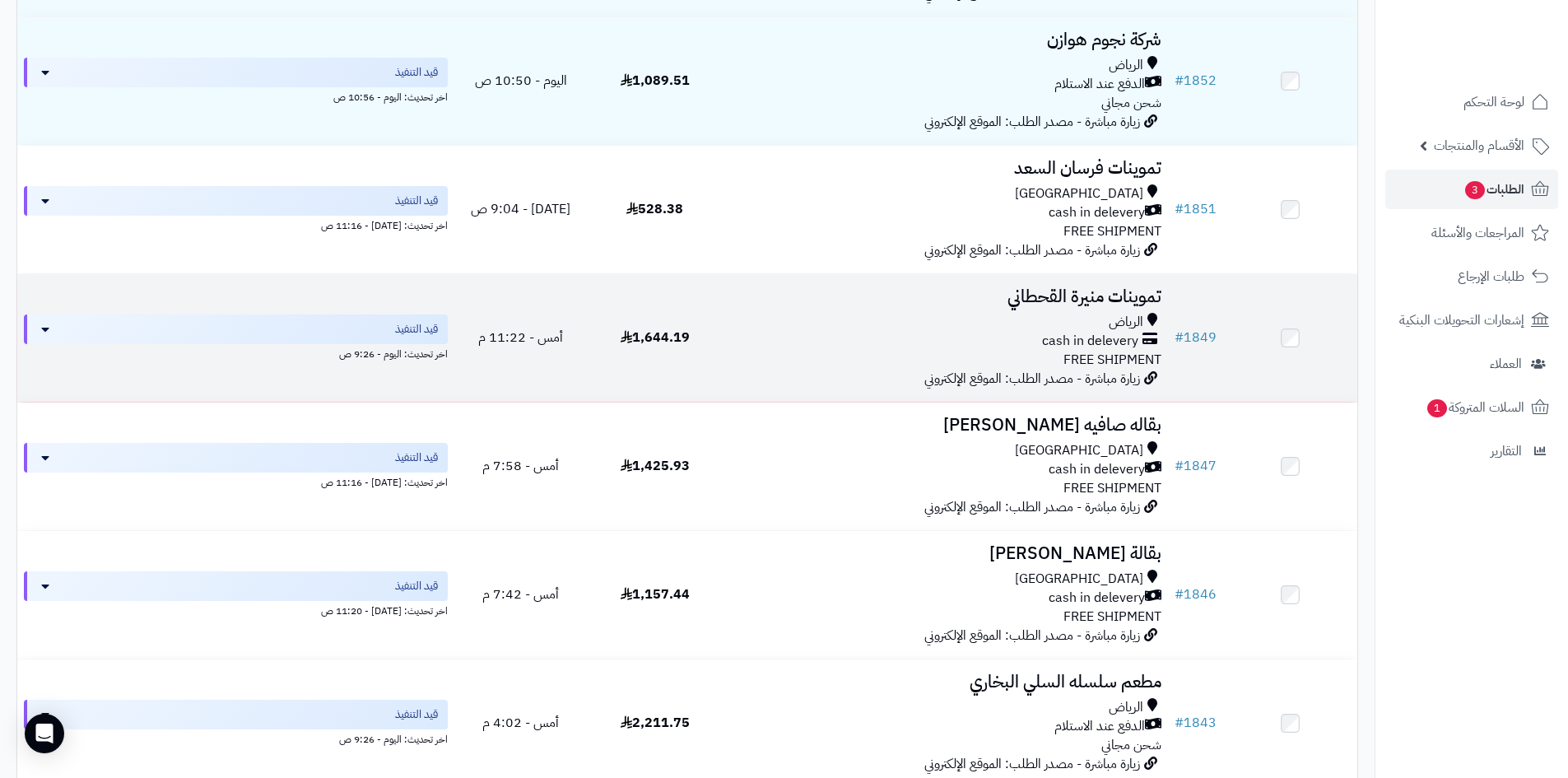
click at [1056, 317] on div "الرياض" at bounding box center [945, 322] width 432 height 19
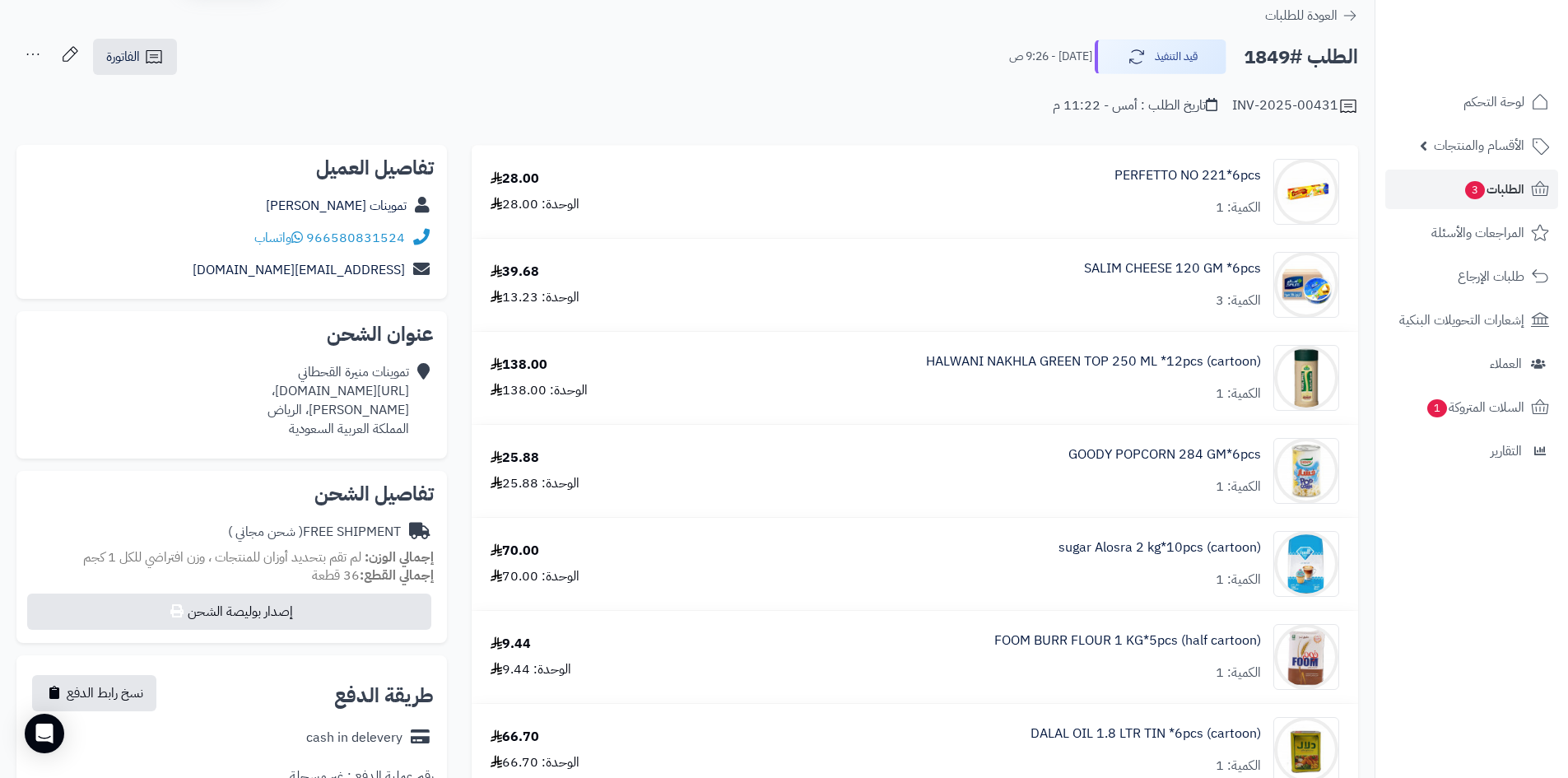
scroll to position [82, 0]
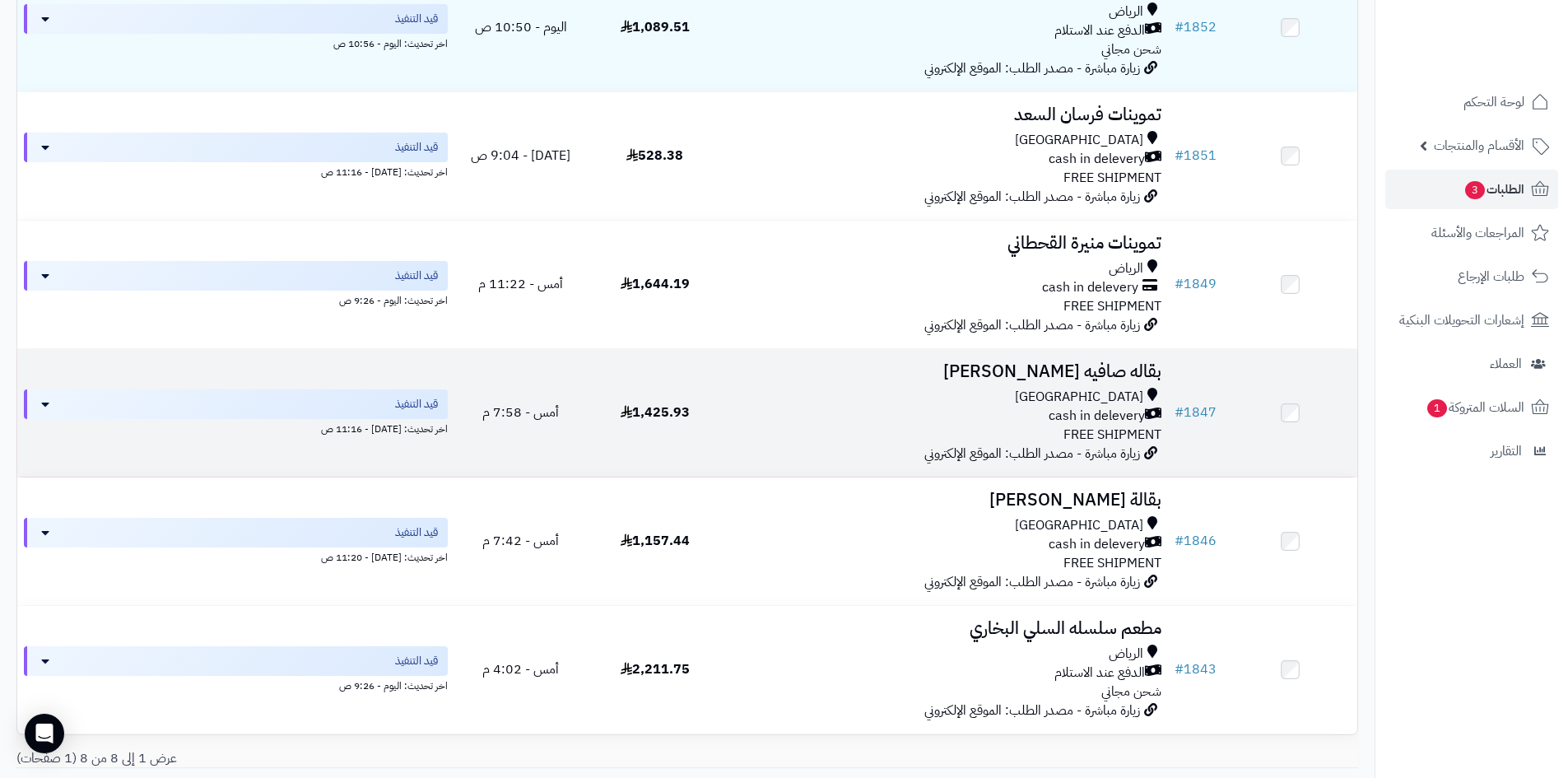
scroll to position [576, 0]
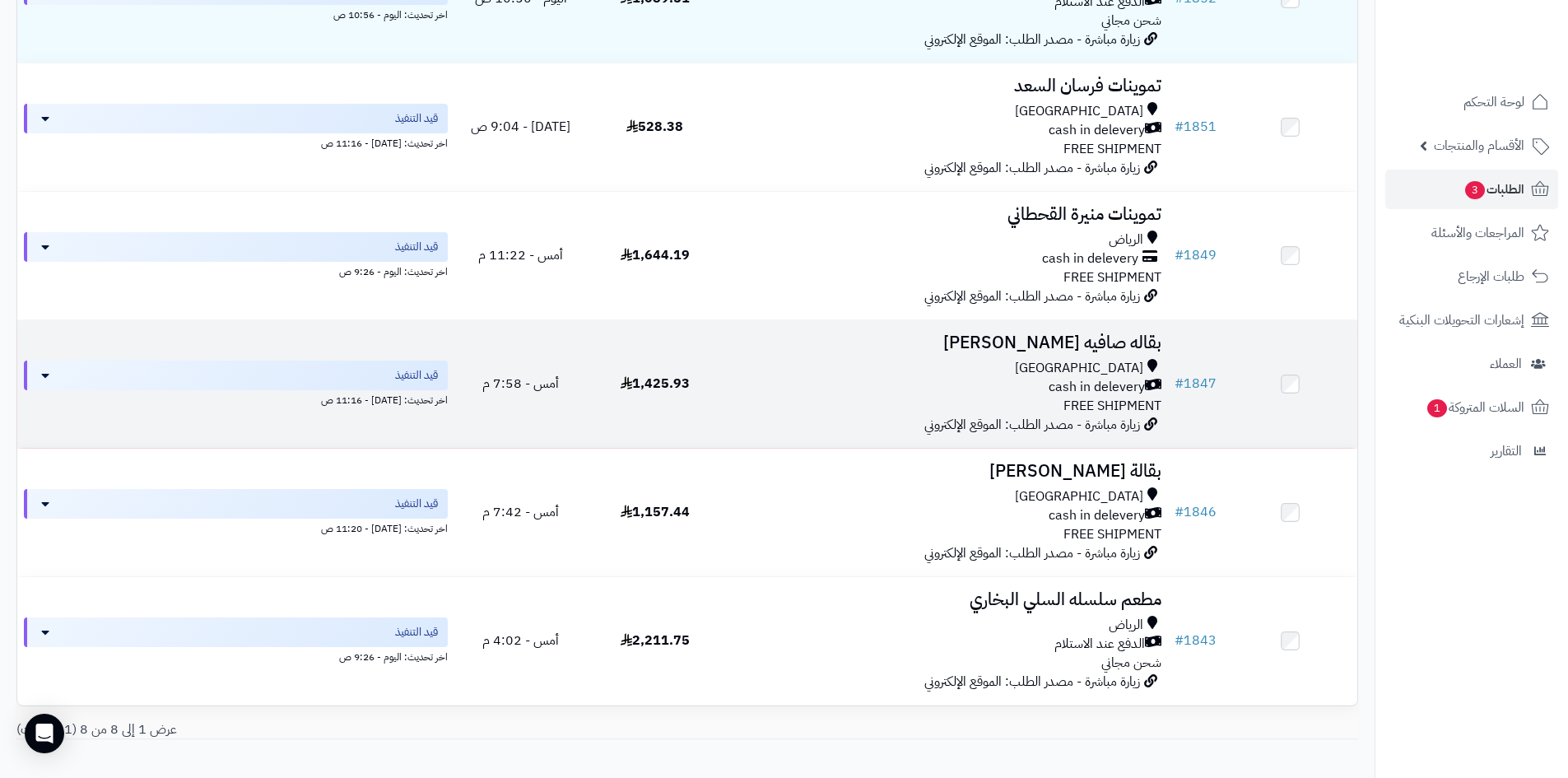
click at [969, 390] on div "cash in delevery" at bounding box center [945, 387] width 432 height 19
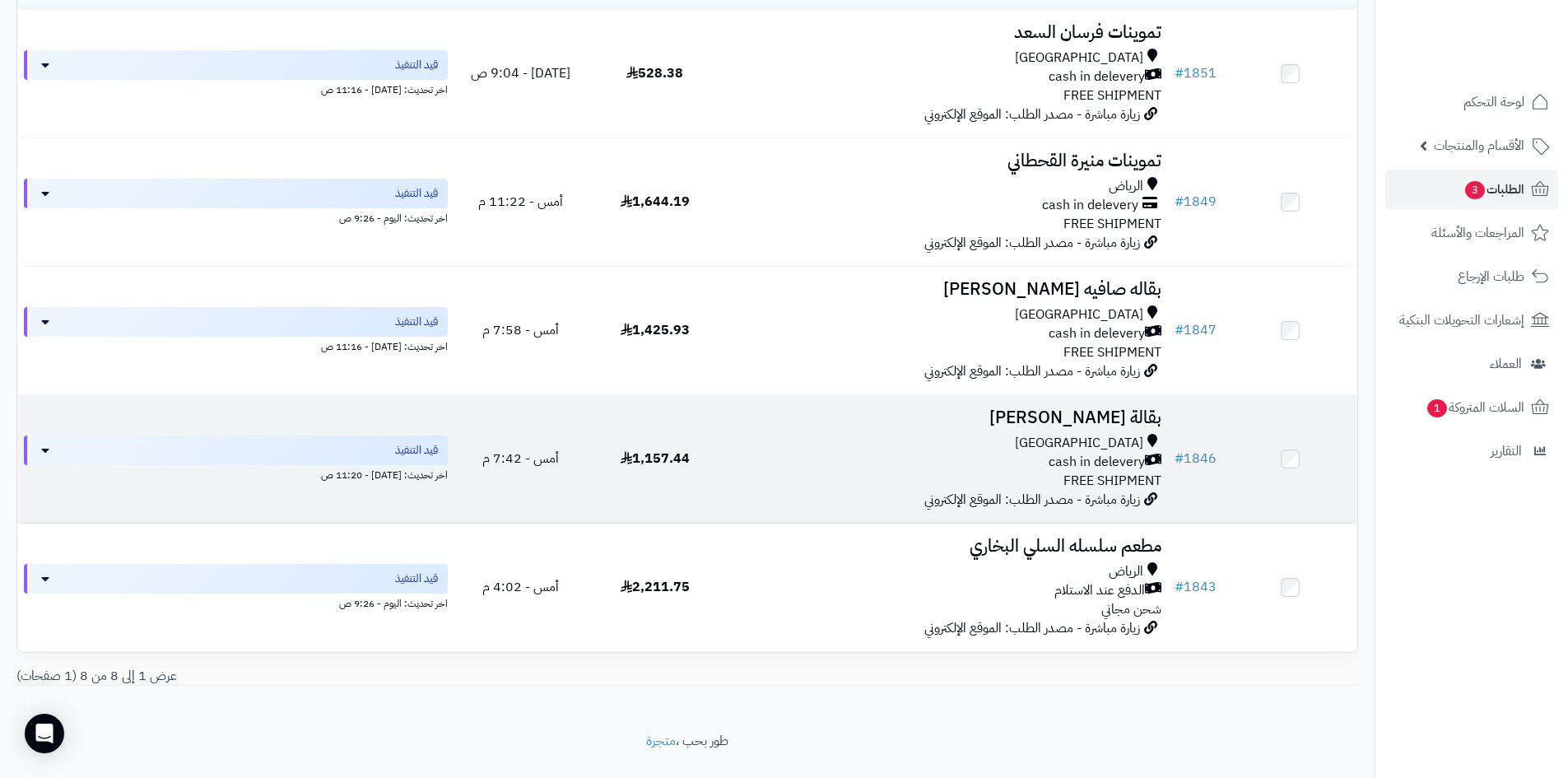
scroll to position [658, 0]
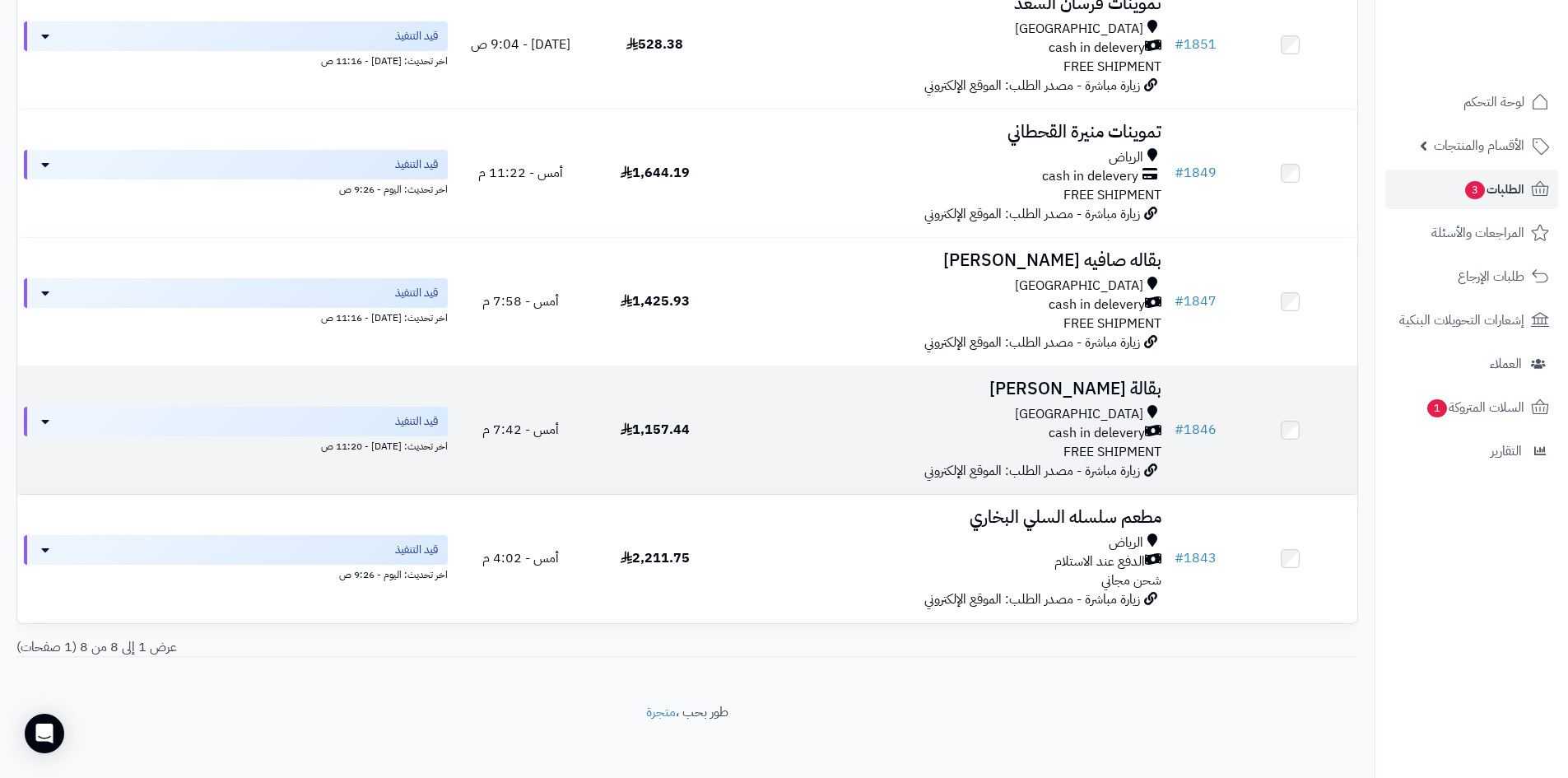
click at [1019, 424] on div "cash in delevery" at bounding box center [945, 434] width 432 height 19
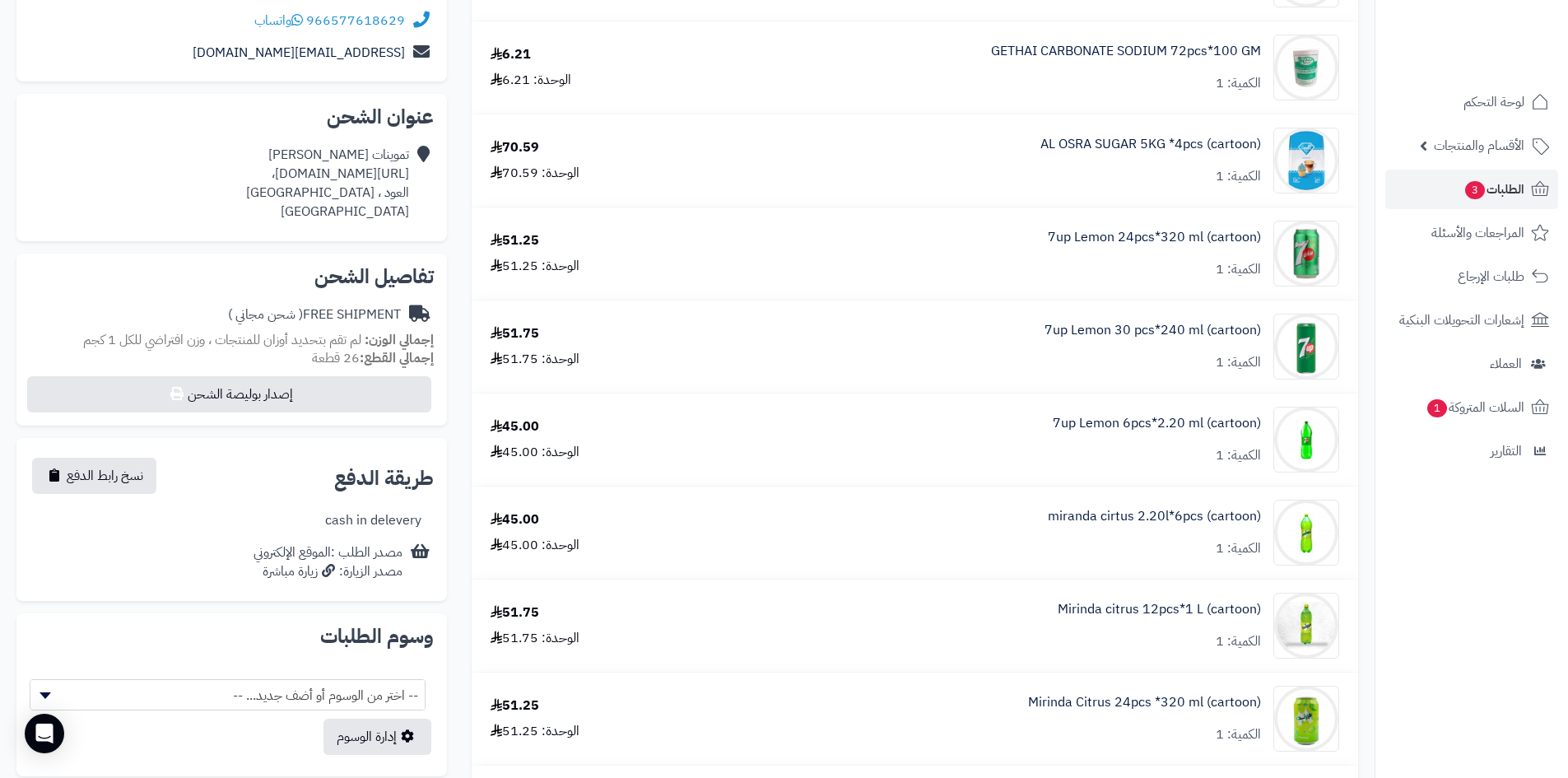
scroll to position [165, 0]
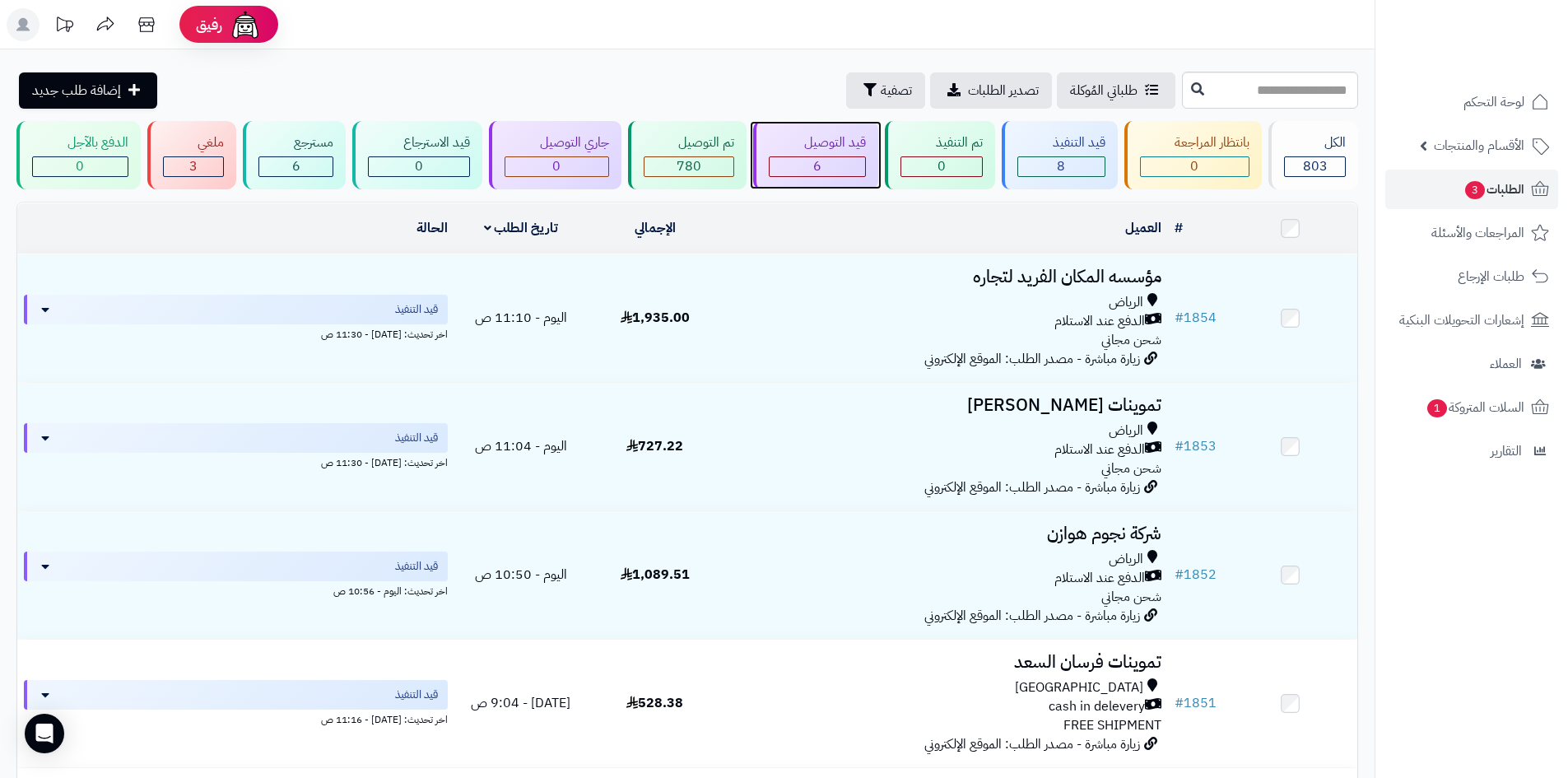
click at [809, 147] on div "قيد التوصيل" at bounding box center [817, 143] width 98 height 19
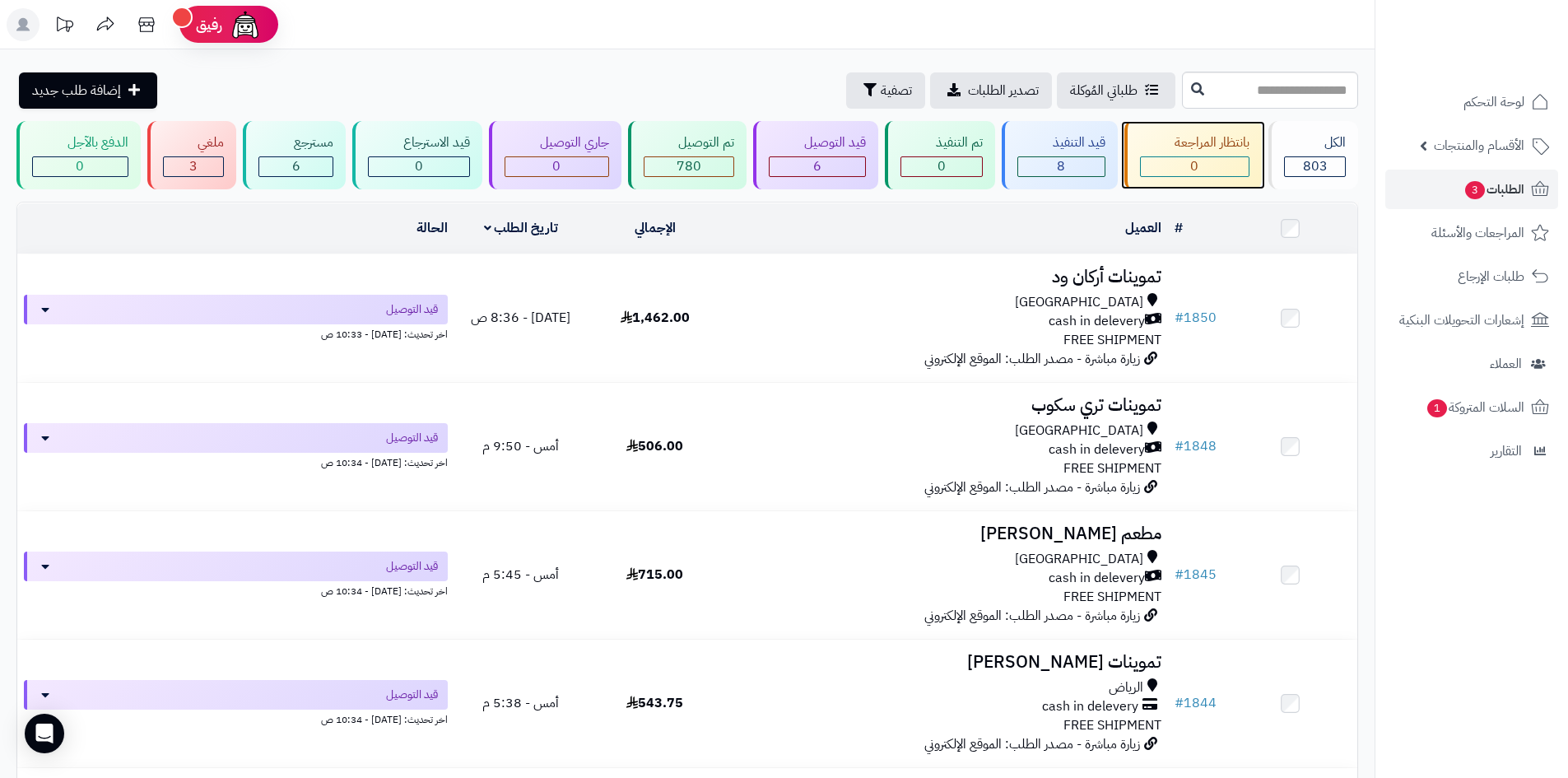
click at [1219, 151] on div "بانتظار المراجعة" at bounding box center [1195, 143] width 110 height 19
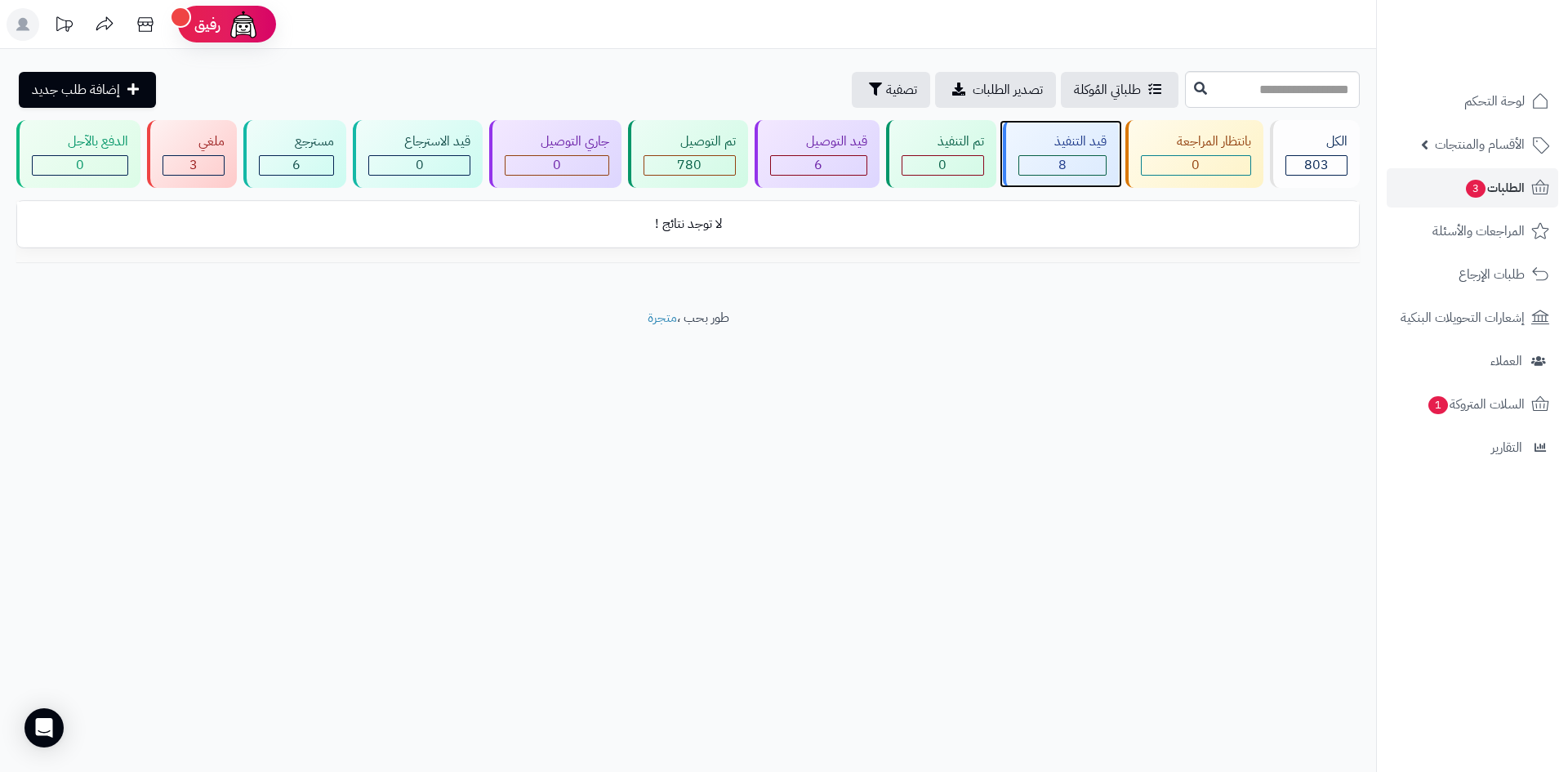
click at [1088, 152] on div "قيد التنفيذ 8" at bounding box center [1061, 154] width 116 height 68
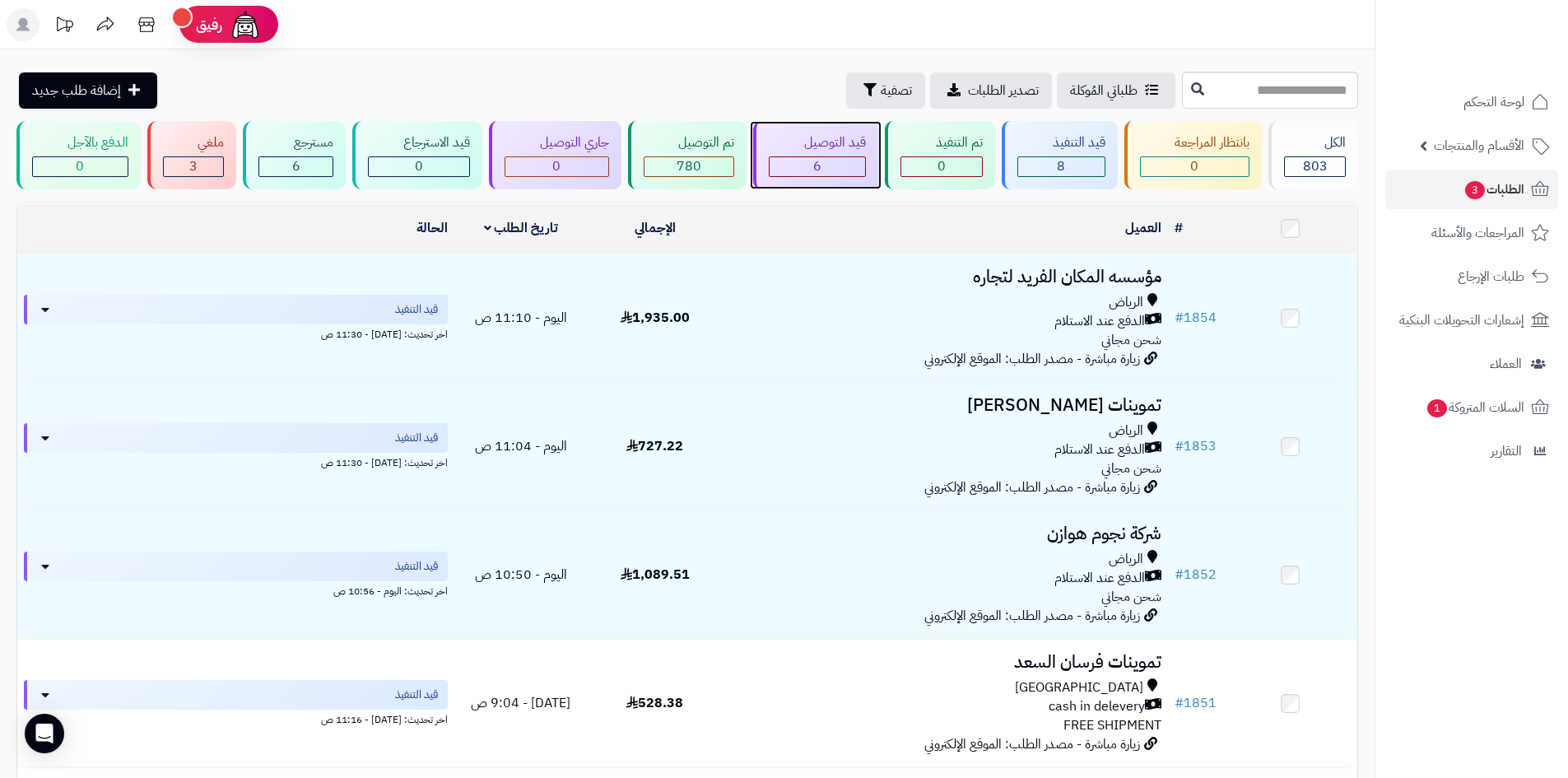
click at [851, 162] on div "6" at bounding box center [817, 166] width 96 height 19
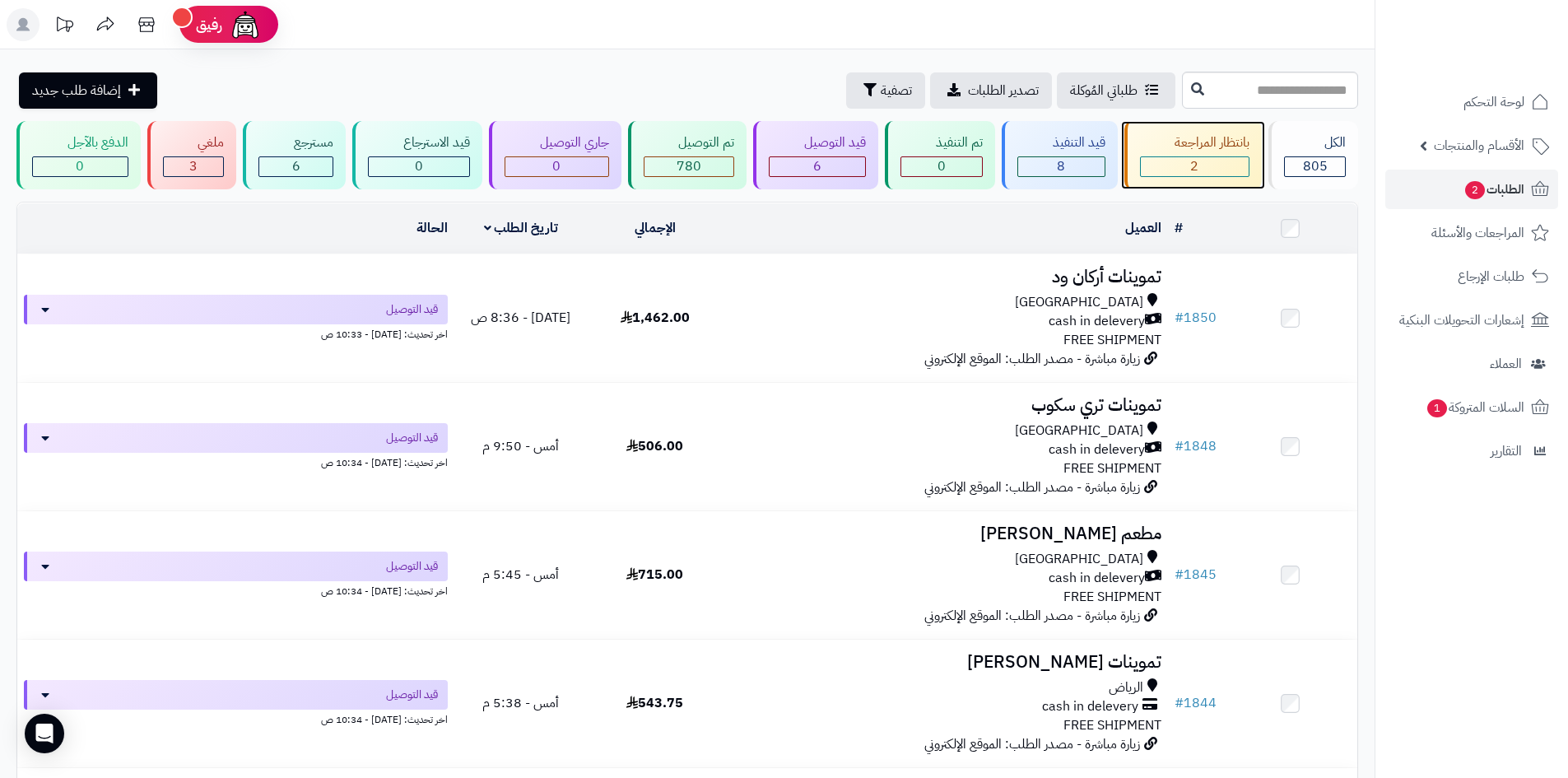
click at [1185, 146] on div "بانتظار المراجعة" at bounding box center [1195, 143] width 110 height 19
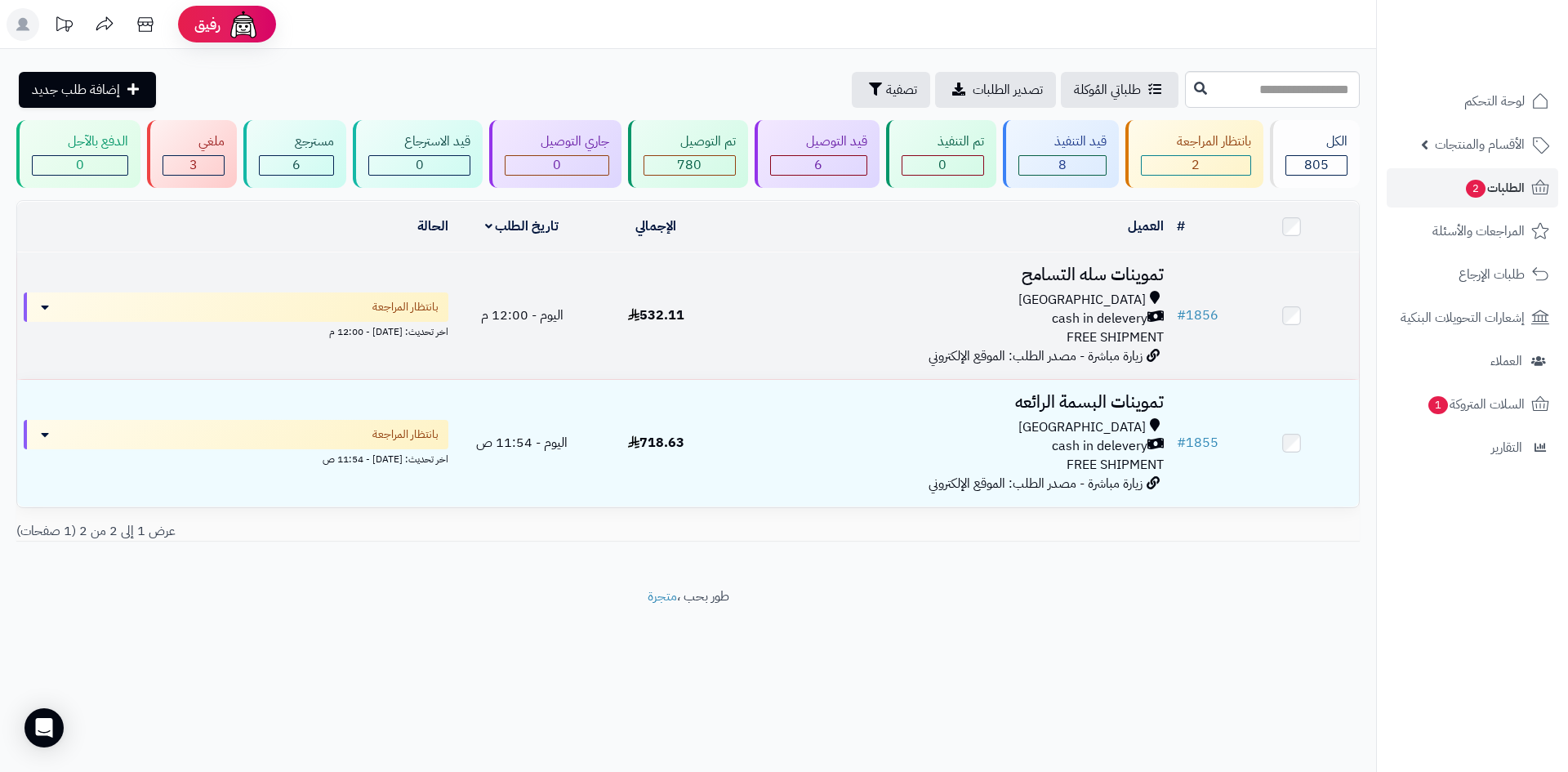
click at [1035, 295] on div "[GEOGRAPHIC_DATA]" at bounding box center [947, 301] width 433 height 19
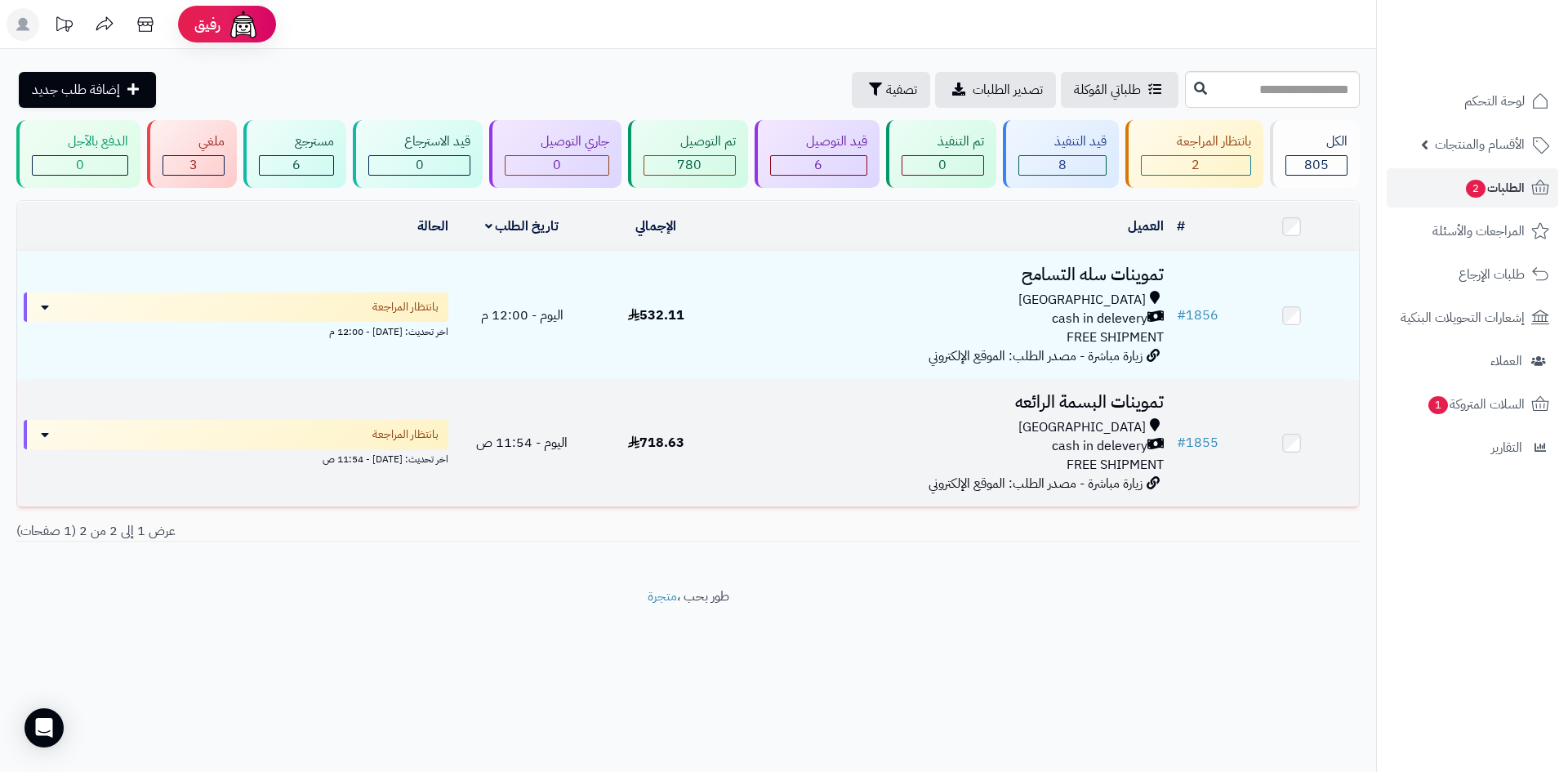
click at [1160, 434] on icon at bounding box center [1155, 428] width 10 height 19
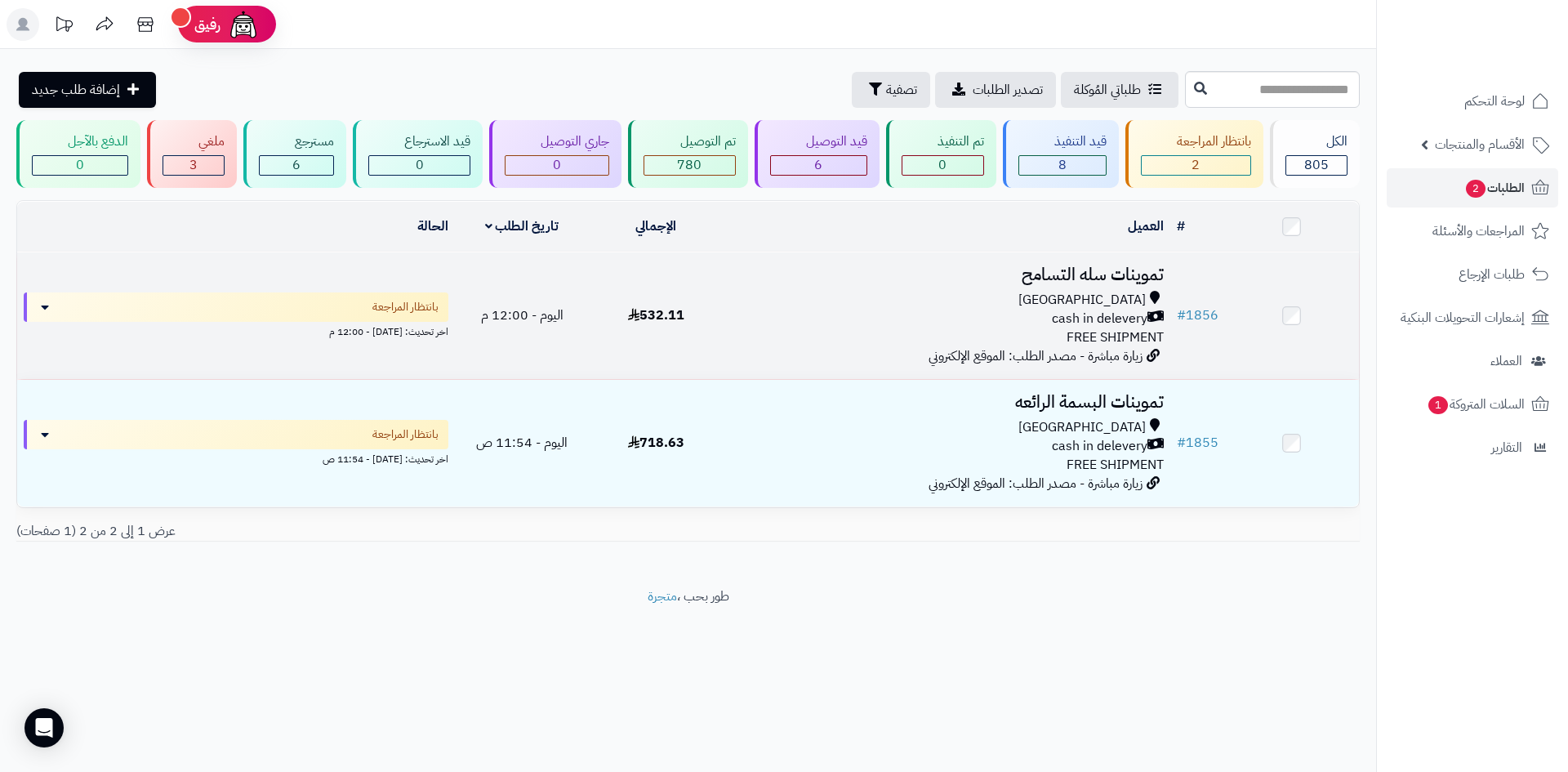
click at [644, 331] on td "532.11" at bounding box center [656, 316] width 134 height 126
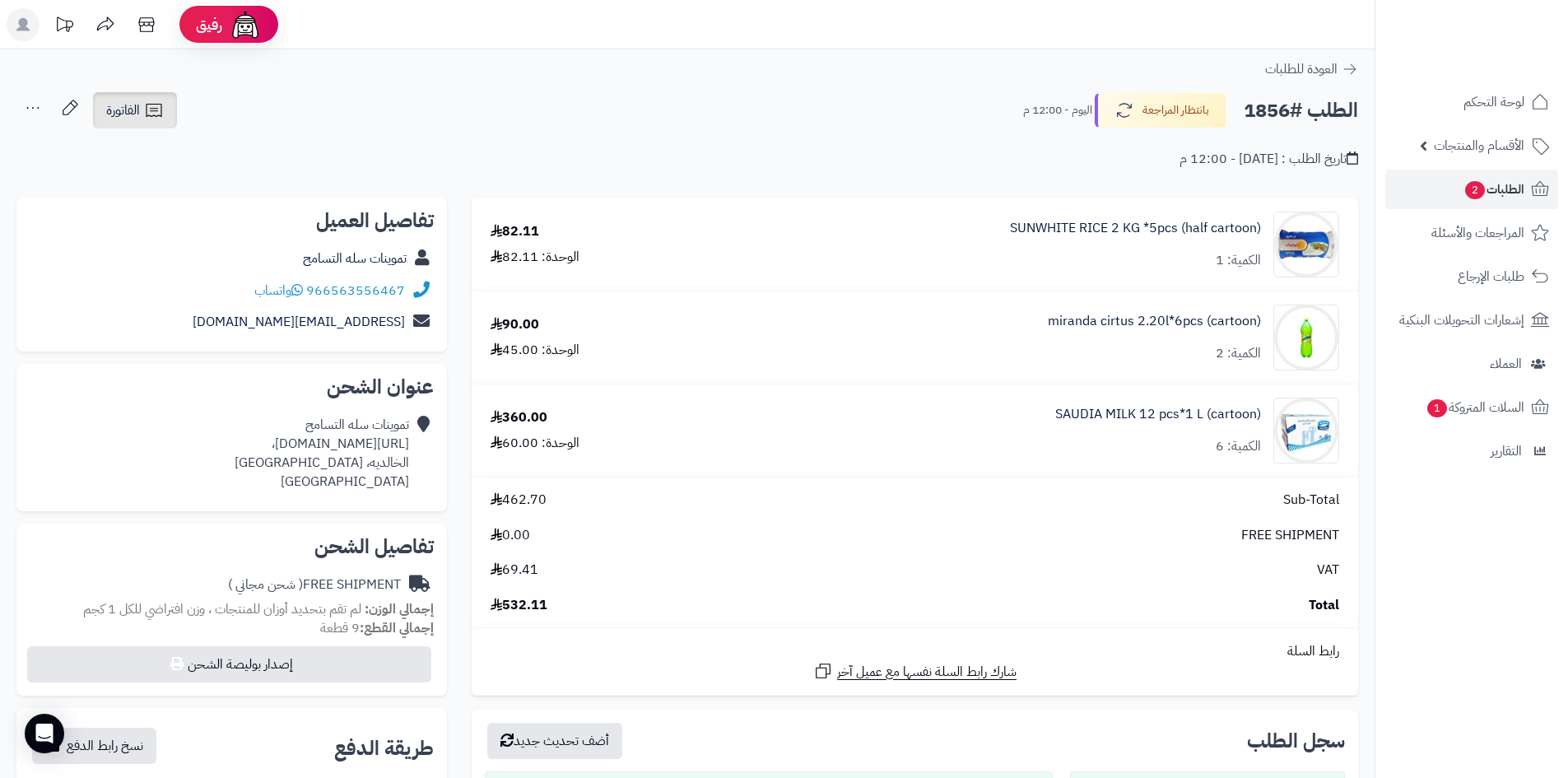
click at [148, 110] on icon at bounding box center [153, 110] width 15 height 14
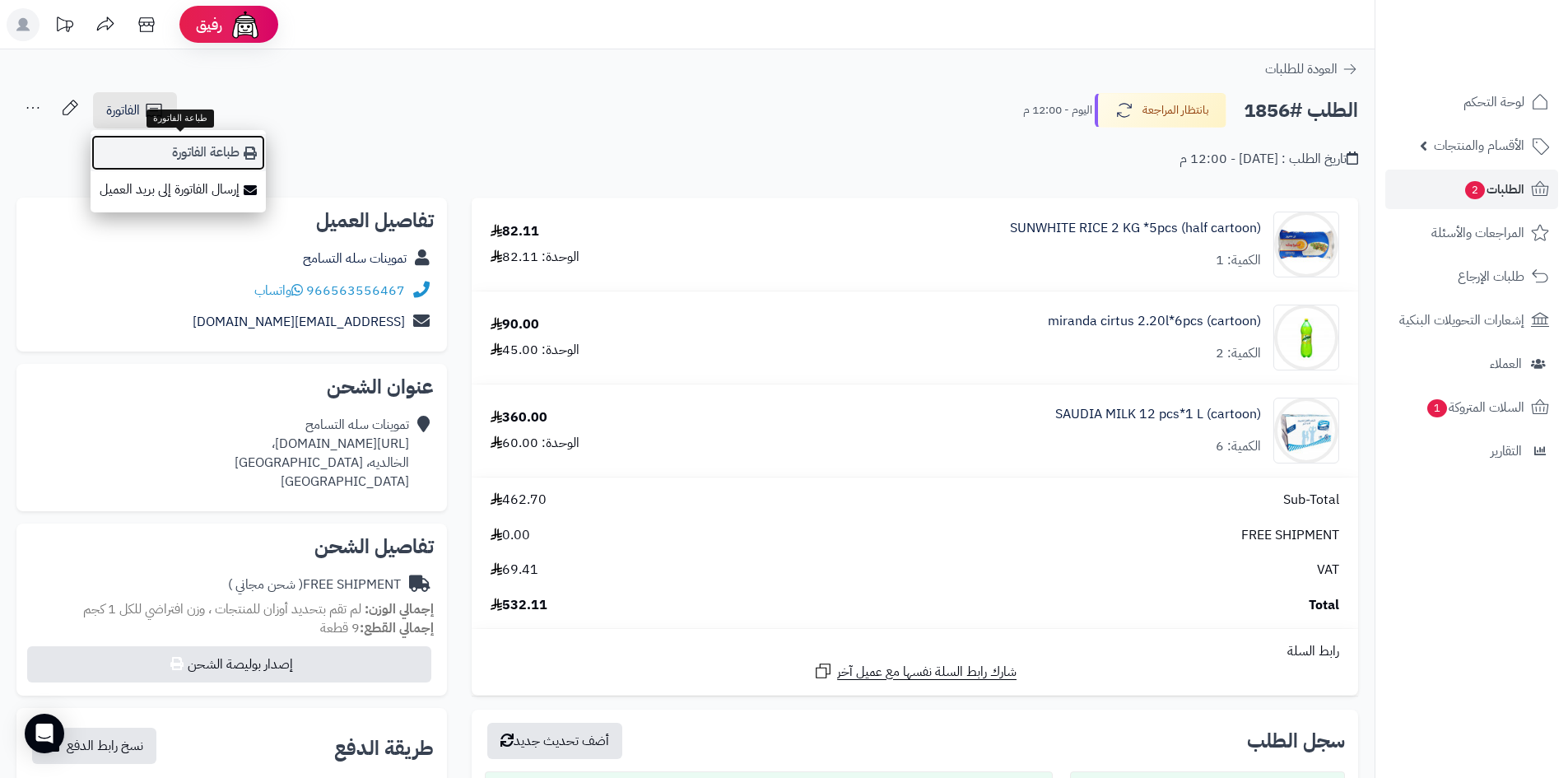
click at [187, 158] on link "طباعة الفاتورة" at bounding box center [178, 153] width 176 height 37
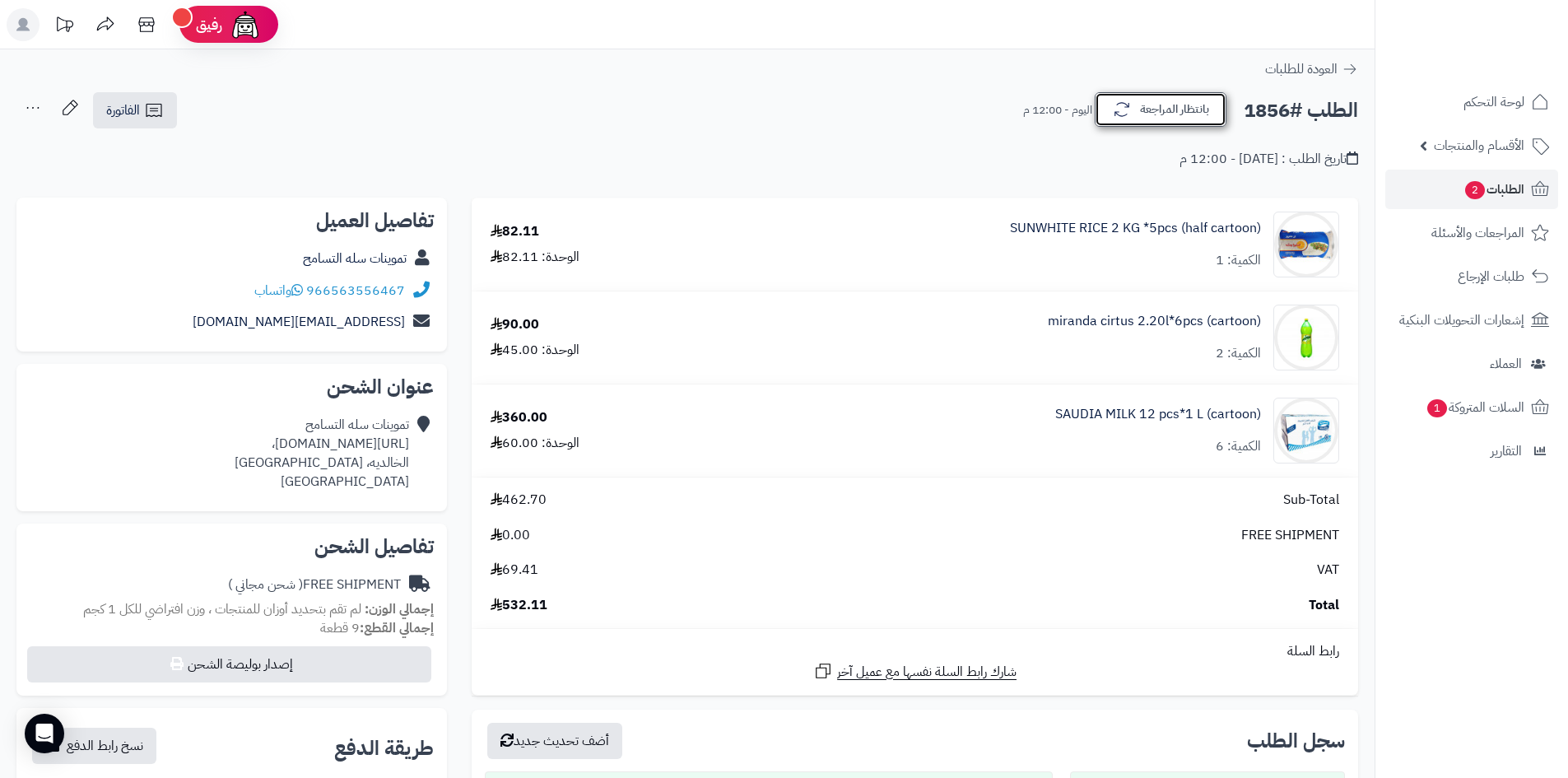
click at [1127, 112] on icon "button" at bounding box center [1121, 109] width 20 height 20
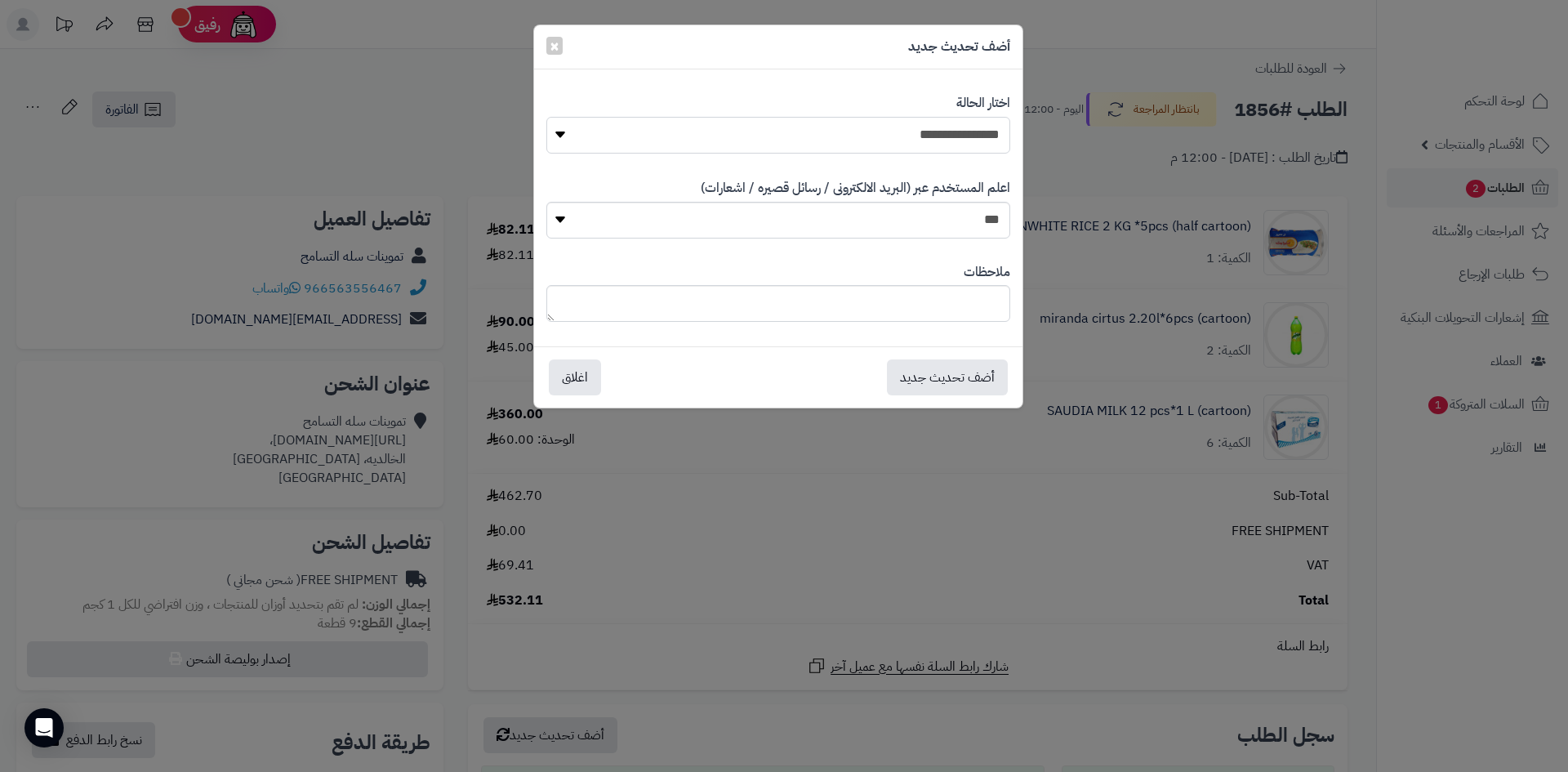
click at [904, 117] on select "**********" at bounding box center [778, 136] width 464 height 37
select select "*"
click at [546, 117] on select "**********" at bounding box center [778, 136] width 464 height 37
click at [956, 364] on button "أضف تحديث جديد" at bounding box center [948, 376] width 121 height 36
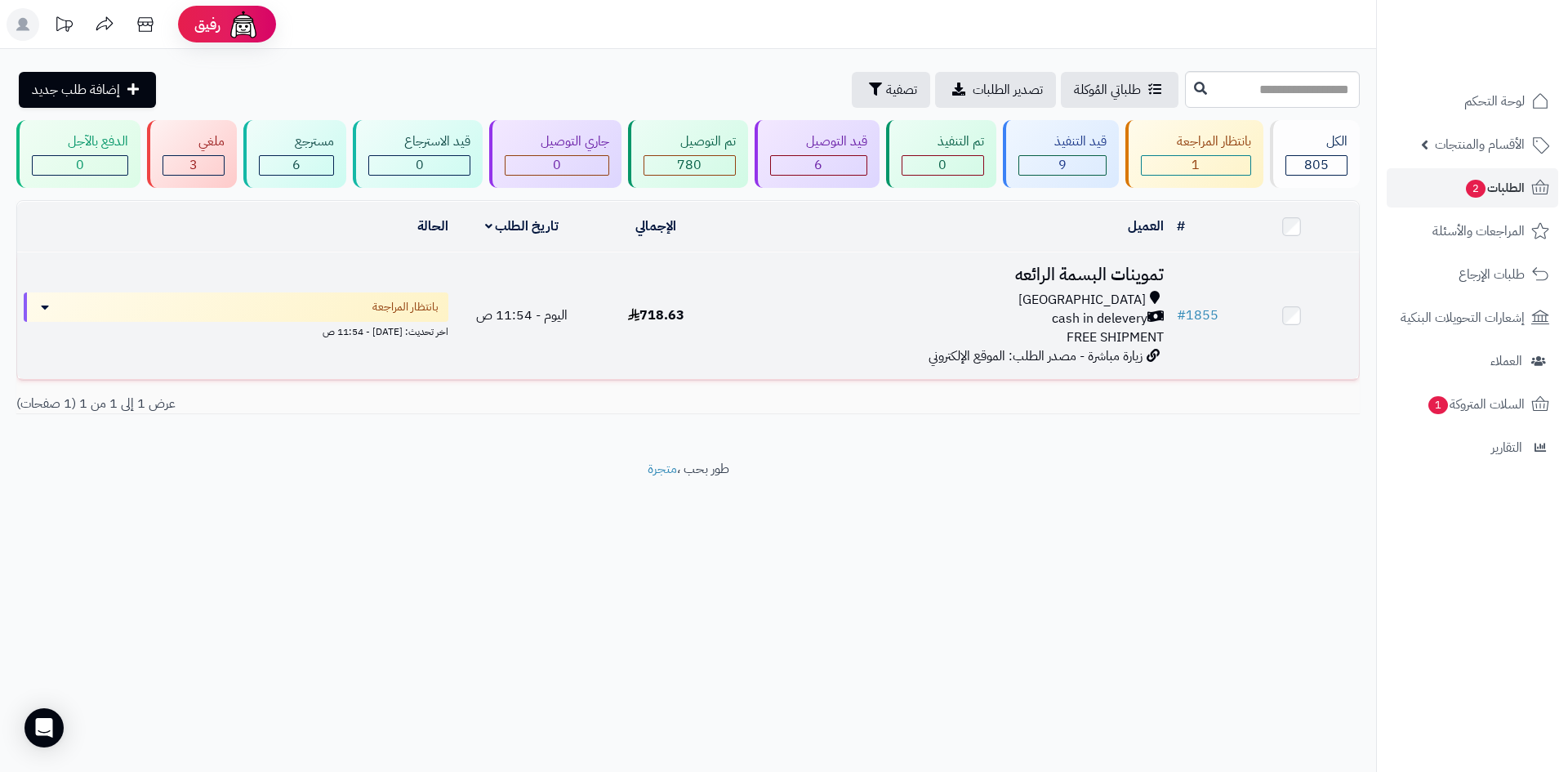
click at [1065, 288] on td "تموينات البسمة الرائعه [GEOGRAPHIC_DATA] cash in delevery FREE SHIPMENT زيارة م…" at bounding box center [947, 316] width 447 height 126
click at [1067, 287] on td "تموينات البسمة الرائعه Riyadh cash in delevery FREE SHIPMENT زيارة مباشرة - مصد…" at bounding box center [947, 316] width 447 height 126
click at [904, 310] on div "cash in delevery" at bounding box center [947, 319] width 433 height 19
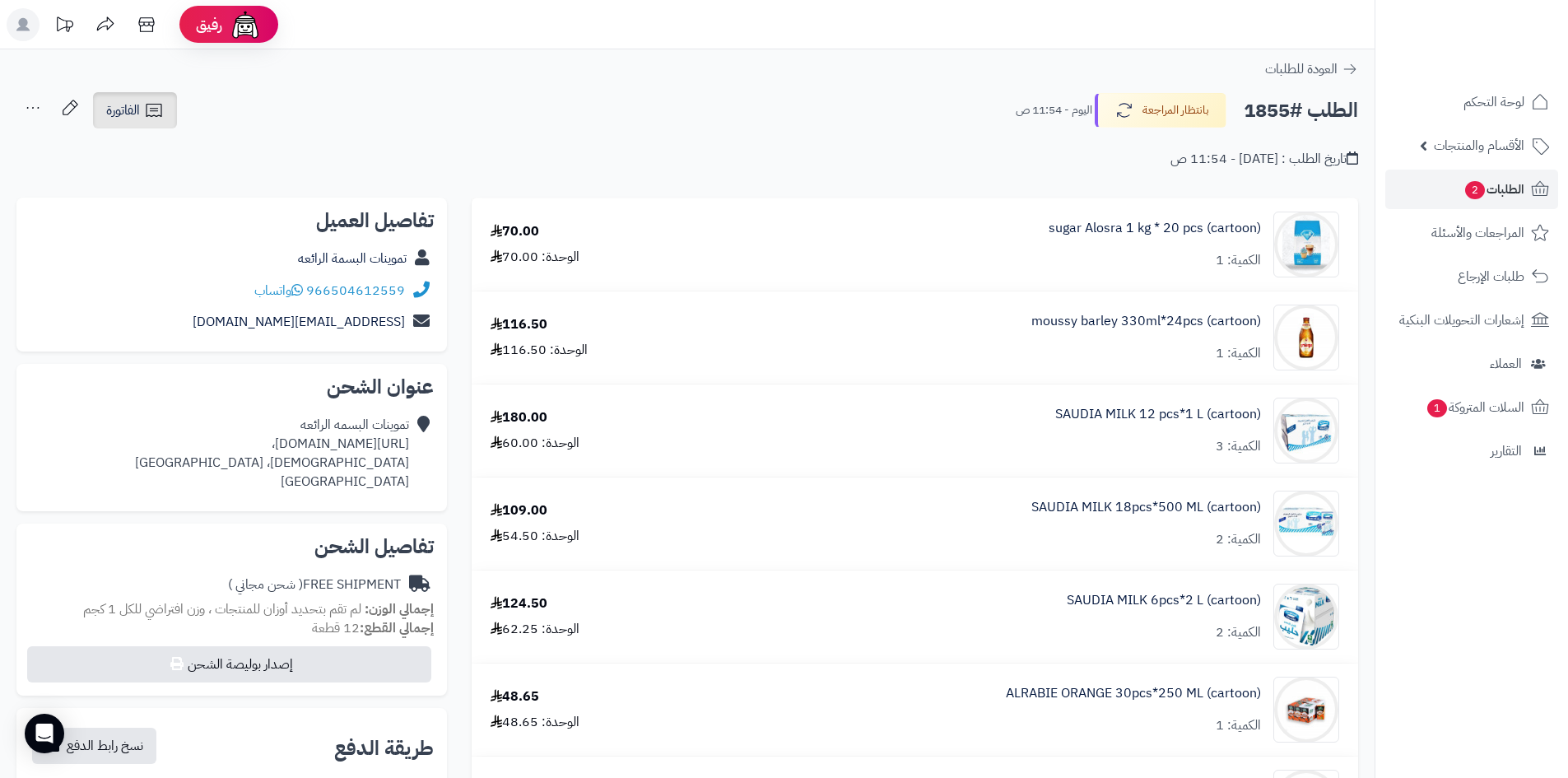
click at [150, 115] on icon at bounding box center [153, 109] width 20 height 20
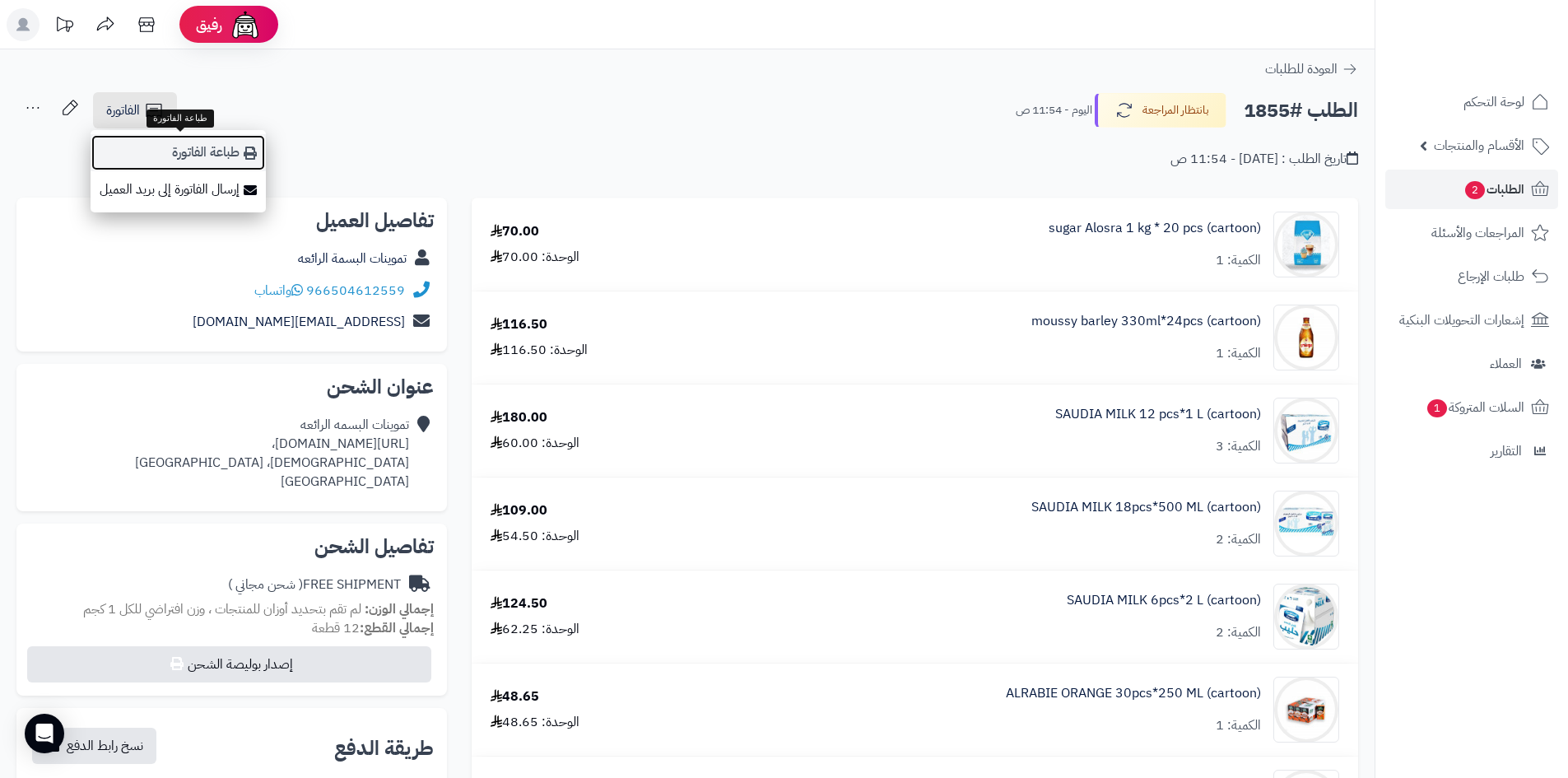
click at [166, 137] on link "طباعة الفاتورة" at bounding box center [178, 153] width 176 height 37
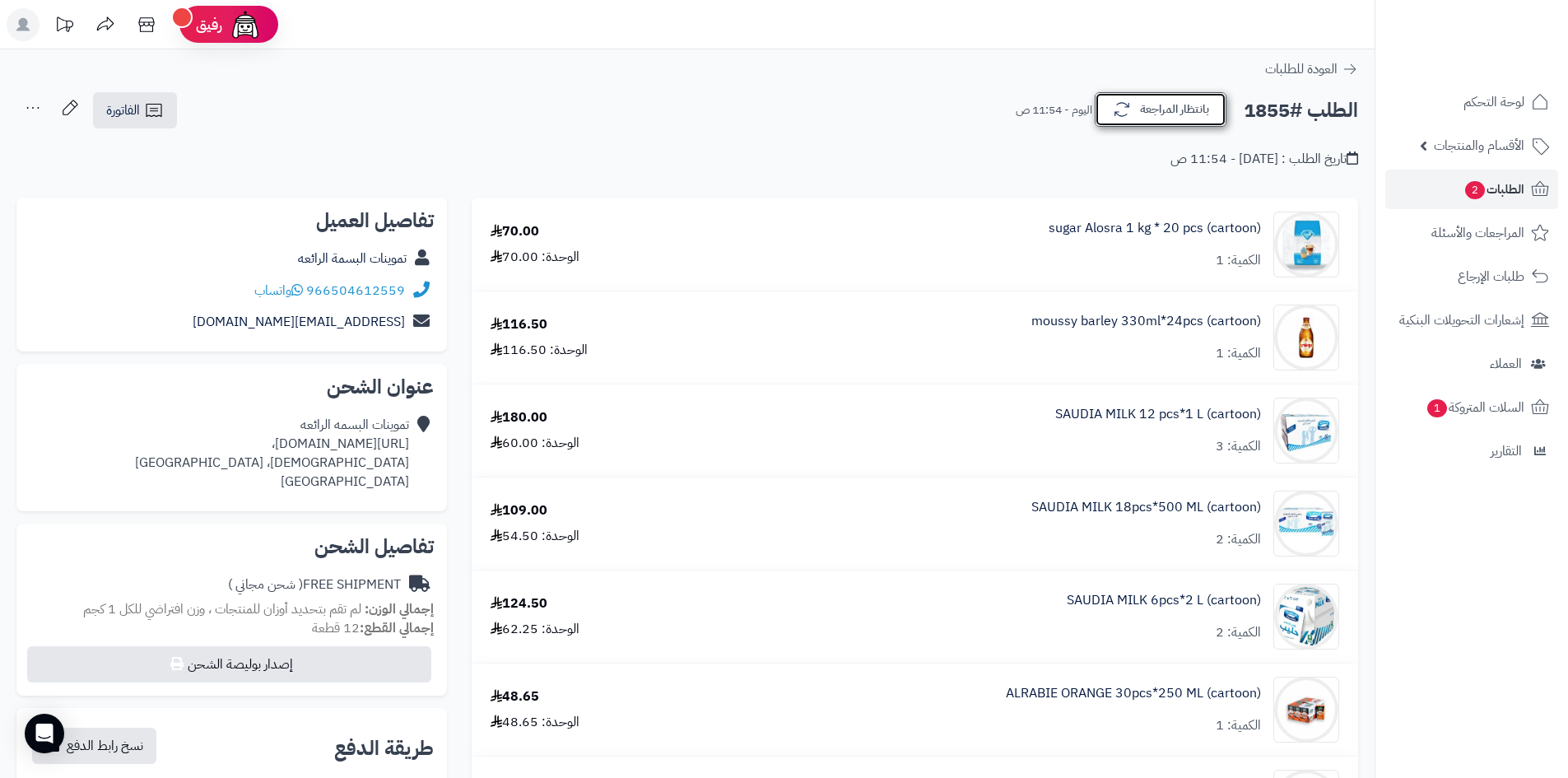
click at [1141, 115] on button "بانتظار المراجعة" at bounding box center [1160, 109] width 131 height 35
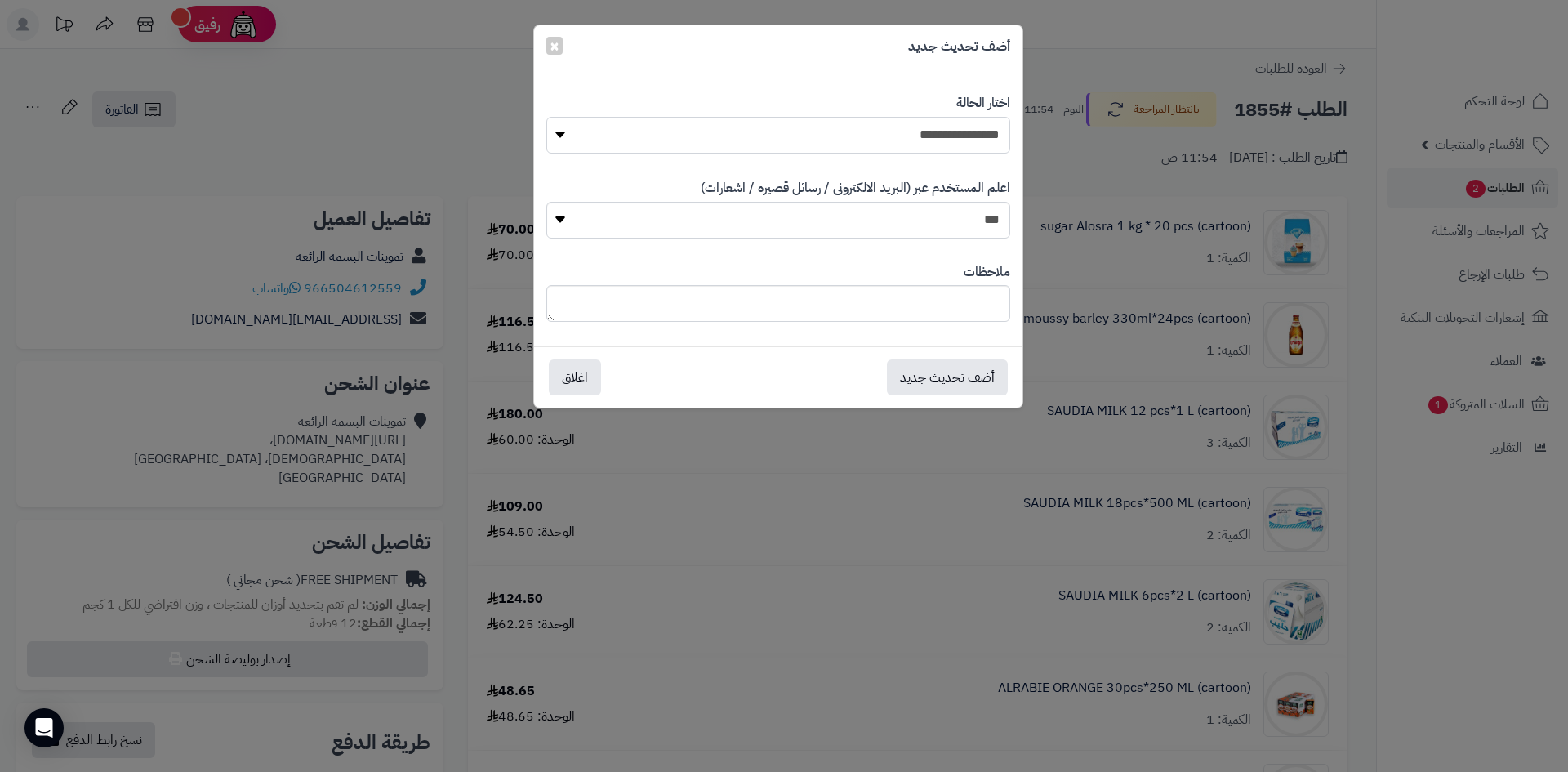
click at [968, 124] on select "**********" at bounding box center [778, 136] width 464 height 37
select select "*"
click at [546, 117] on select "**********" at bounding box center [778, 136] width 464 height 37
click at [981, 383] on button "أضف تحديث جديد" at bounding box center [948, 376] width 121 height 36
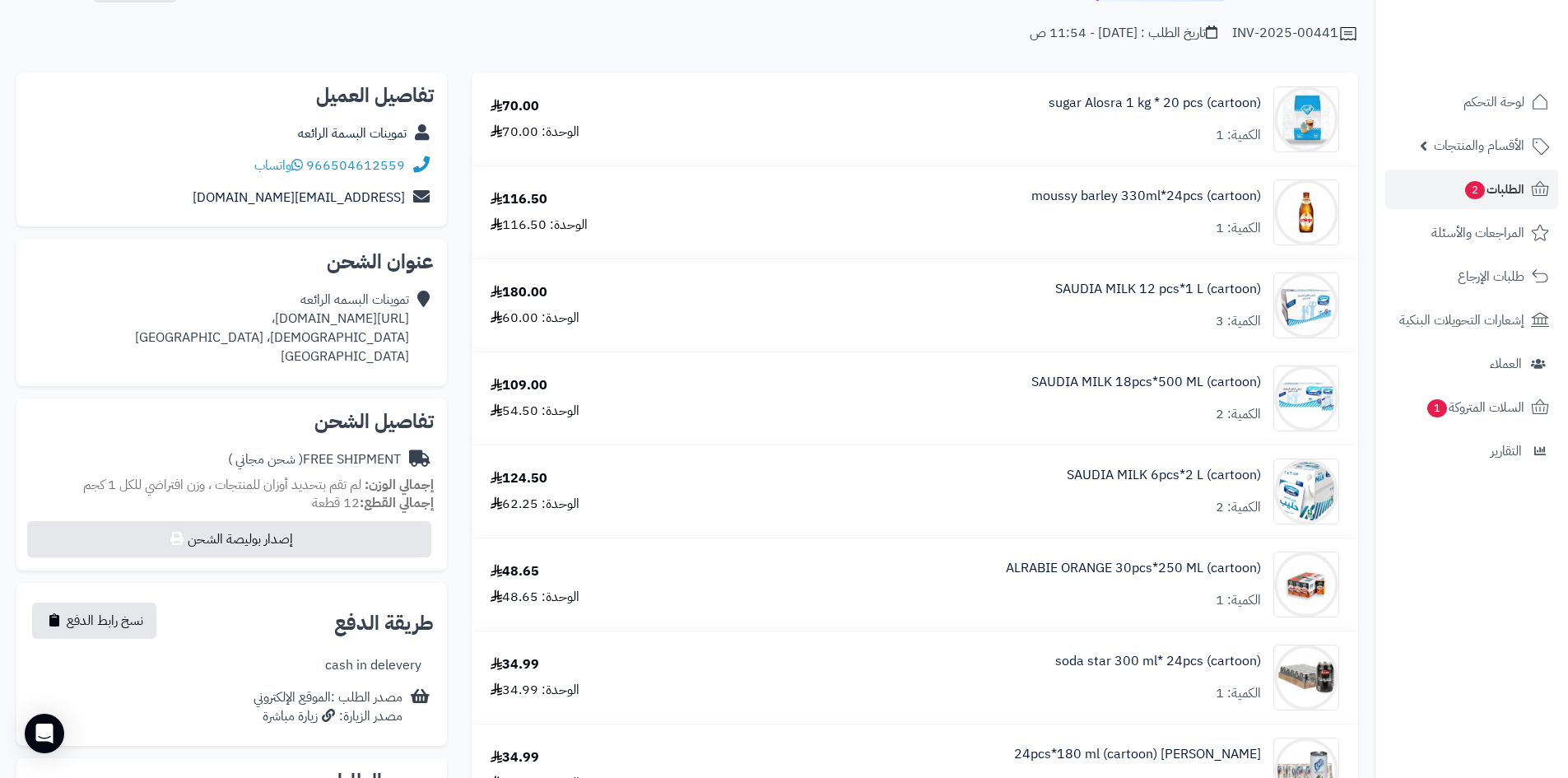
scroll to position [329, 0]
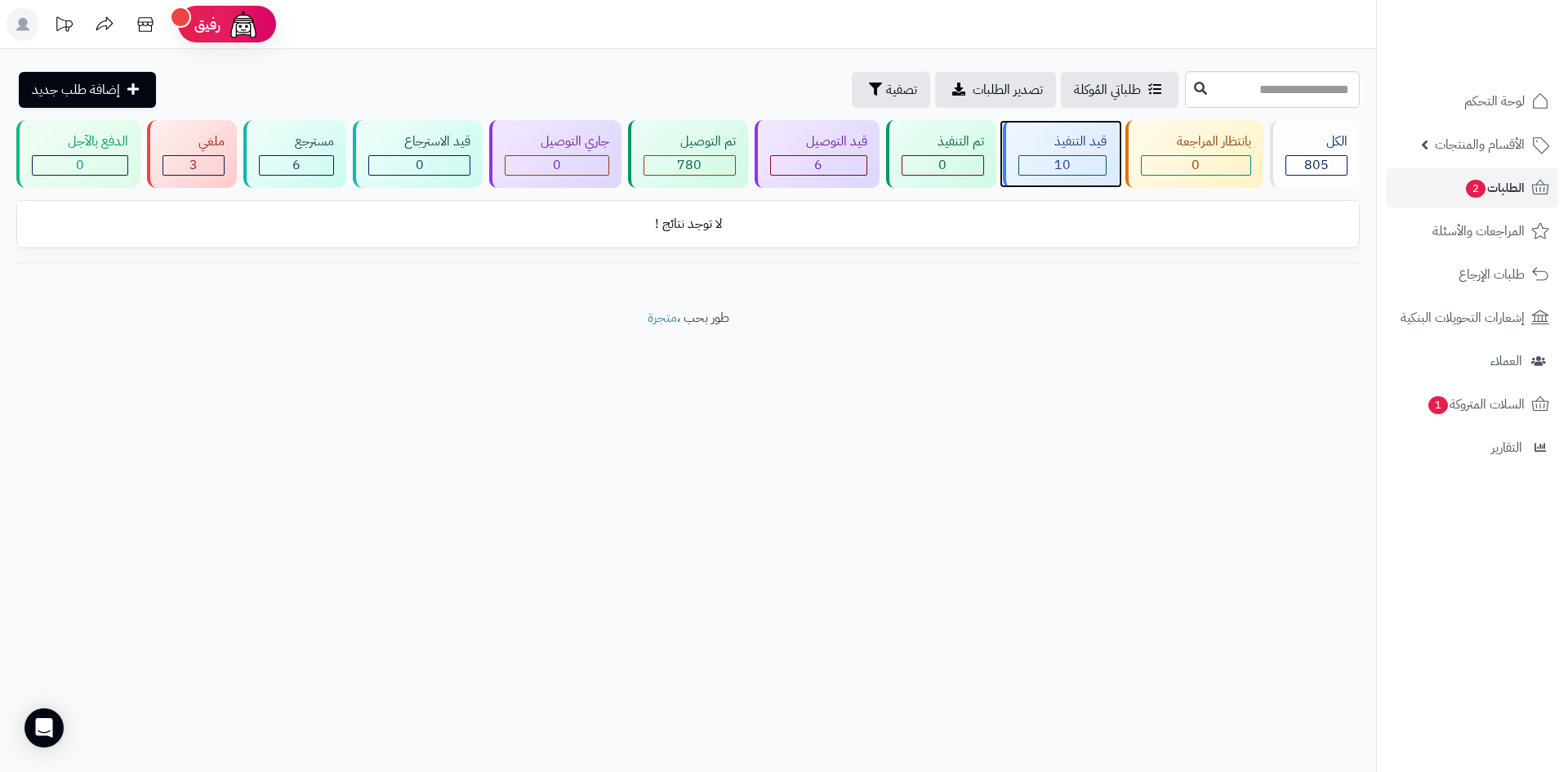
click at [1091, 138] on div "قيد التنفيذ" at bounding box center [1062, 141] width 88 height 19
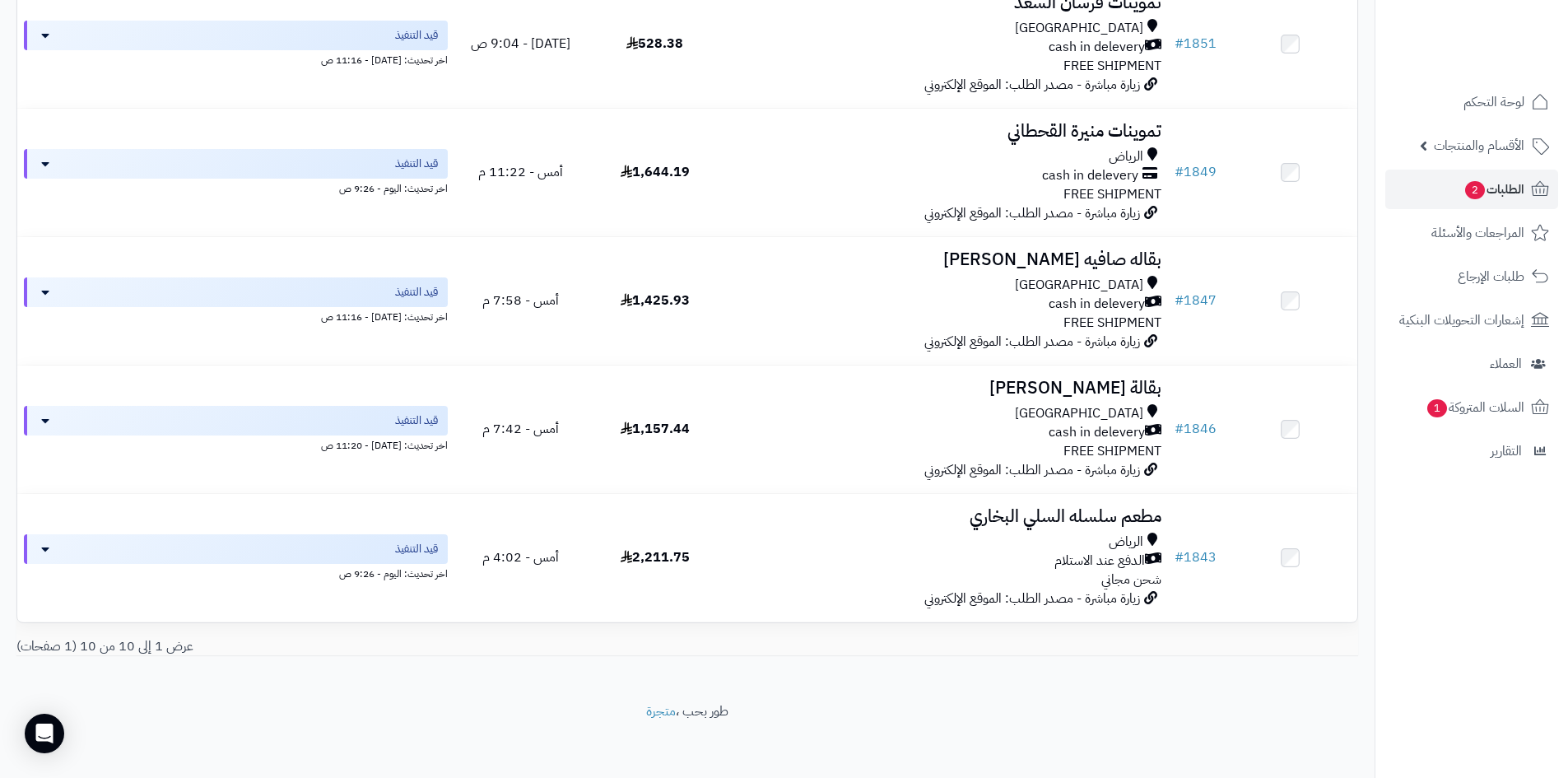
scroll to position [921, 0]
